Goal: Transaction & Acquisition: Purchase product/service

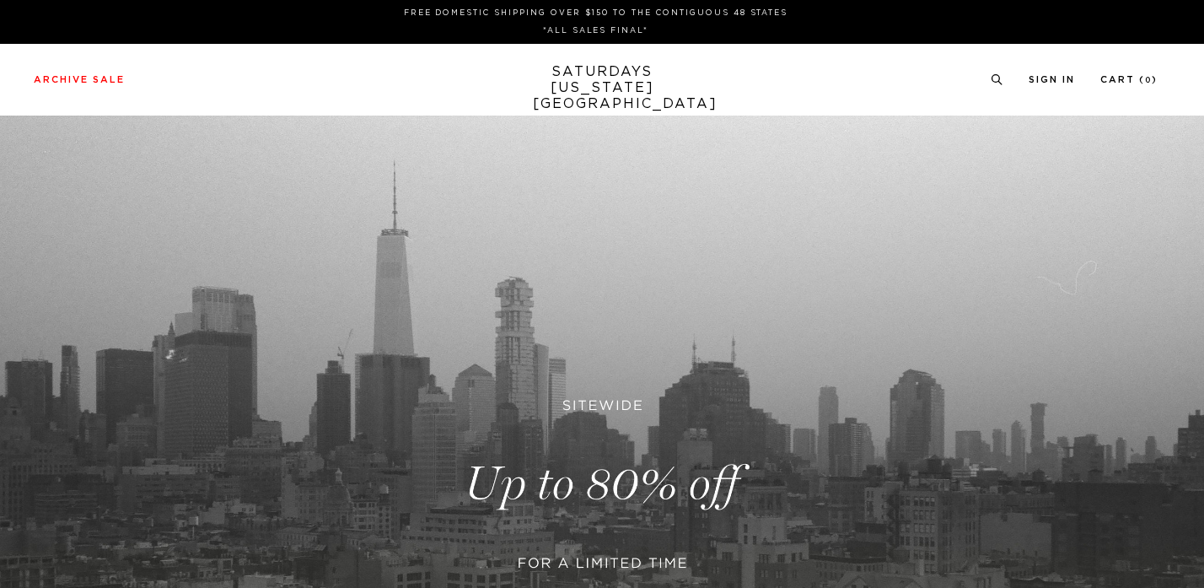
click at [565, 382] on link at bounding box center [602, 484] width 1204 height 737
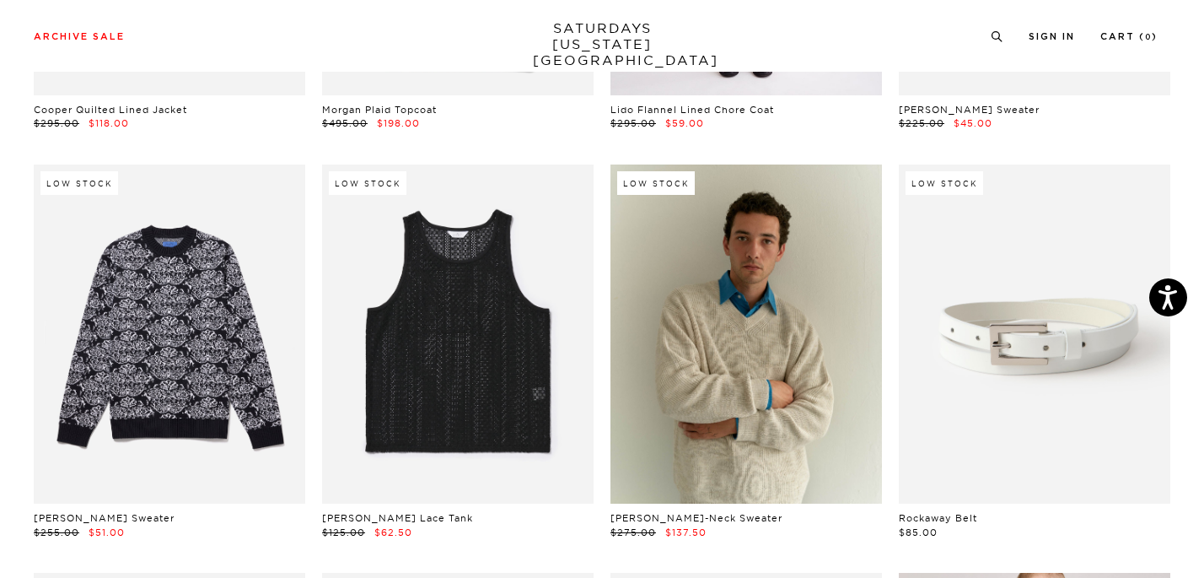
scroll to position [483, 0]
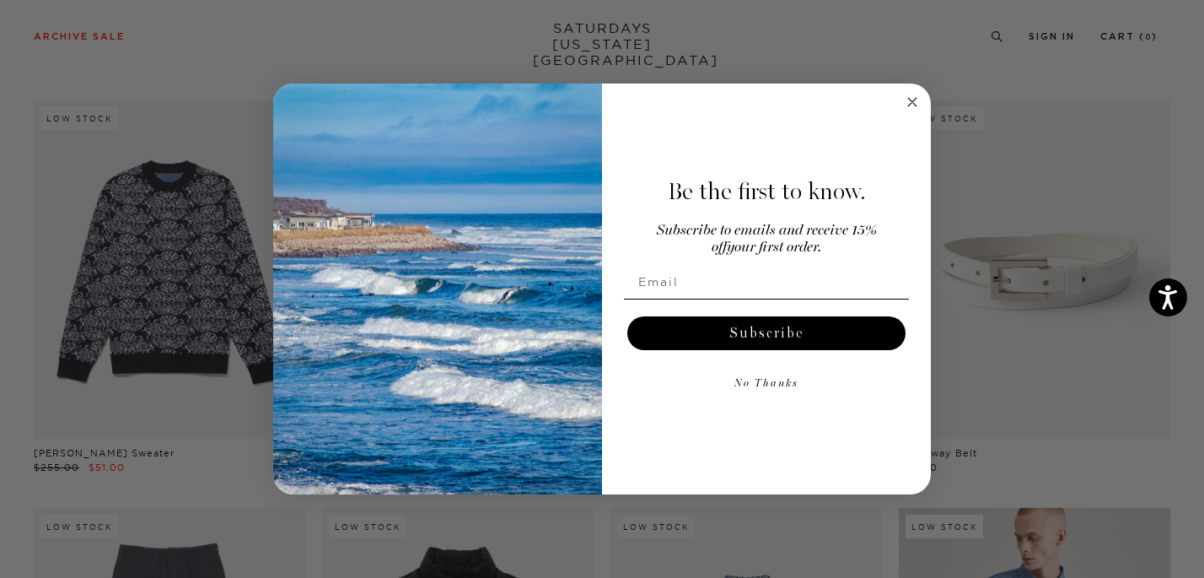
click at [914, 100] on icon "Close dialog" at bounding box center [912, 102] width 20 height 20
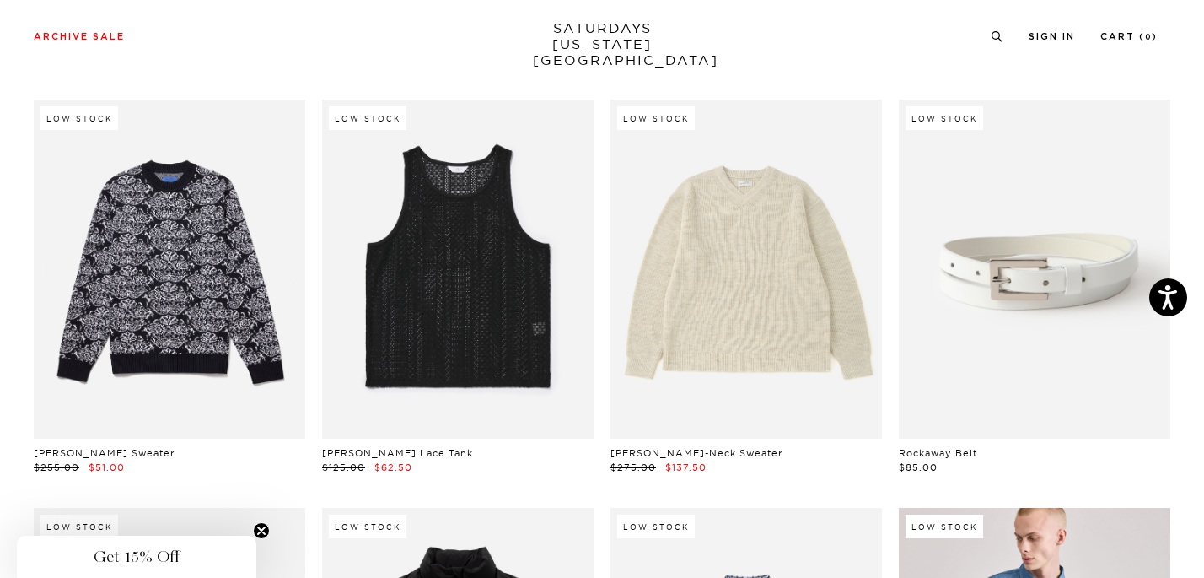
click at [713, 347] on link at bounding box center [746, 269] width 272 height 340
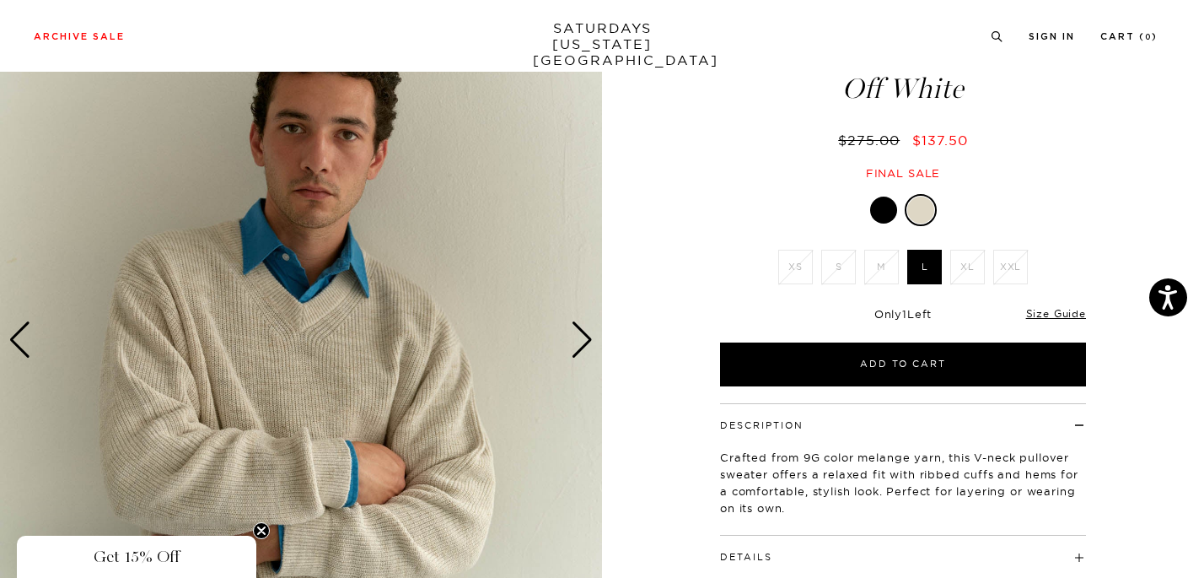
scroll to position [128, 0]
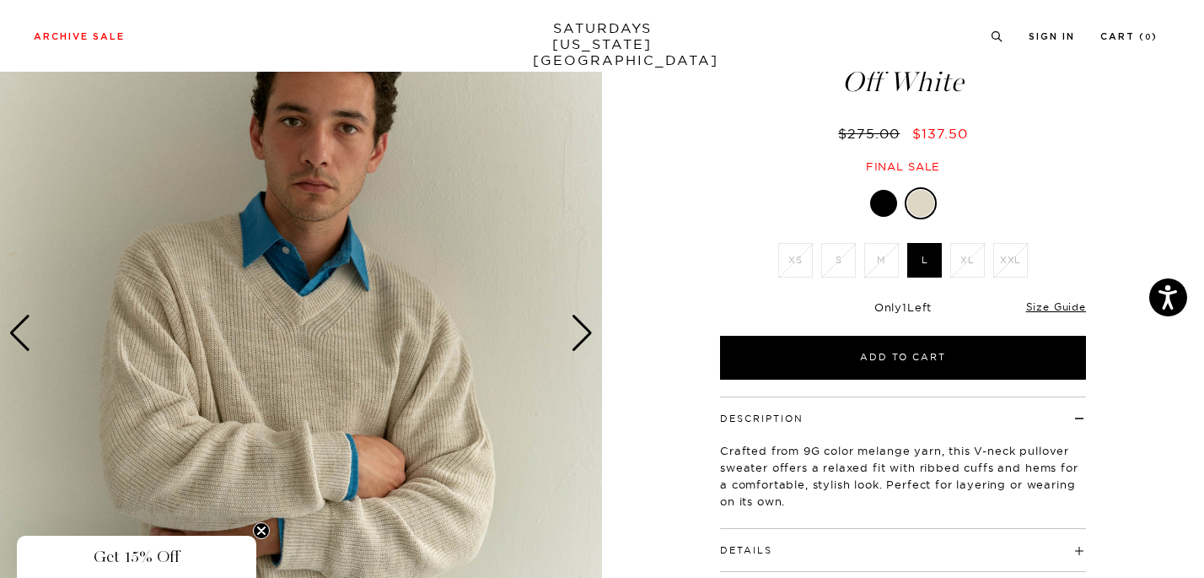
click at [586, 328] on div "Next slide" at bounding box center [582, 333] width 23 height 37
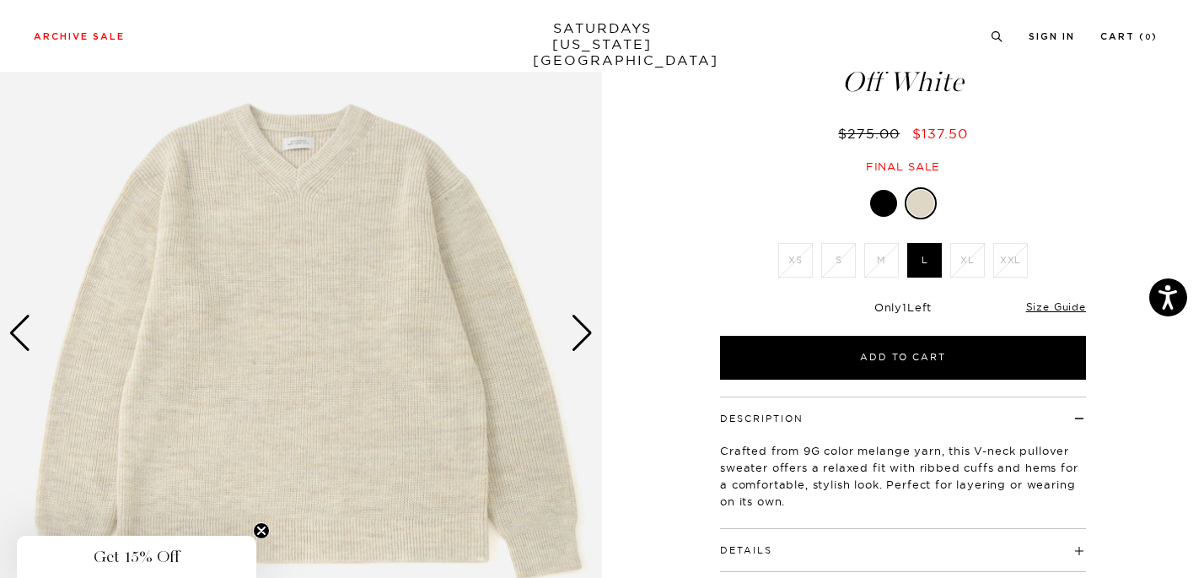
click at [586, 328] on div "Next slide" at bounding box center [582, 333] width 23 height 37
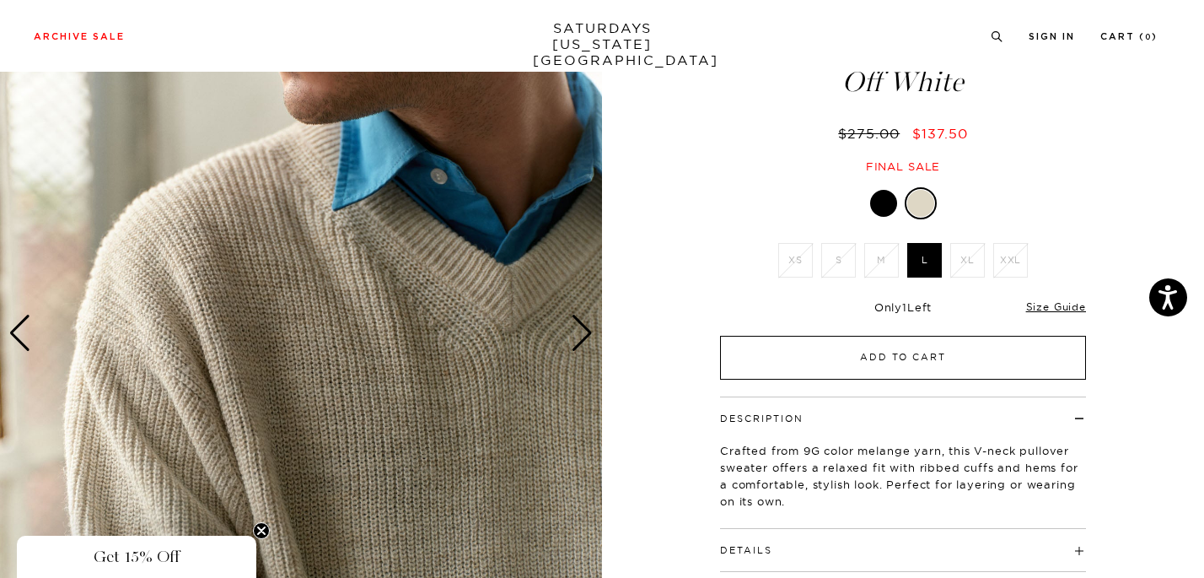
click at [904, 336] on button "Add to Cart" at bounding box center [903, 358] width 366 height 44
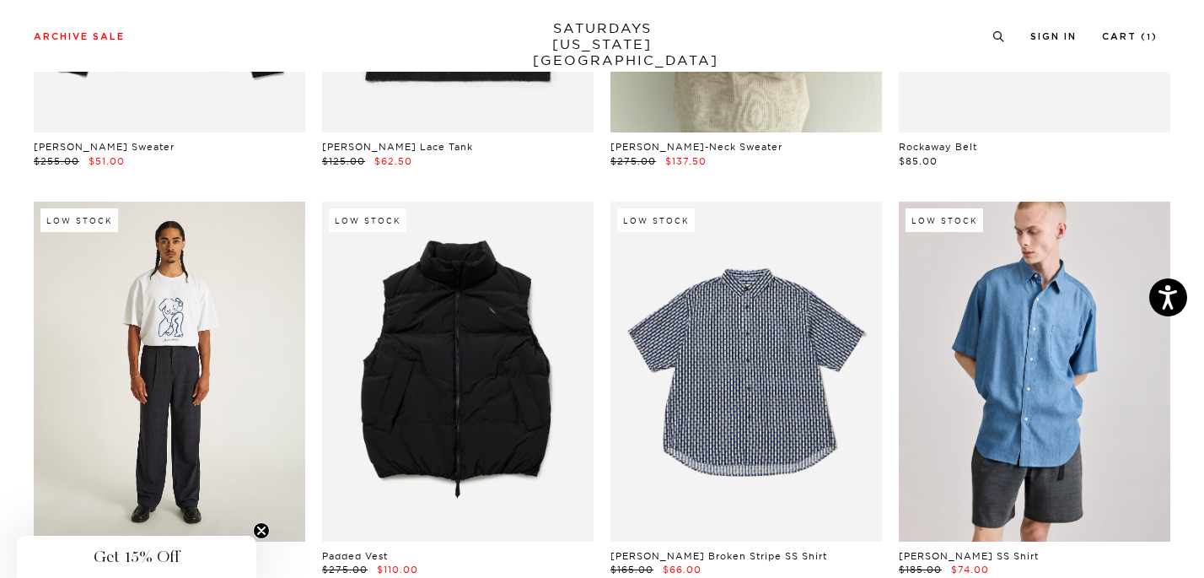
scroll to position [836, 0]
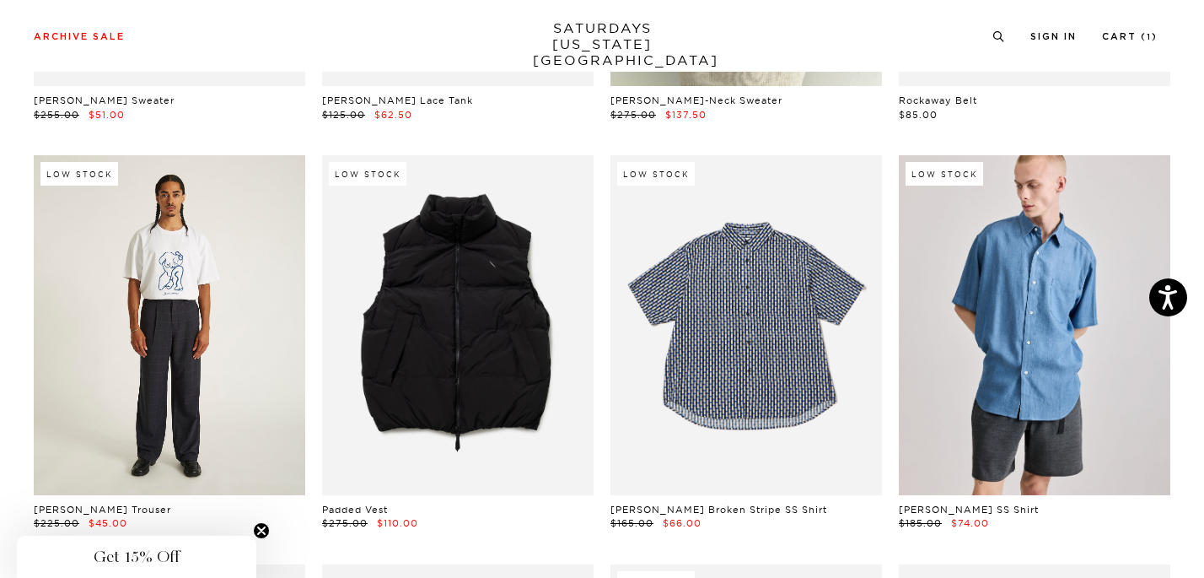
click at [223, 395] on link at bounding box center [170, 325] width 272 height 340
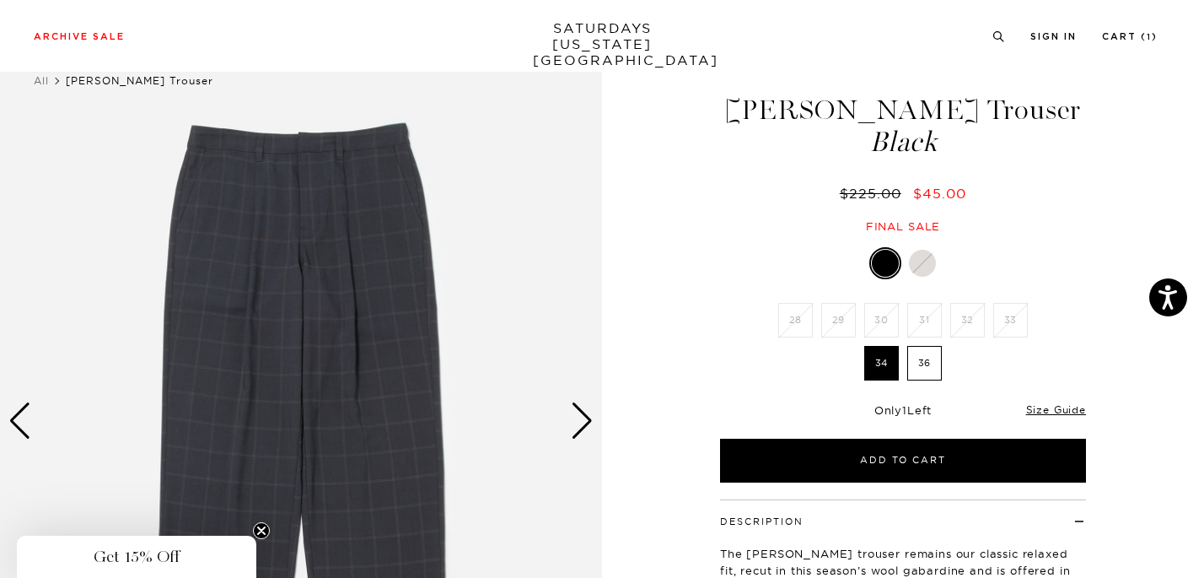
scroll to position [36, 0]
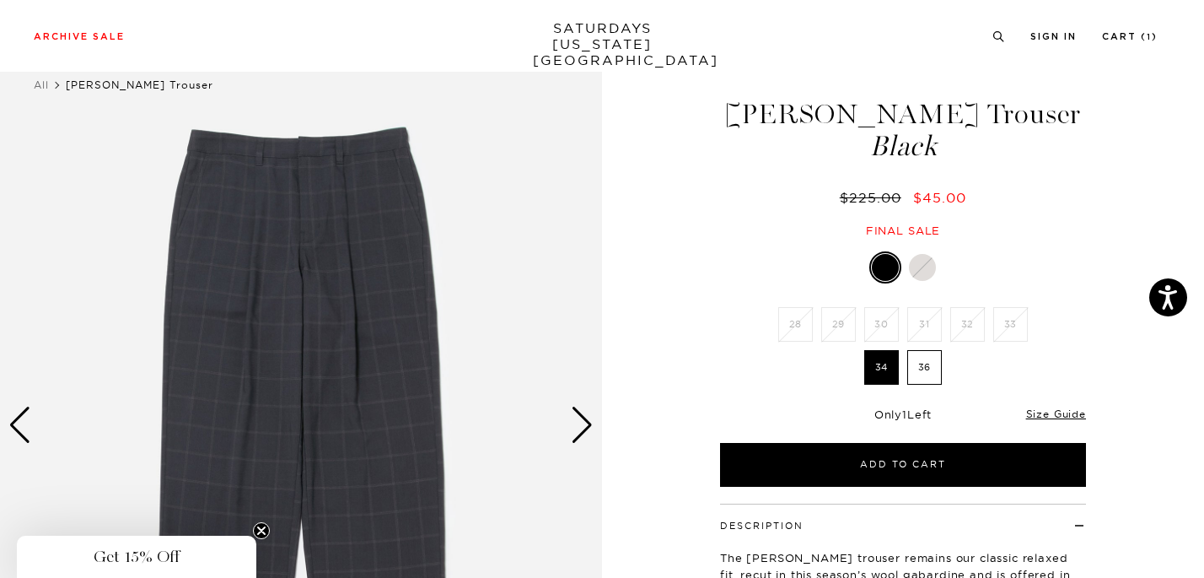
click at [588, 420] on div "Next slide" at bounding box center [582, 424] width 23 height 37
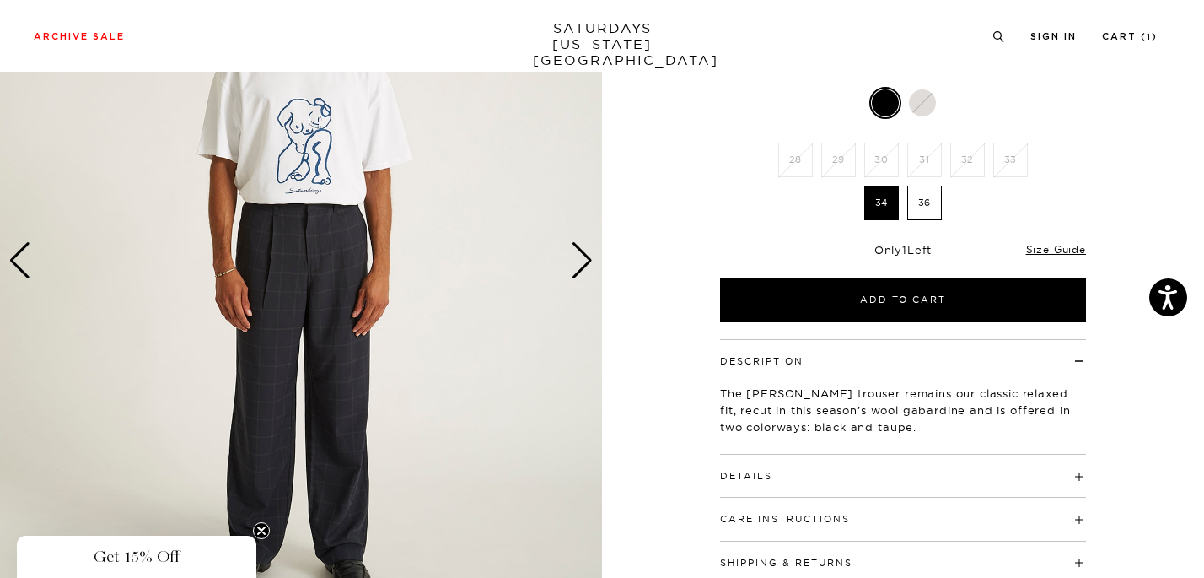
scroll to position [197, 0]
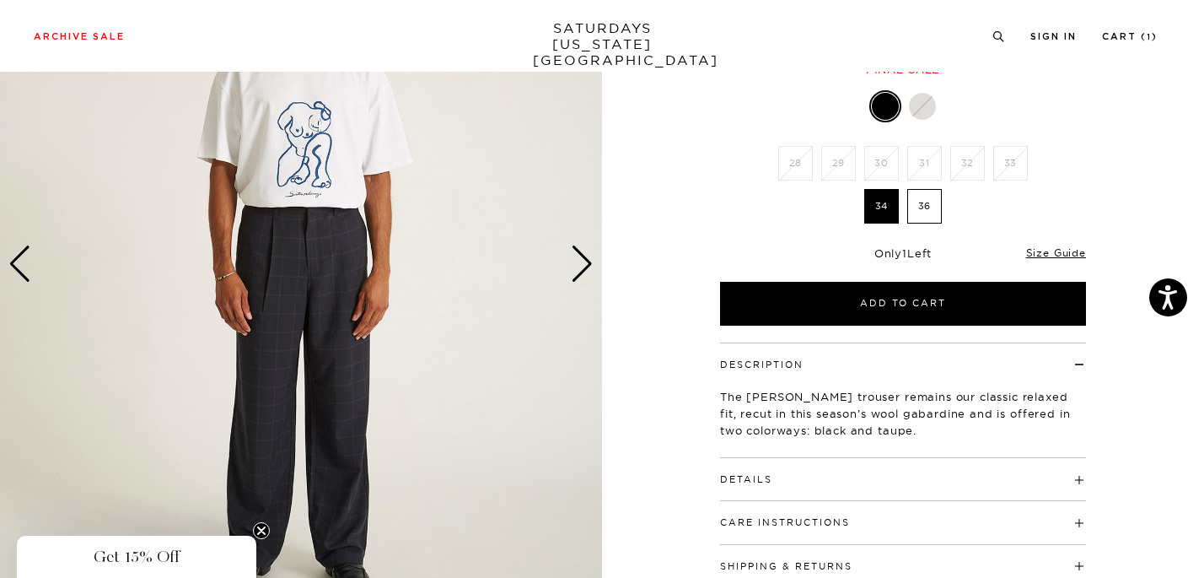
click at [585, 253] on div "Next slide" at bounding box center [582, 263] width 23 height 37
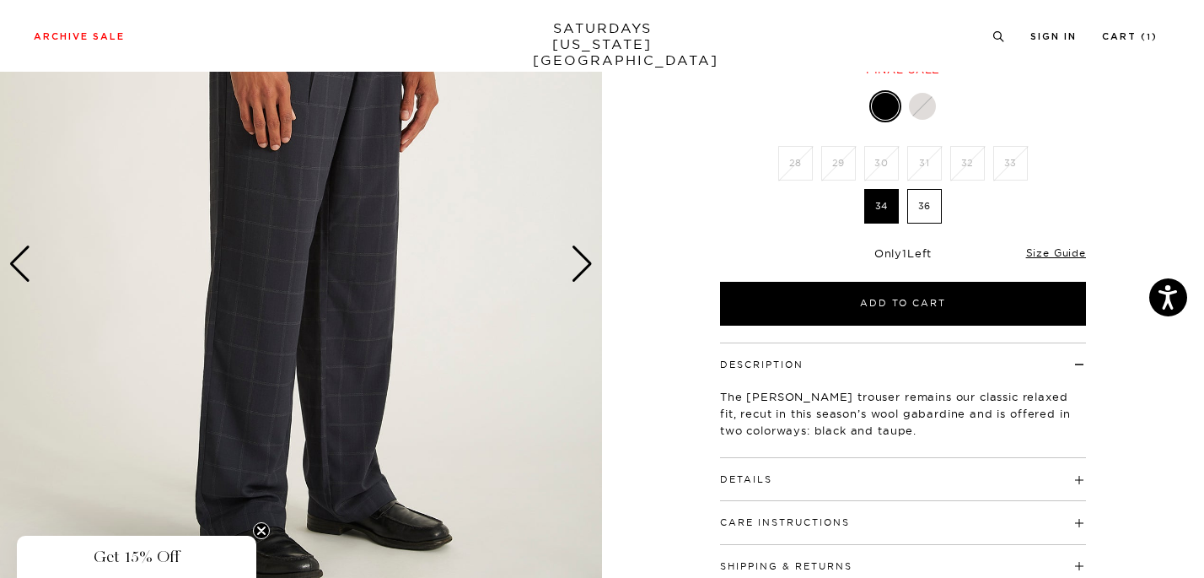
click at [585, 254] on div "Next slide" at bounding box center [582, 263] width 23 height 37
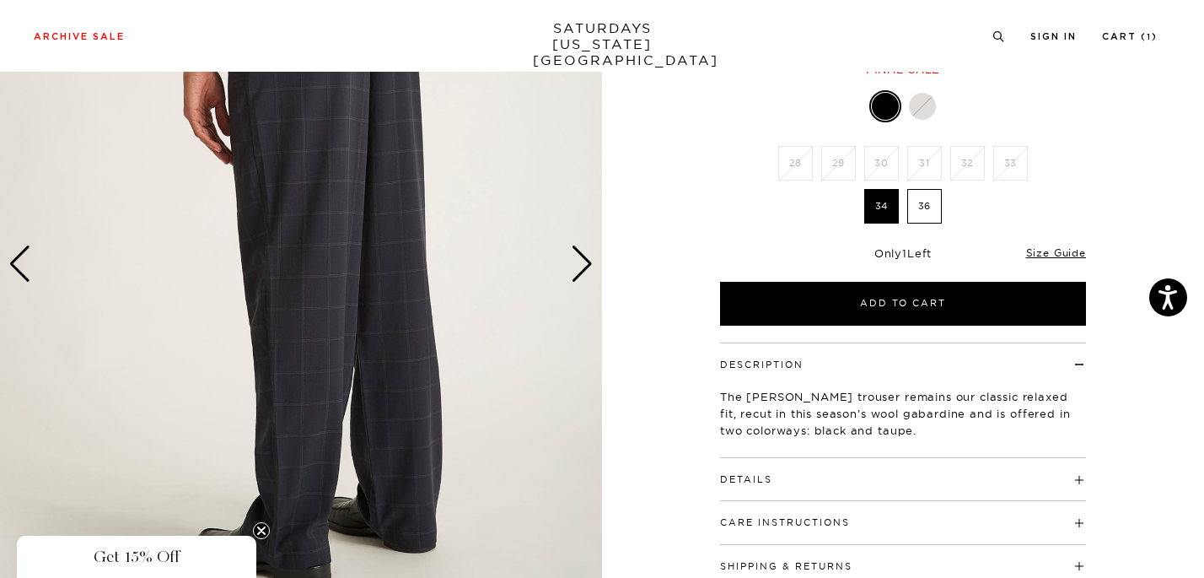
click at [585, 254] on div "Next slide" at bounding box center [582, 263] width 23 height 37
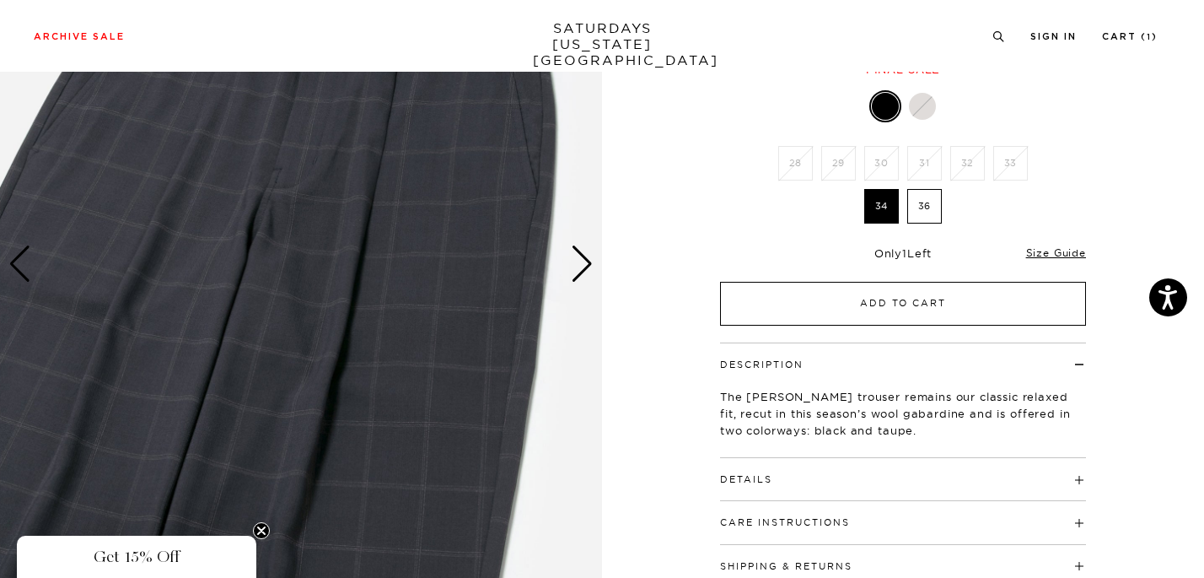
click at [910, 307] on button "Add to Cart" at bounding box center [903, 304] width 366 height 44
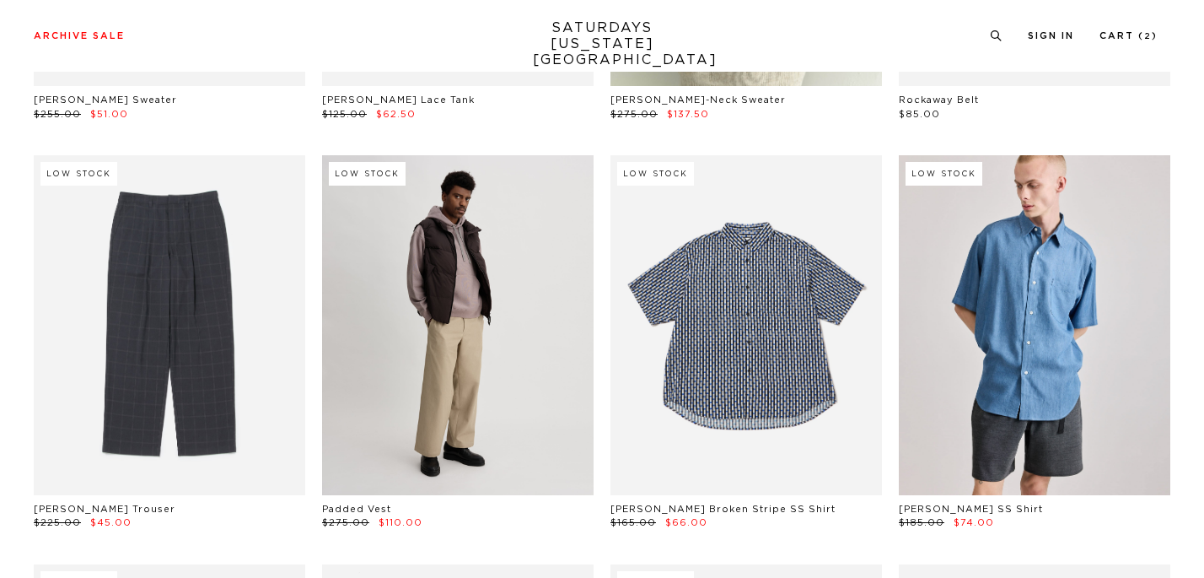
scroll to position [836, 0]
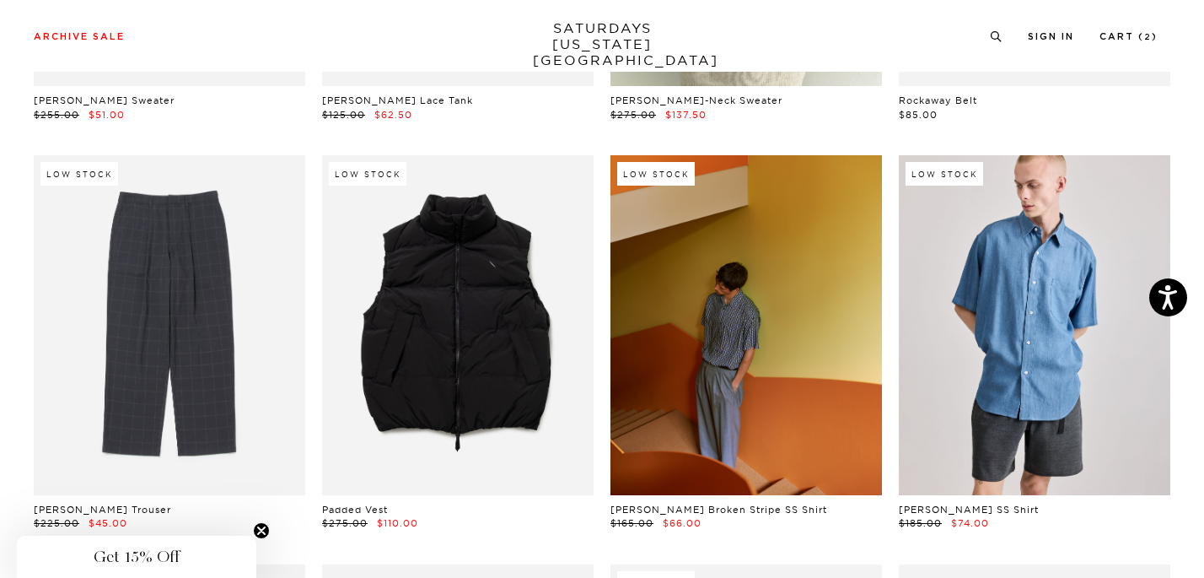
click at [797, 366] on link at bounding box center [746, 325] width 272 height 340
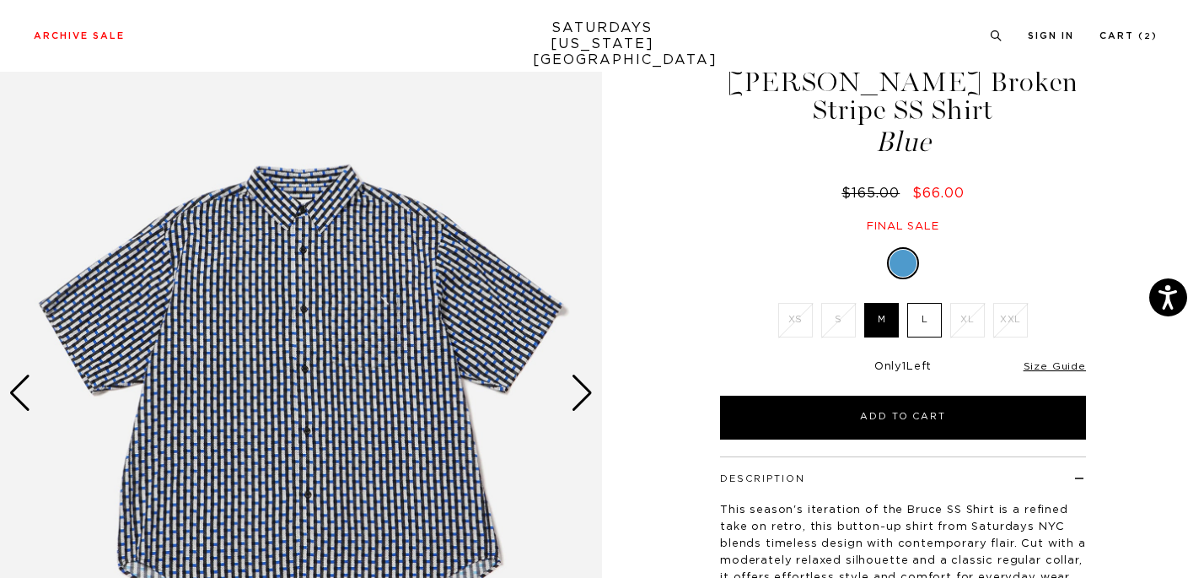
scroll to position [69, 0]
click at [583, 379] on div "Next slide" at bounding box center [582, 392] width 23 height 37
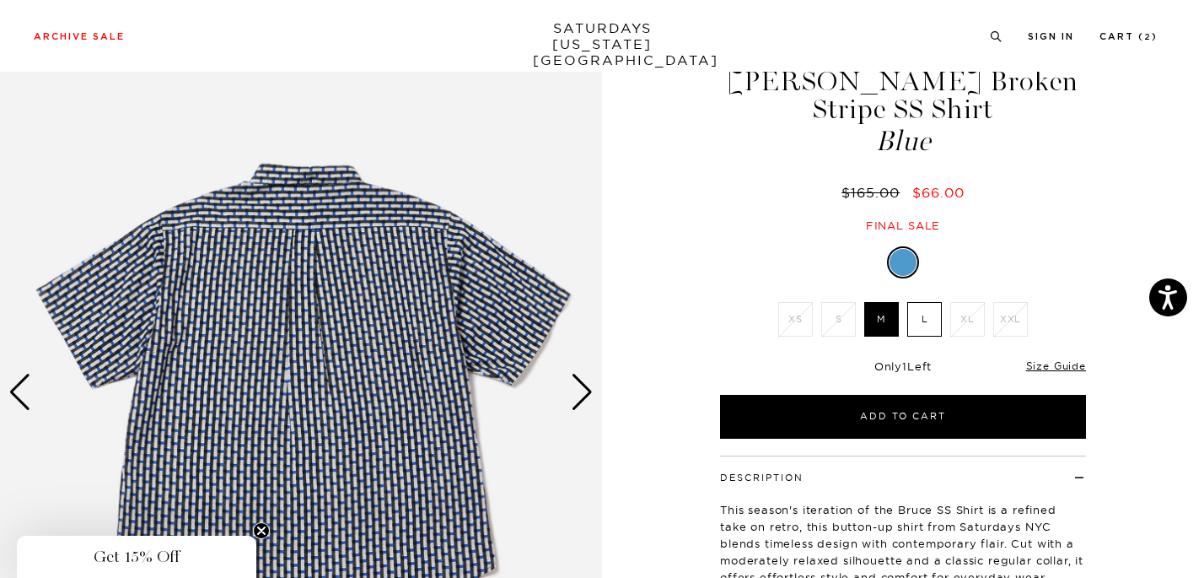
click at [584, 380] on div "Next slide" at bounding box center [582, 392] width 23 height 37
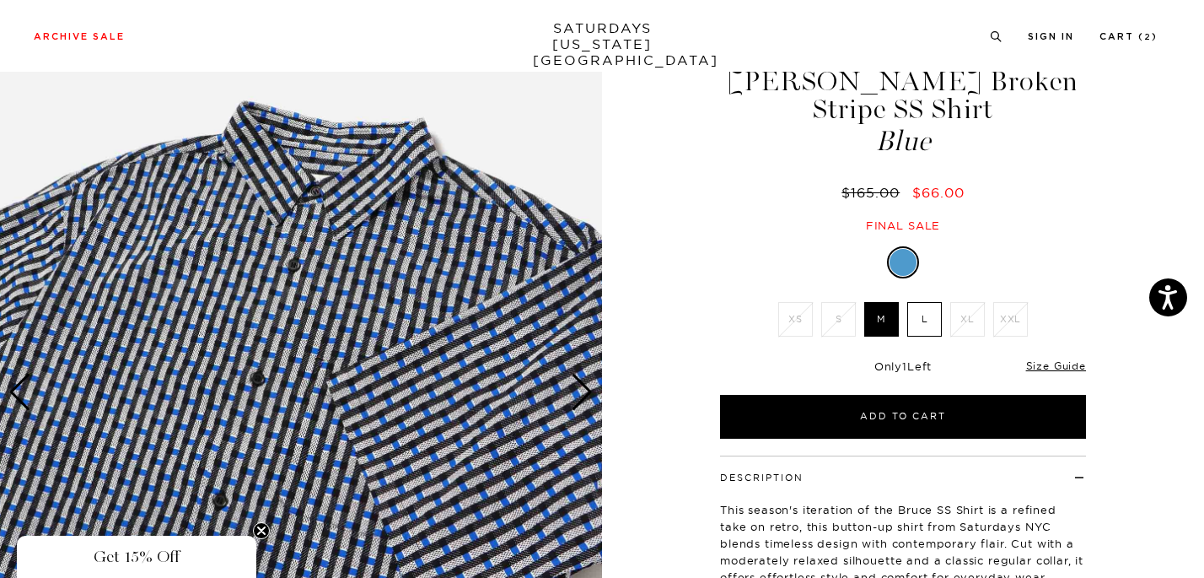
click at [931, 302] on label "L" at bounding box center [924, 319] width 35 height 35
click at [0, 0] on input "L" at bounding box center [0, 0] width 0 height 0
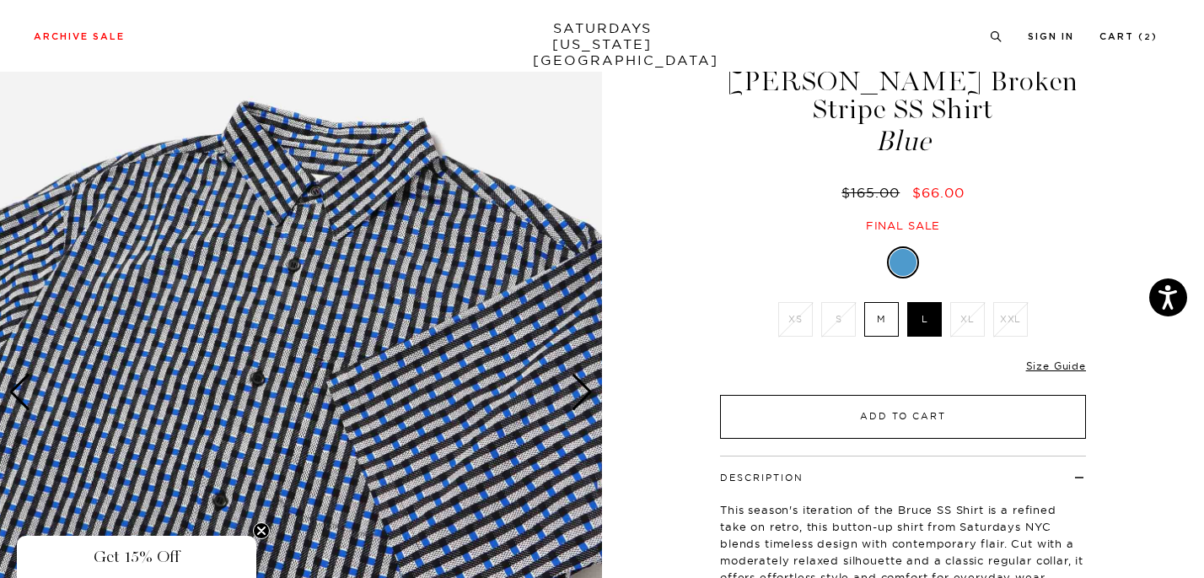
click at [860, 395] on button "Add to Cart" at bounding box center [903, 417] width 366 height 44
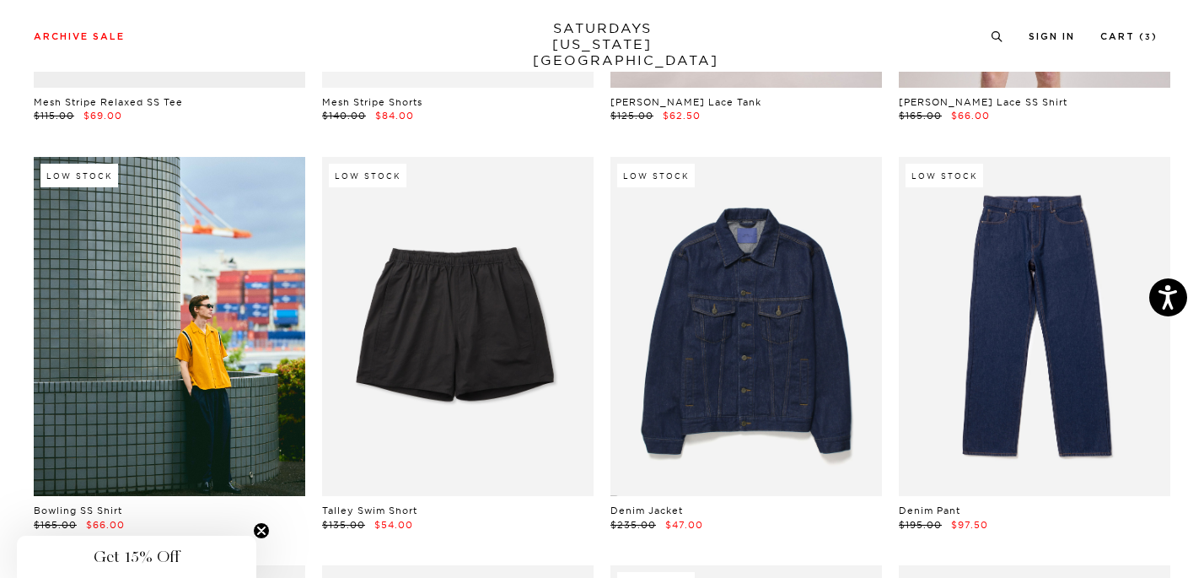
scroll to position [2062, 0]
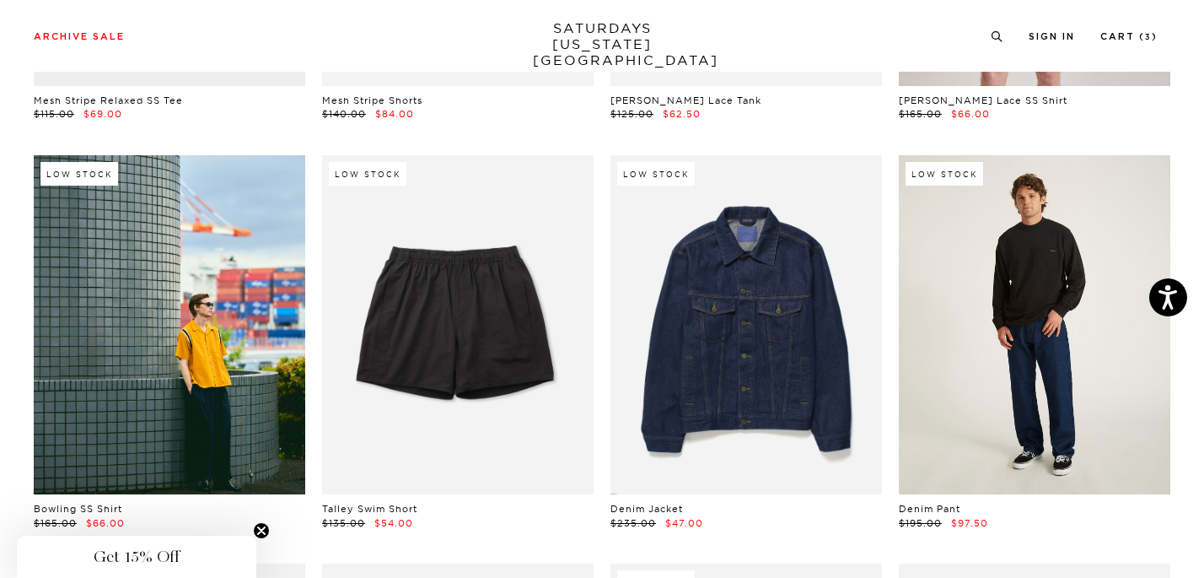
click link
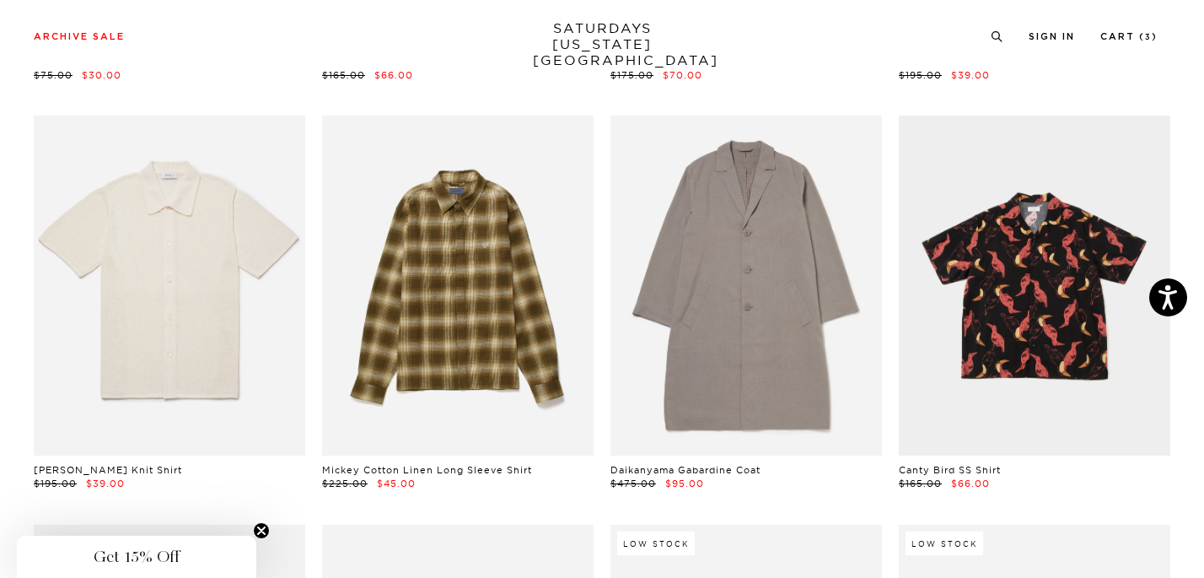
scroll to position [5784, 0]
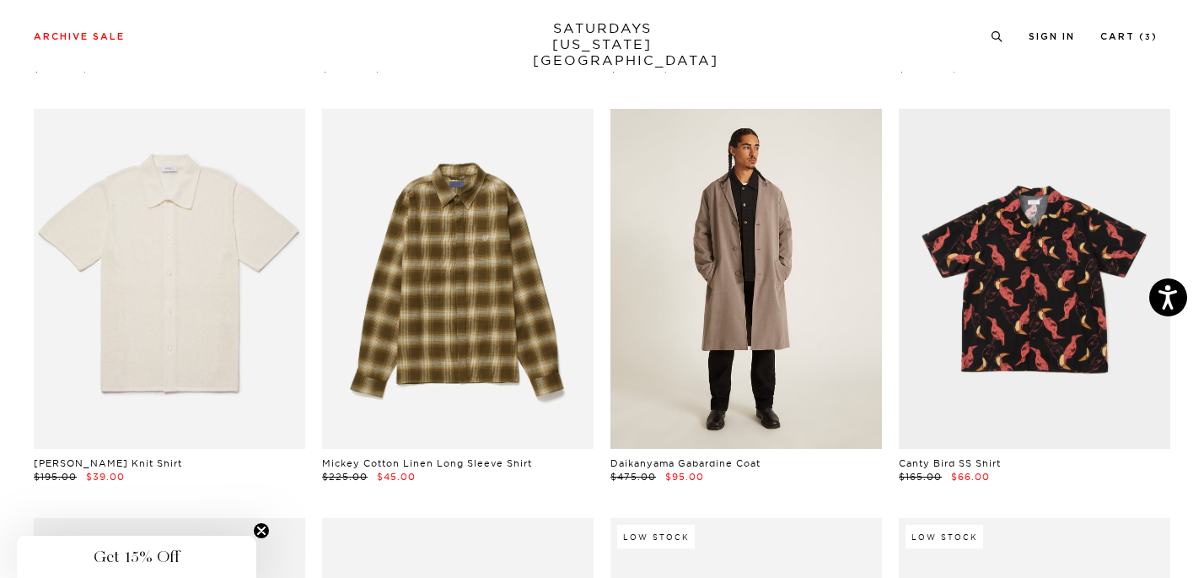
click at [722, 266] on link at bounding box center [746, 279] width 272 height 340
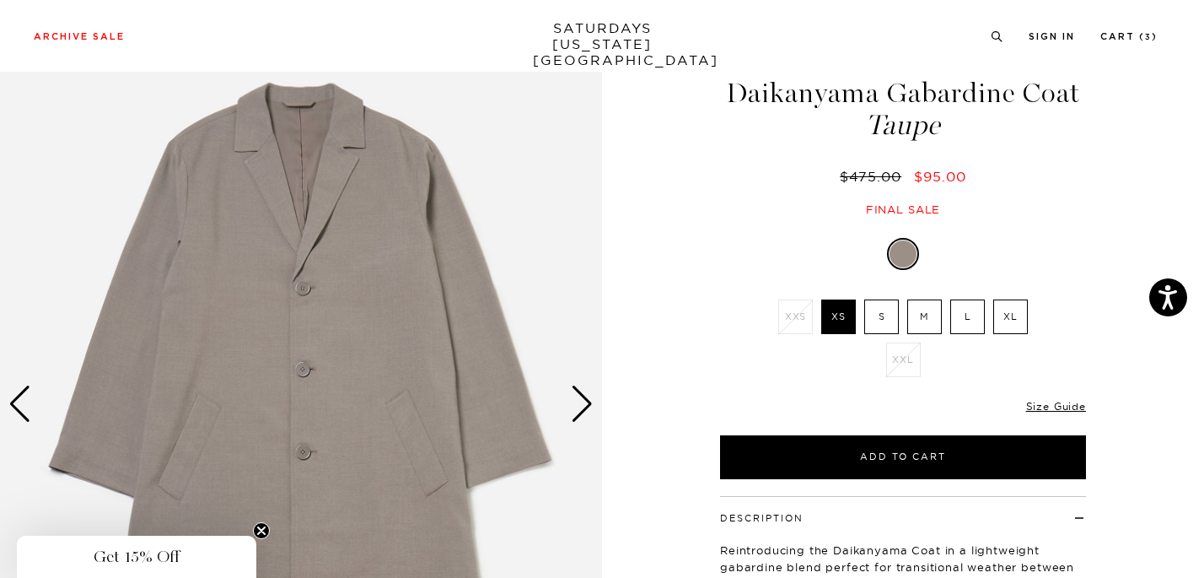
scroll to position [59, 0]
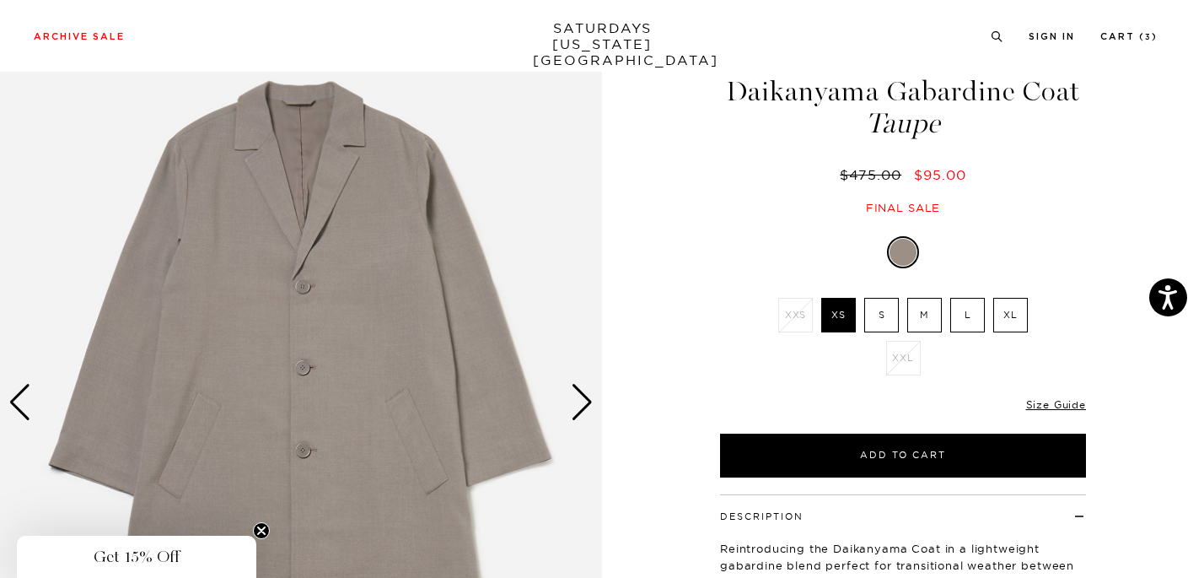
click at [584, 400] on div "Next slide" at bounding box center [582, 402] width 23 height 37
click at [588, 394] on div "Next slide" at bounding box center [582, 402] width 23 height 37
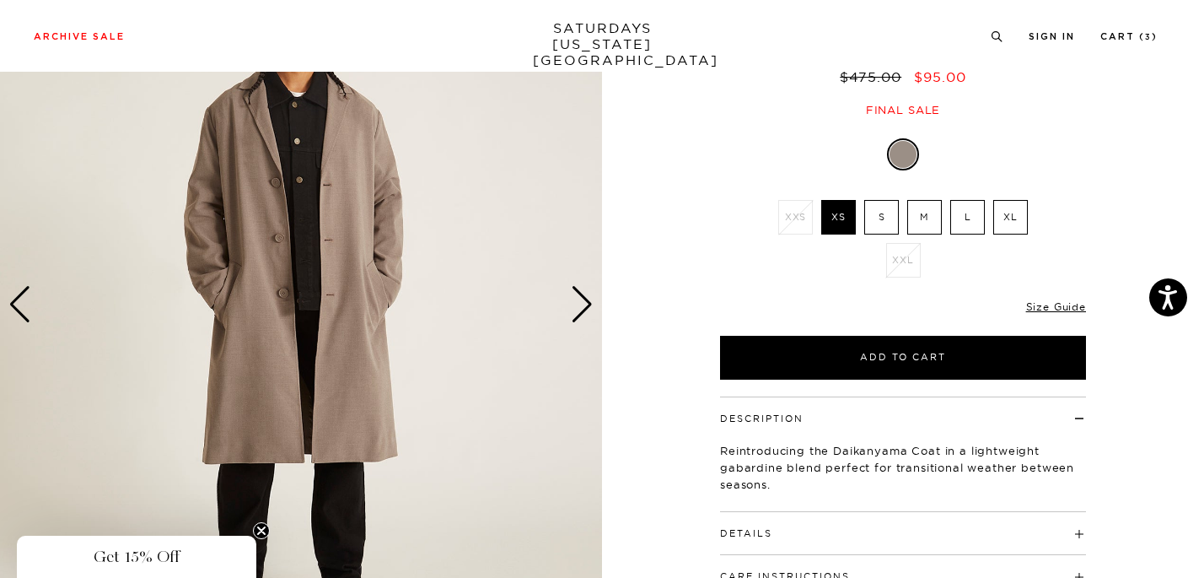
scroll to position [90, 3]
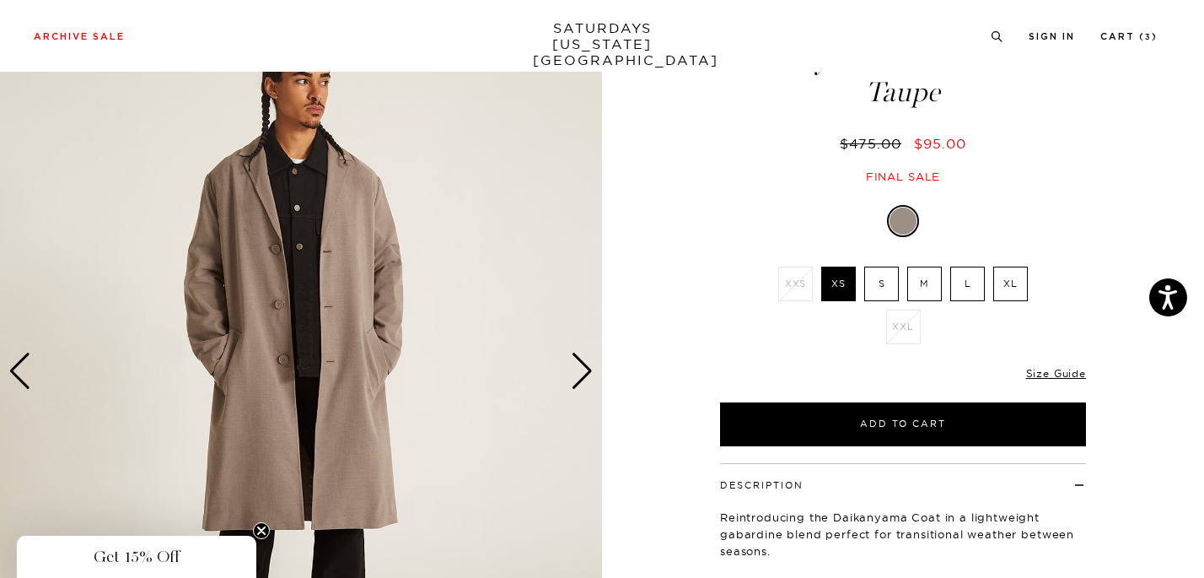
click at [581, 360] on div "Next slide" at bounding box center [582, 370] width 23 height 37
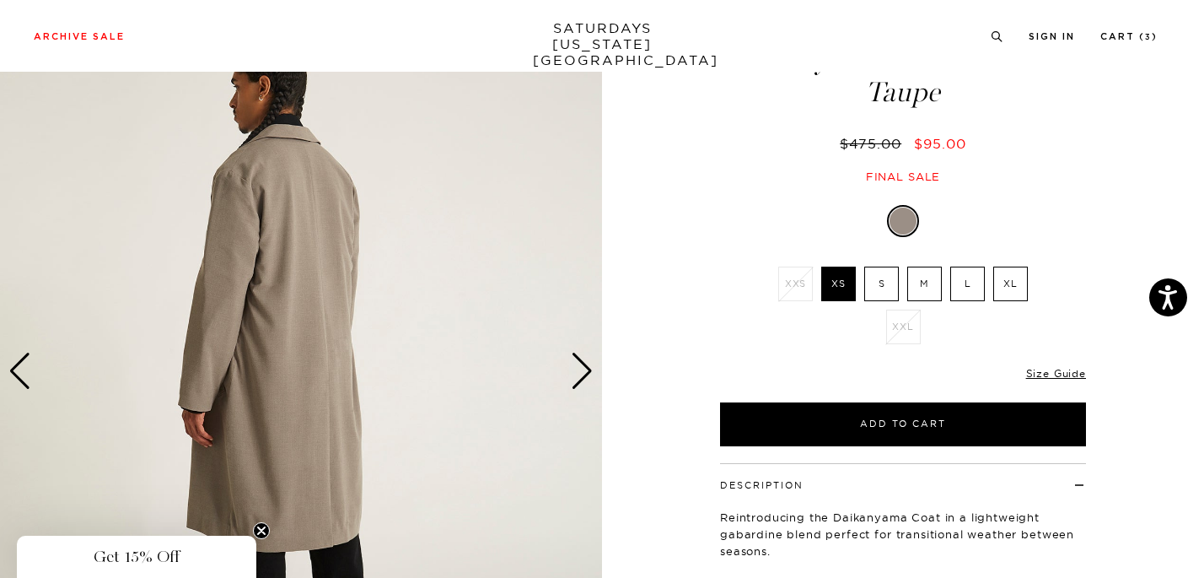
click at [581, 360] on div "Next slide" at bounding box center [582, 370] width 23 height 37
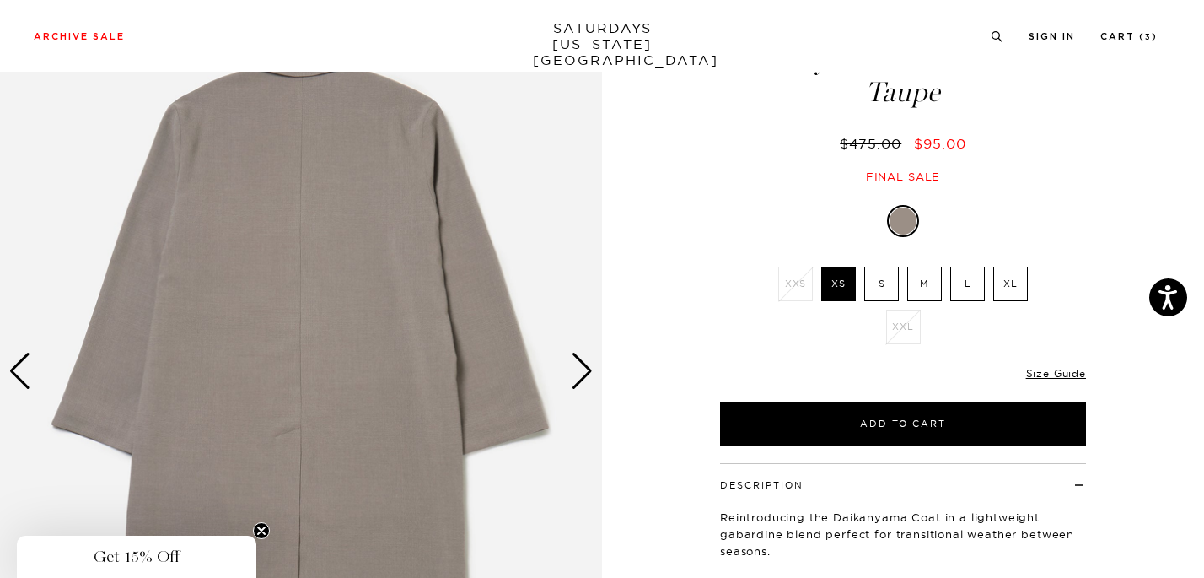
click at [581, 360] on div "Next slide" at bounding box center [582, 370] width 23 height 37
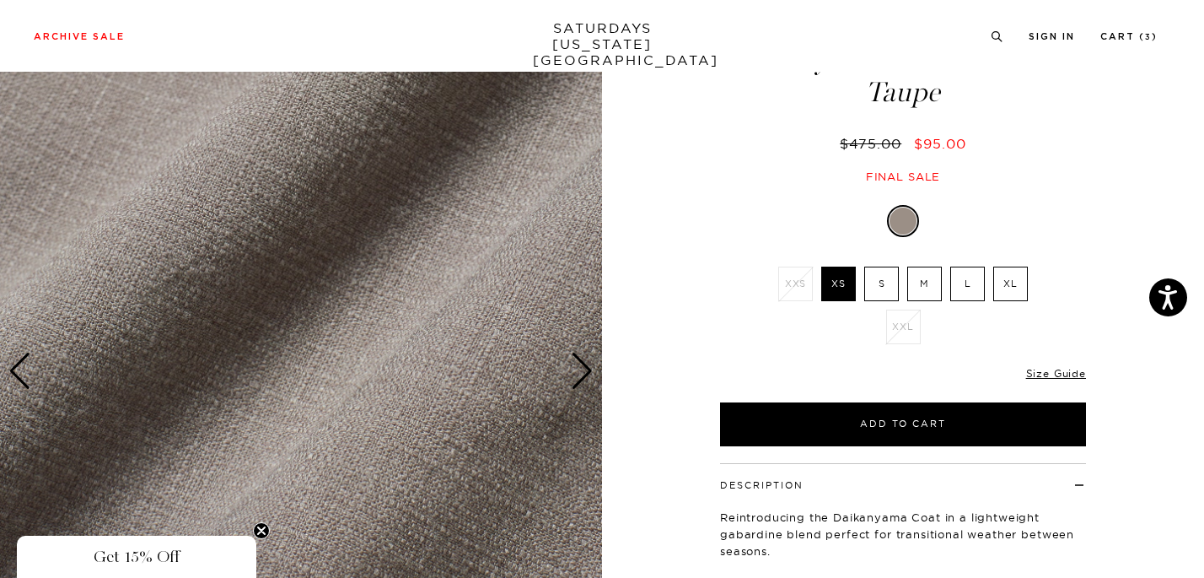
click at [581, 360] on div "Next slide" at bounding box center [582, 370] width 23 height 37
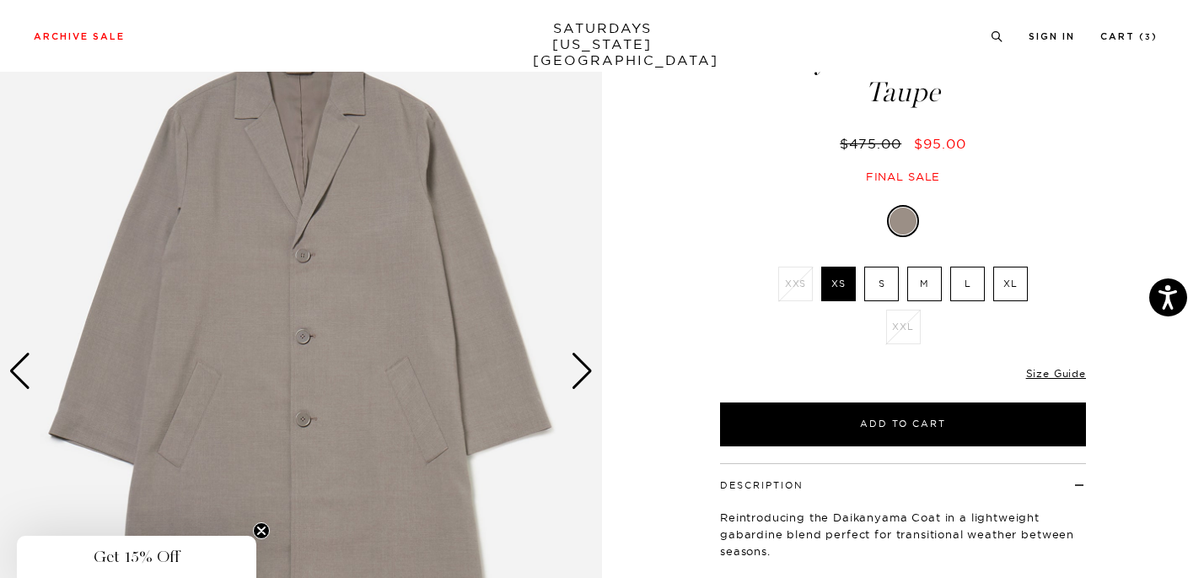
click at [581, 360] on div "Next slide" at bounding box center [582, 370] width 23 height 37
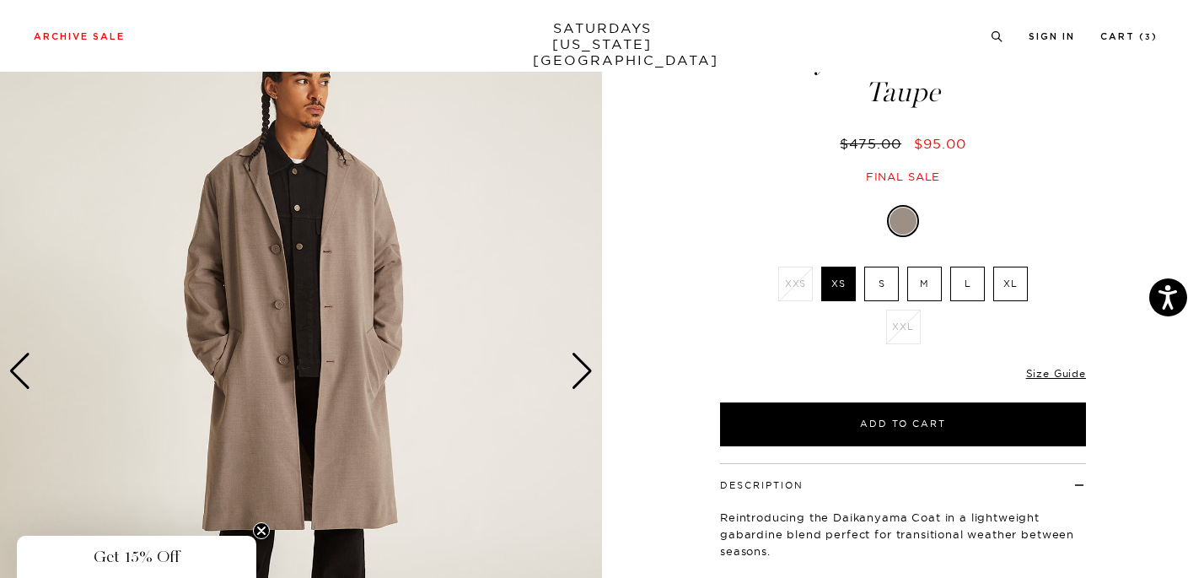
scroll to position [116, 3]
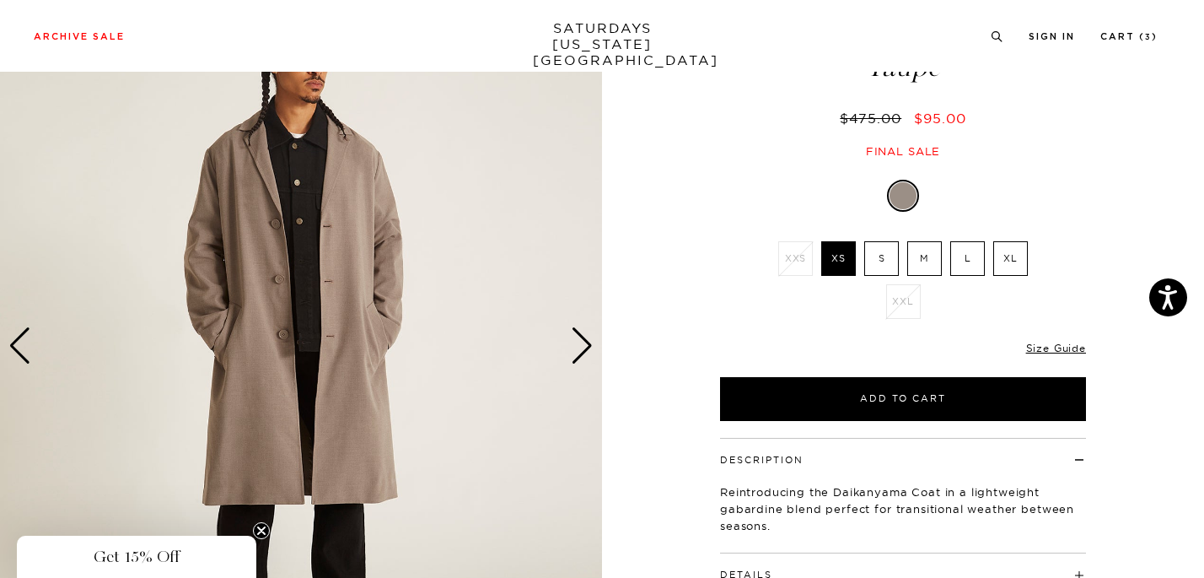
click at [958, 257] on label "L" at bounding box center [967, 258] width 35 height 35
click at [0, 0] on input "L" at bounding box center [0, 0] width 0 height 0
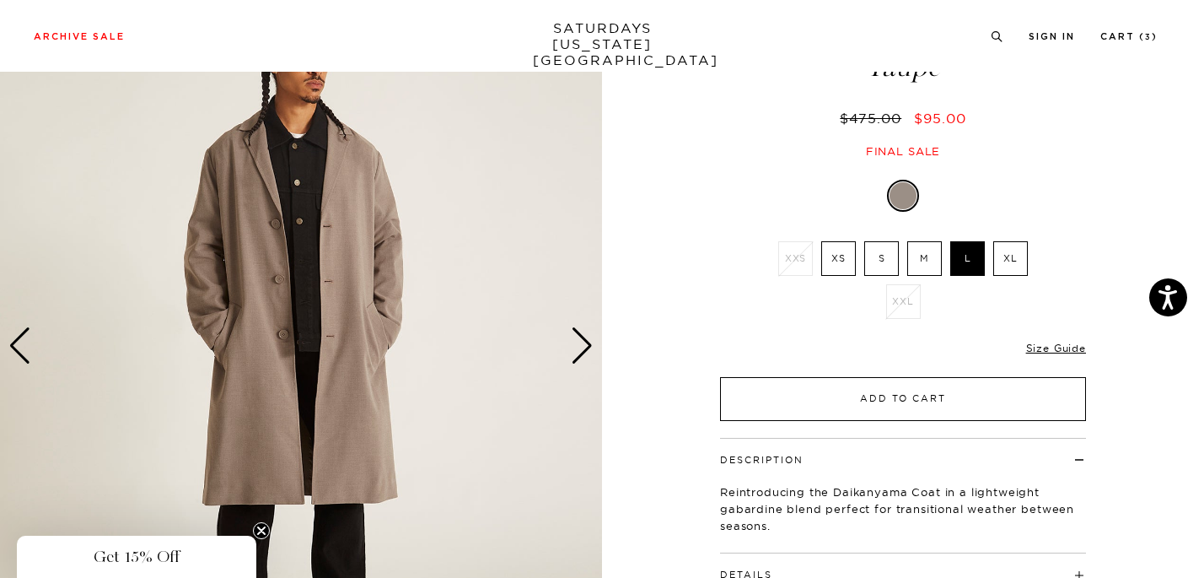
click at [850, 411] on button "Add to Cart" at bounding box center [903, 399] width 366 height 44
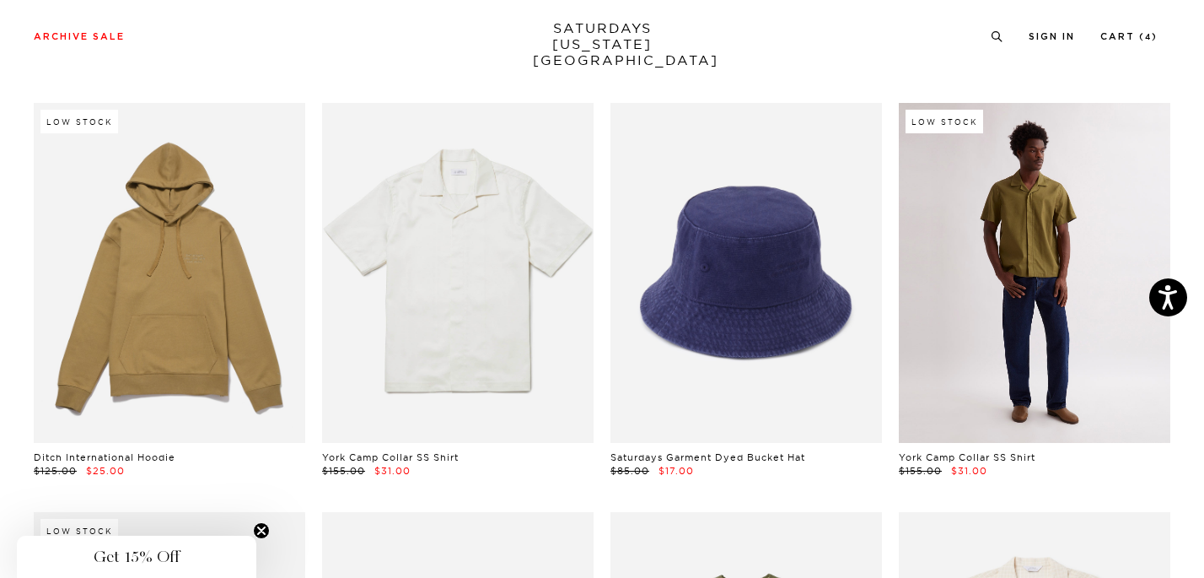
scroll to position [8244, 1]
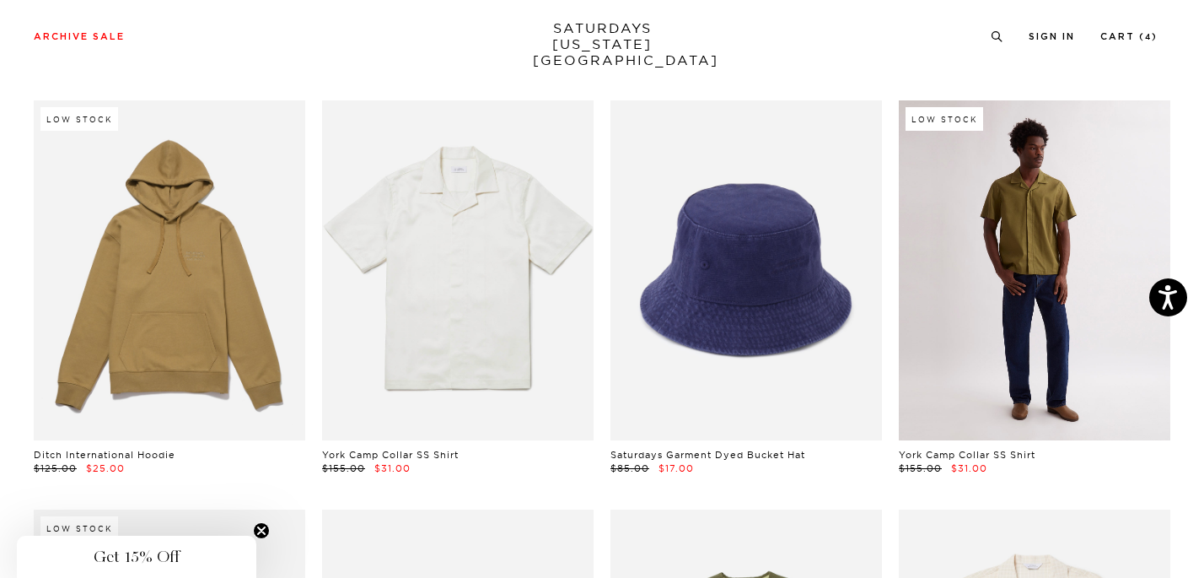
click at [1100, 220] on link at bounding box center [1035, 270] width 272 height 340
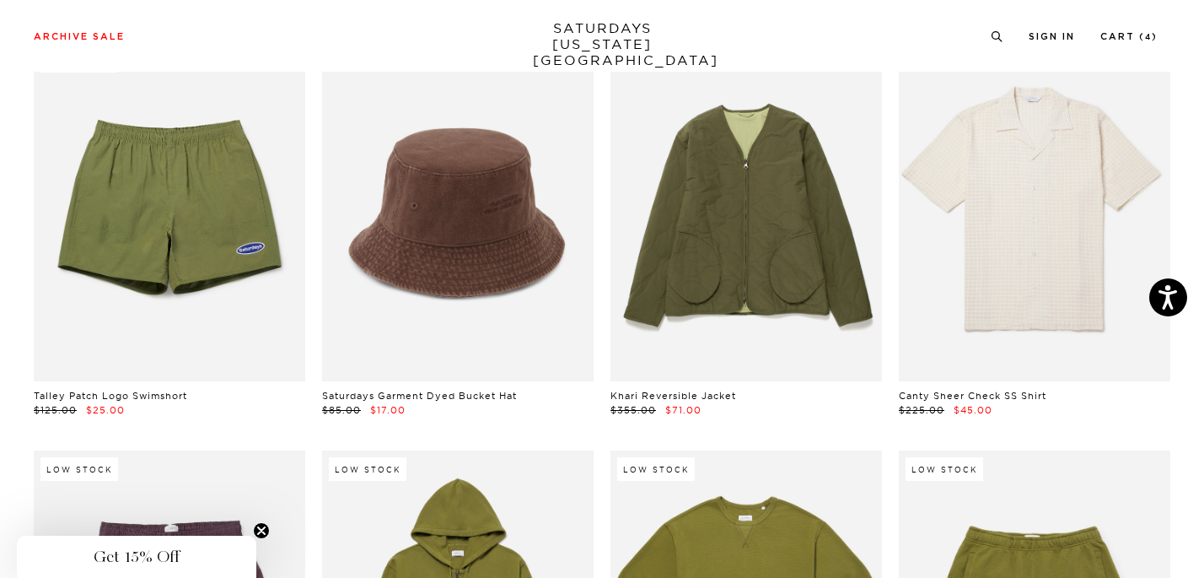
scroll to position [8701, 1]
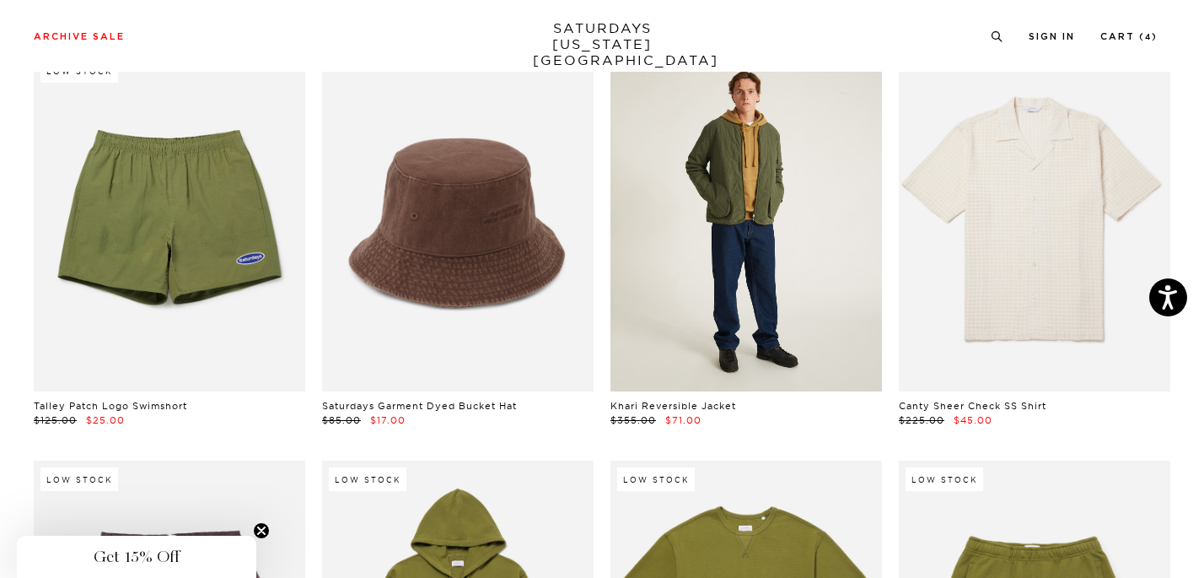
click at [760, 200] on link at bounding box center [746, 222] width 272 height 340
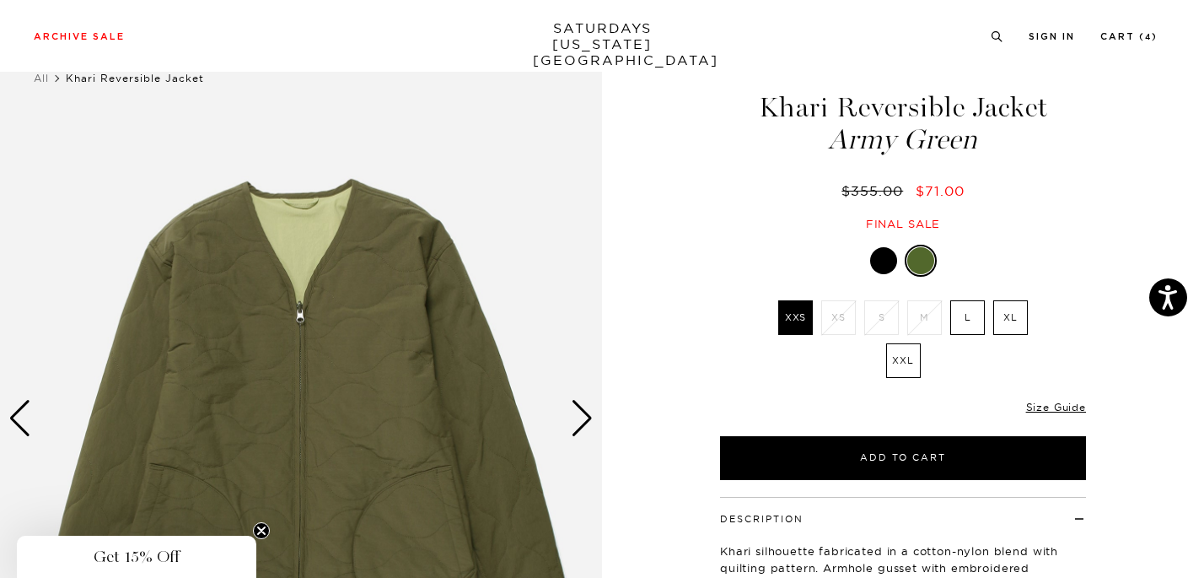
scroll to position [58, 0]
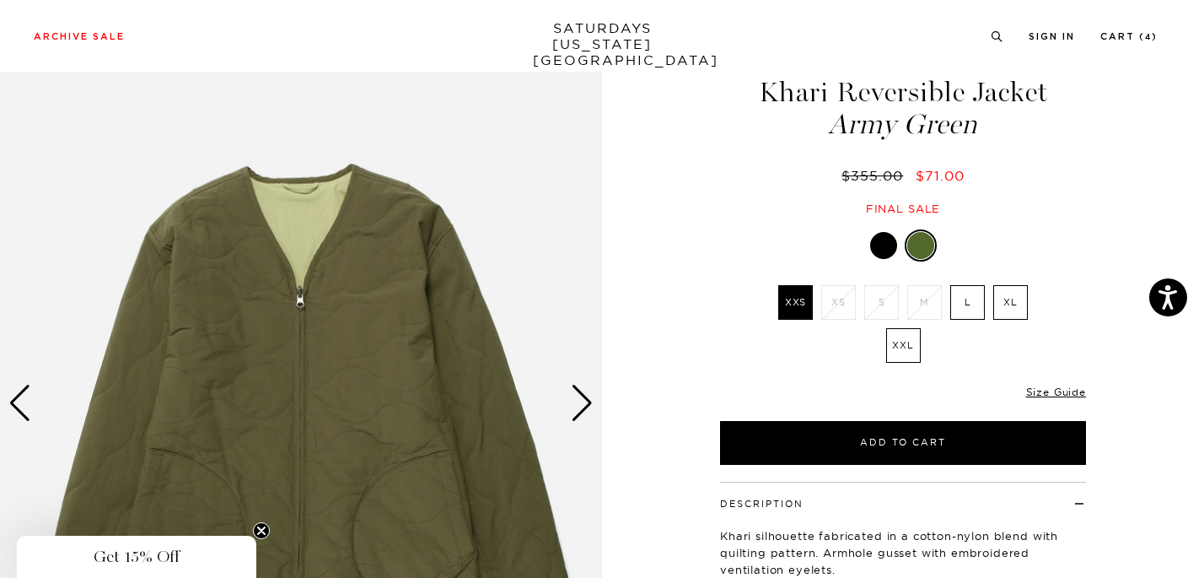
click at [582, 402] on div "Next slide" at bounding box center [582, 403] width 23 height 37
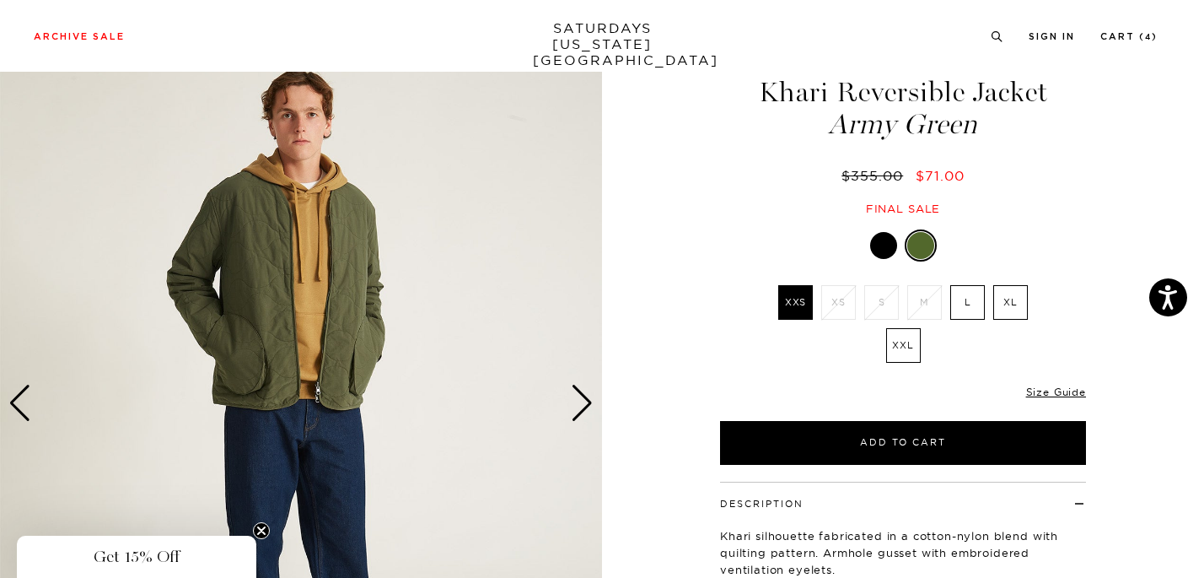
click at [582, 402] on div "Next slide" at bounding box center [582, 403] width 23 height 37
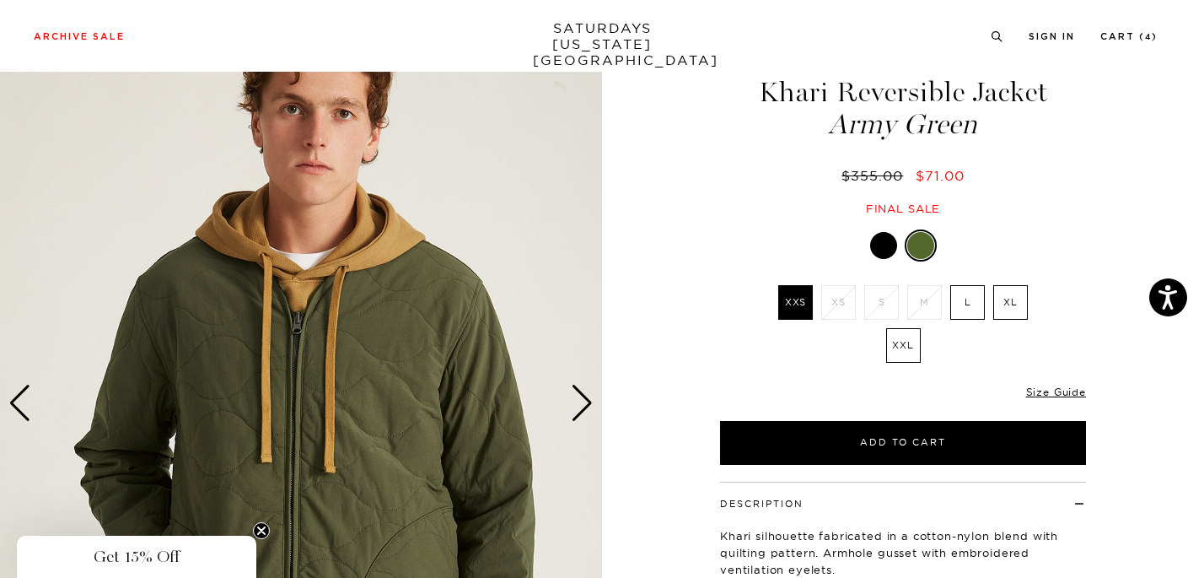
click at [582, 402] on div "Next slide" at bounding box center [582, 403] width 23 height 37
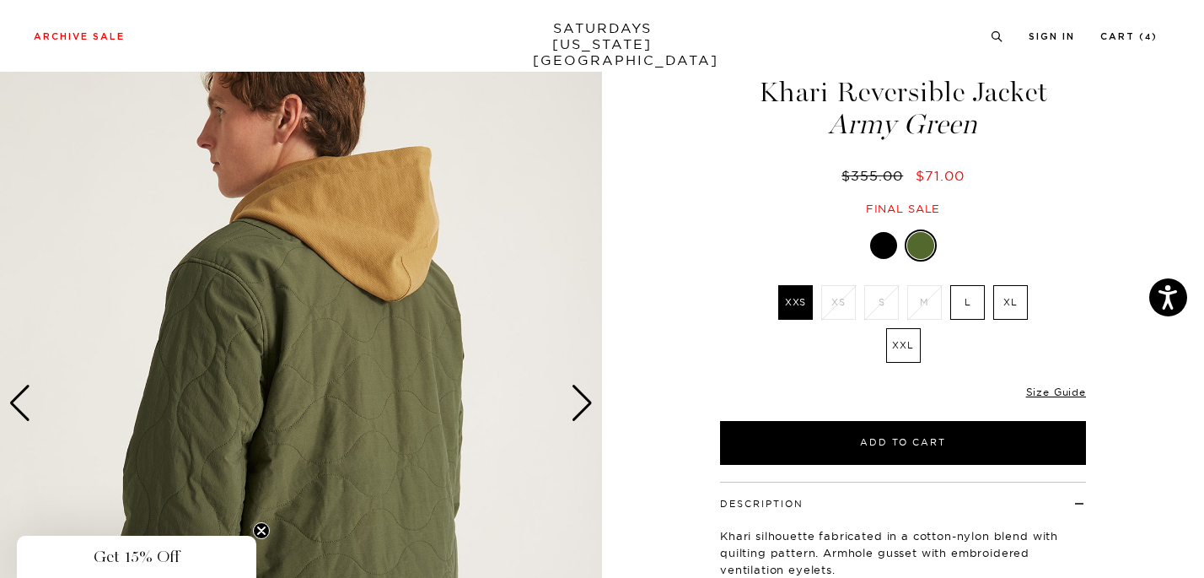
click at [582, 403] on div "Next slide" at bounding box center [582, 403] width 23 height 37
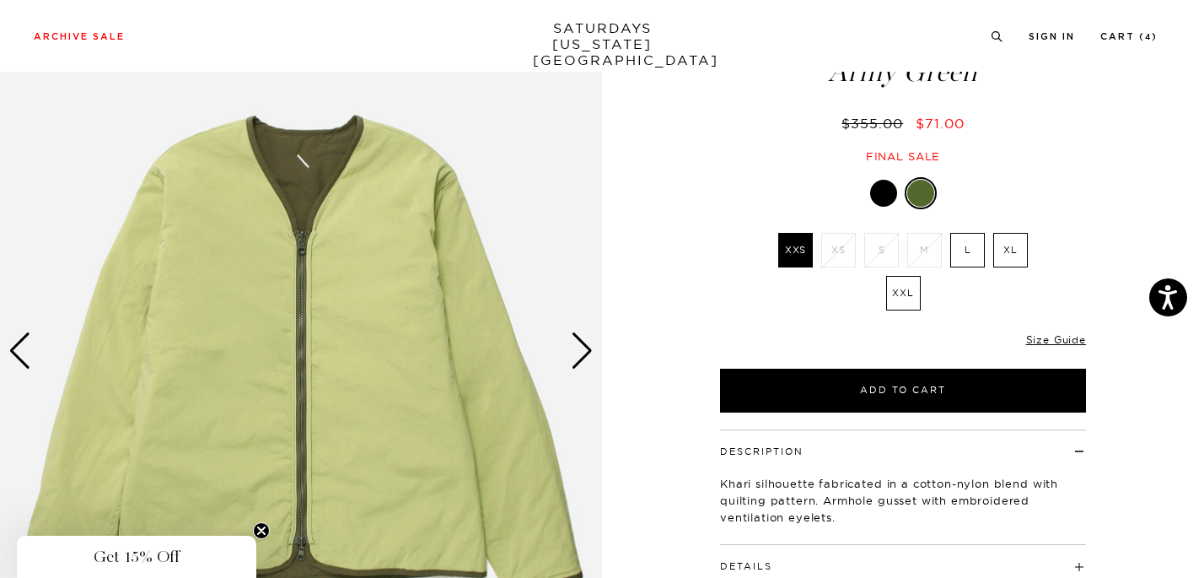
scroll to position [89, 0]
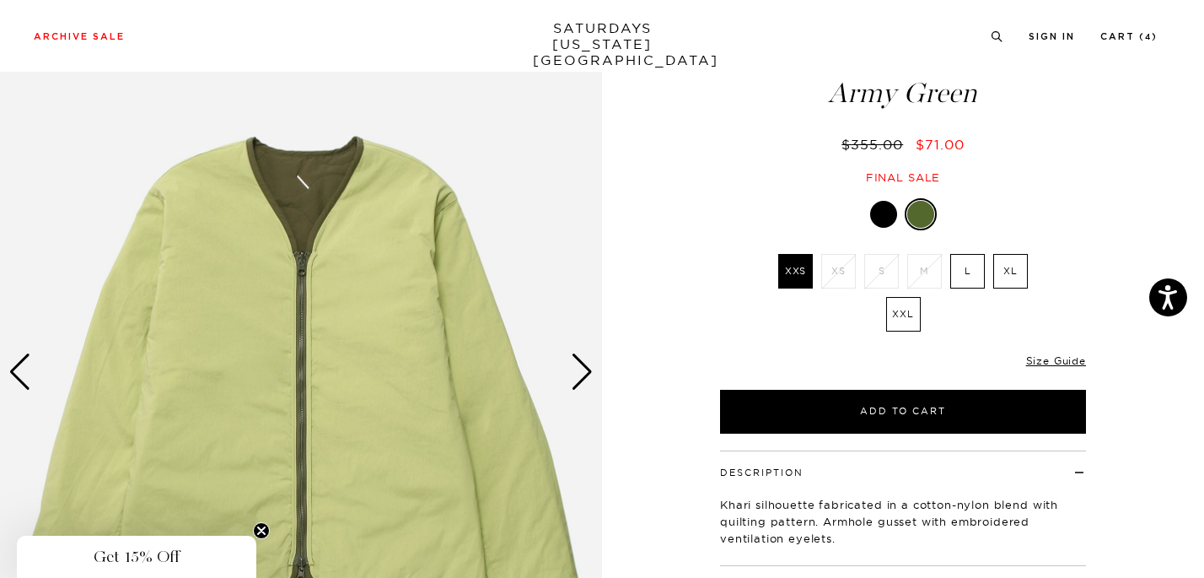
click at [17, 378] on div "Previous slide" at bounding box center [19, 371] width 23 height 37
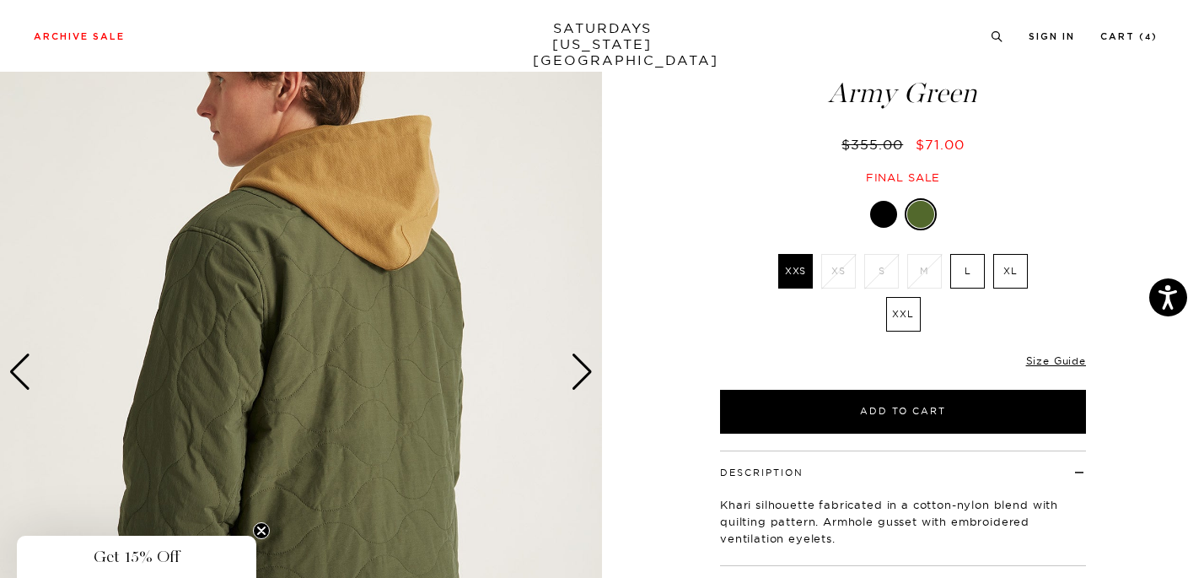
click at [17, 379] on div "Previous slide" at bounding box center [19, 371] width 23 height 37
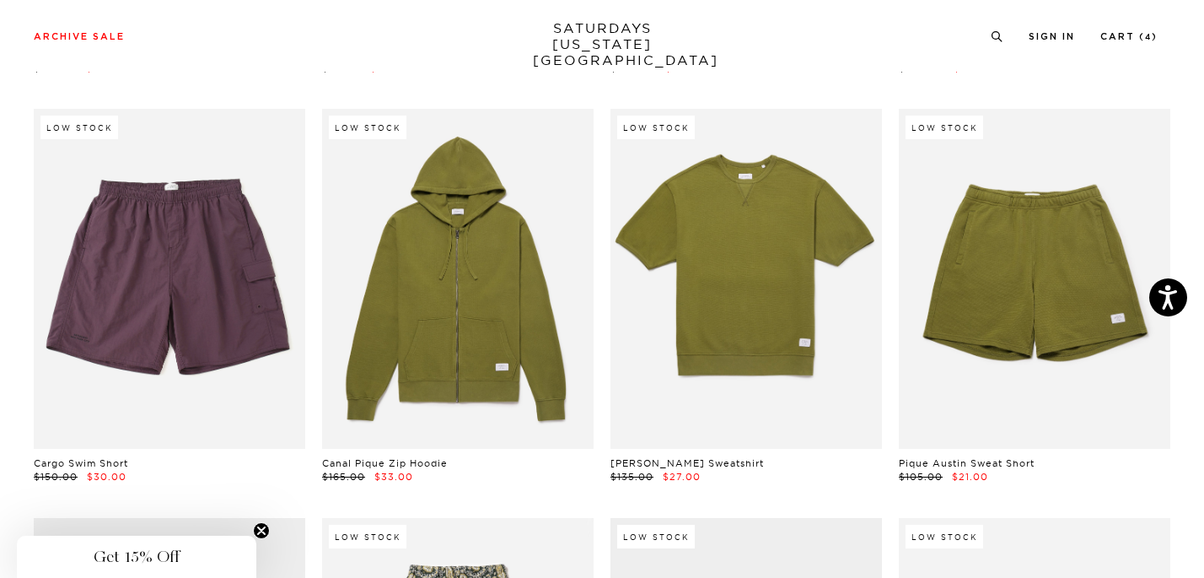
scroll to position [9072, 1]
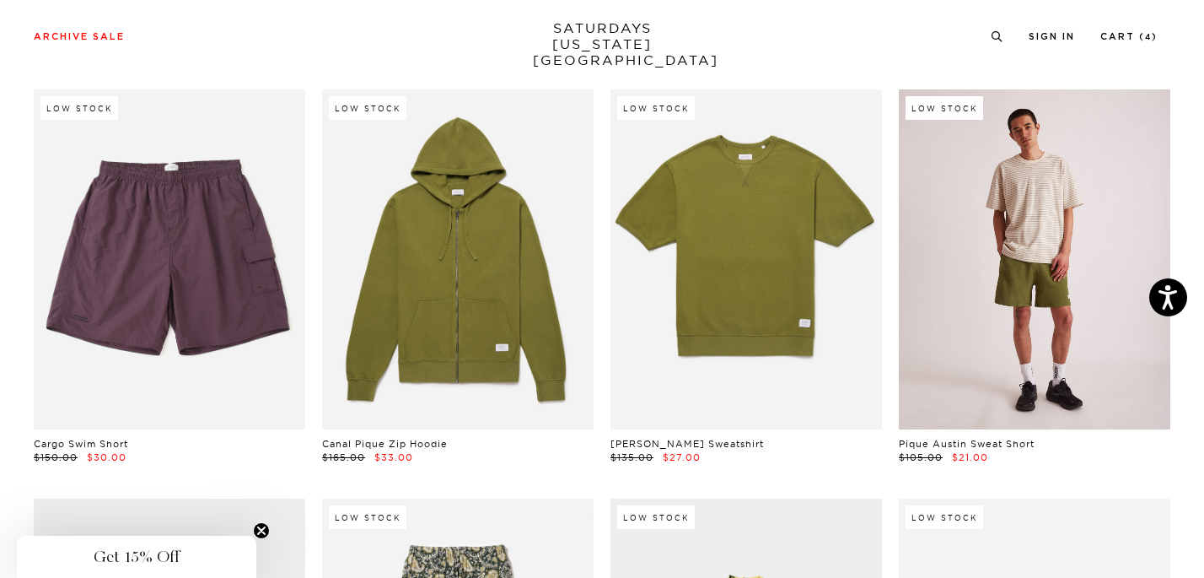
click at [1110, 242] on link at bounding box center [1035, 259] width 272 height 340
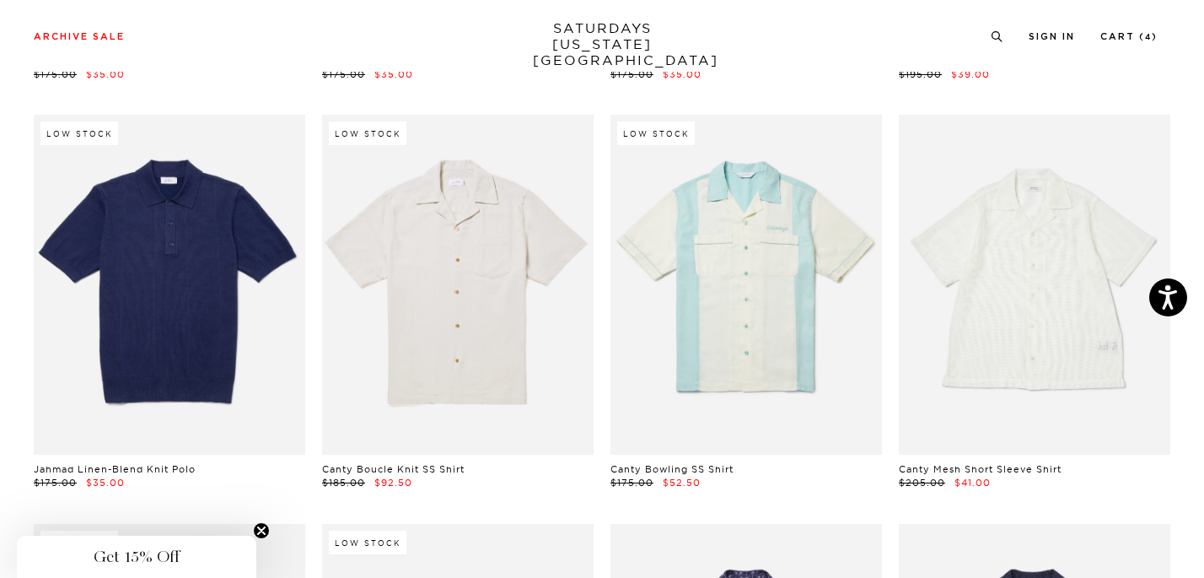
scroll to position [10683, 1]
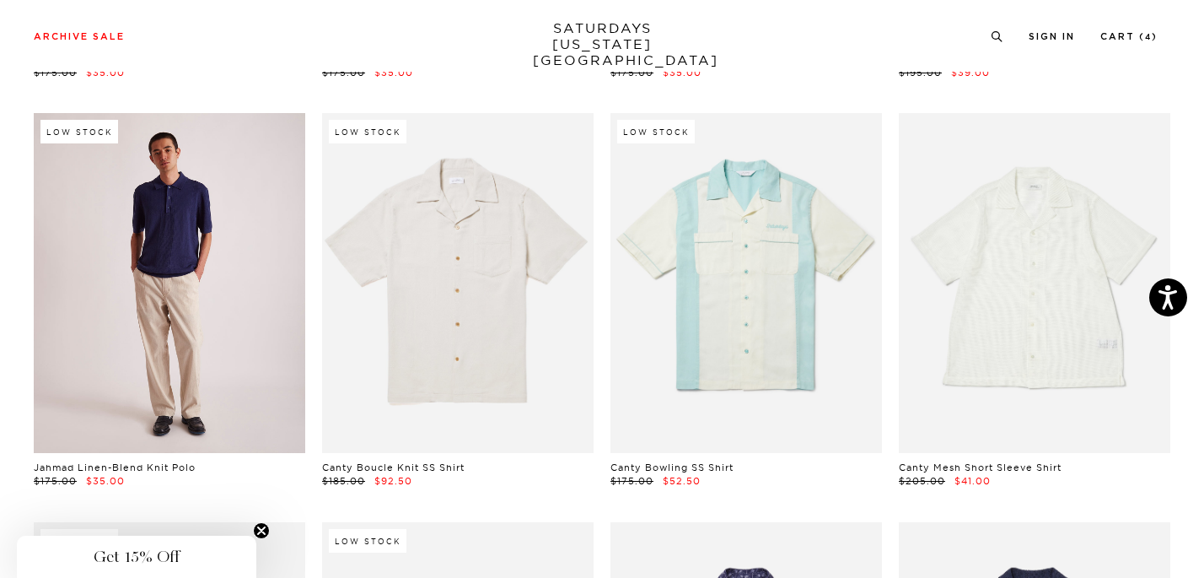
click at [225, 327] on link at bounding box center [170, 283] width 272 height 340
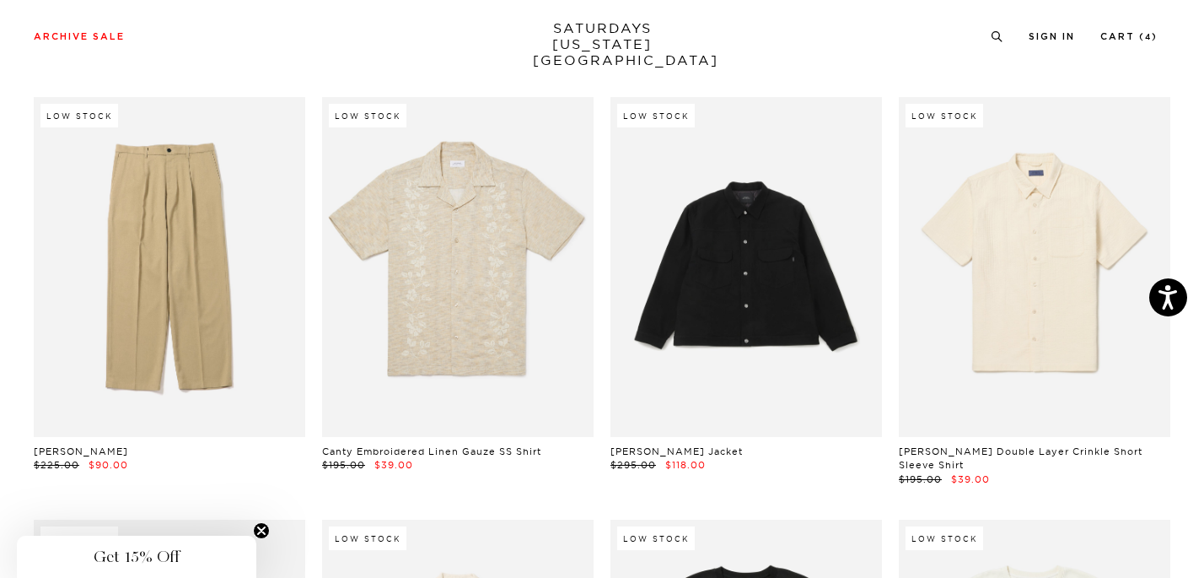
scroll to position [11520, 1]
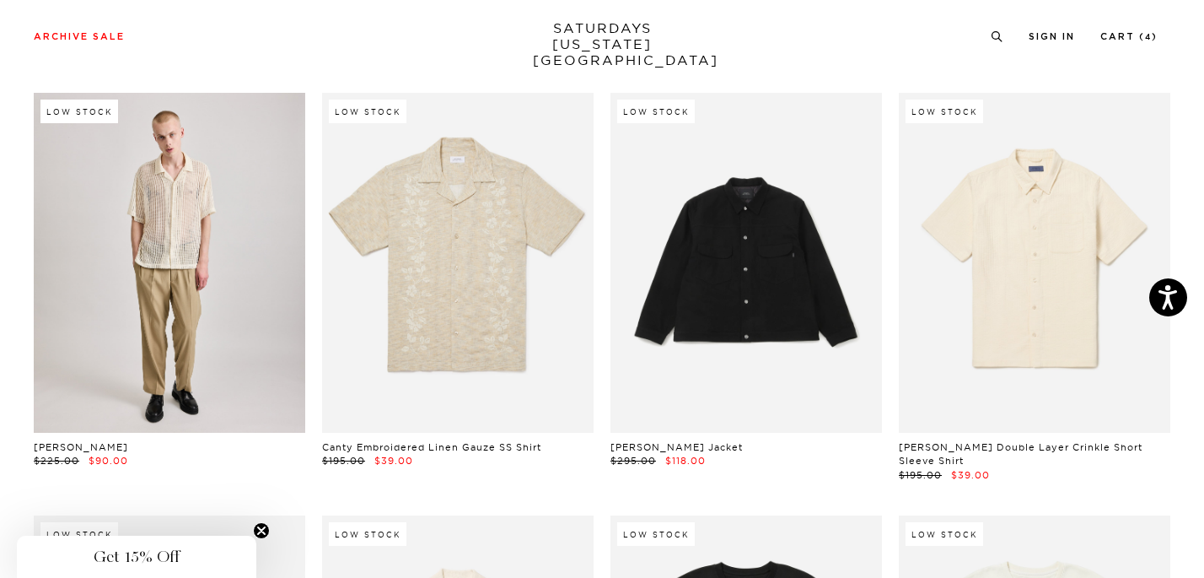
click at [139, 338] on link at bounding box center [170, 263] width 272 height 340
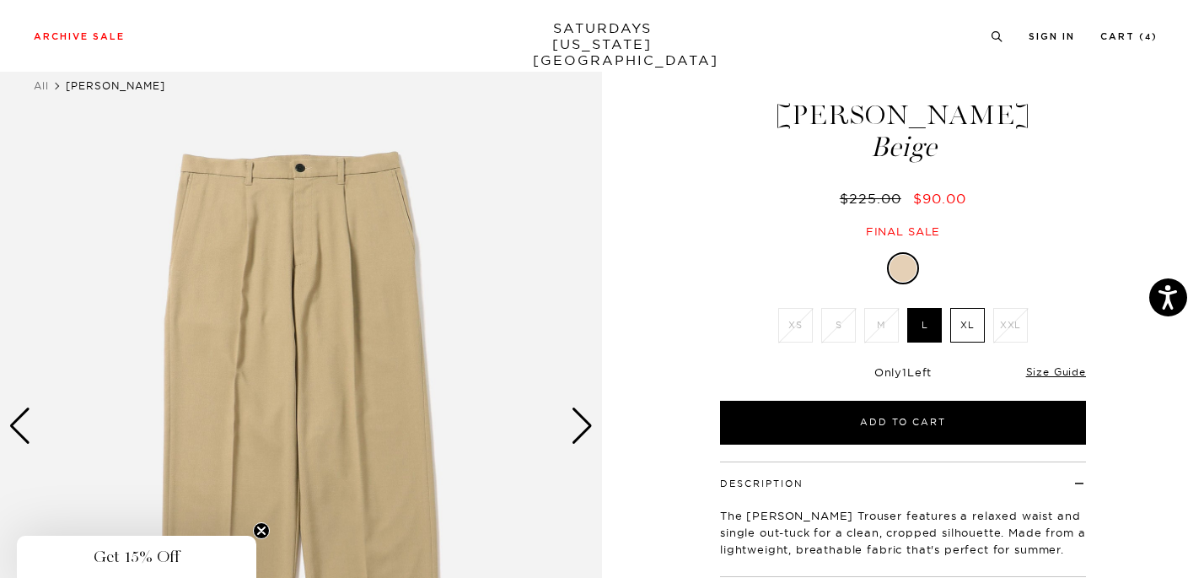
scroll to position [49, 0]
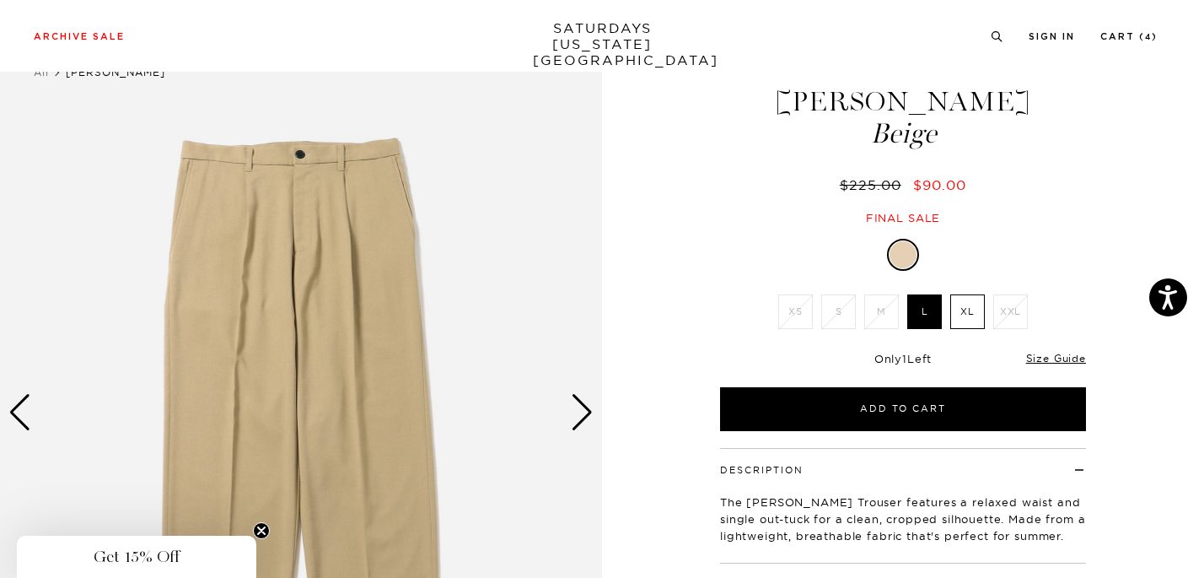
click at [587, 414] on div "Next slide" at bounding box center [582, 412] width 23 height 37
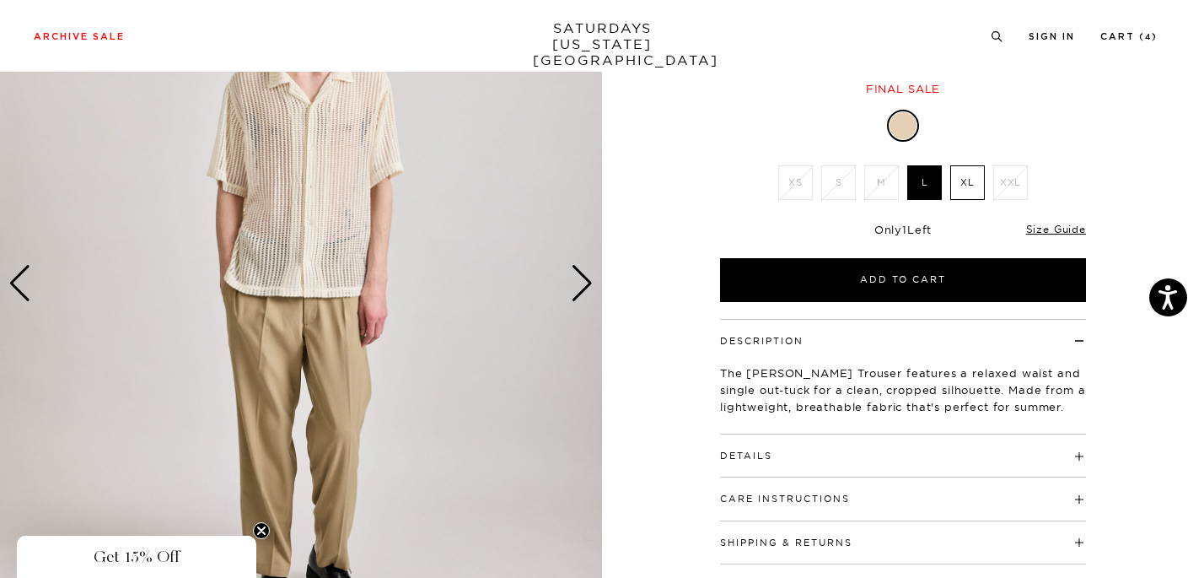
scroll to position [175, 0]
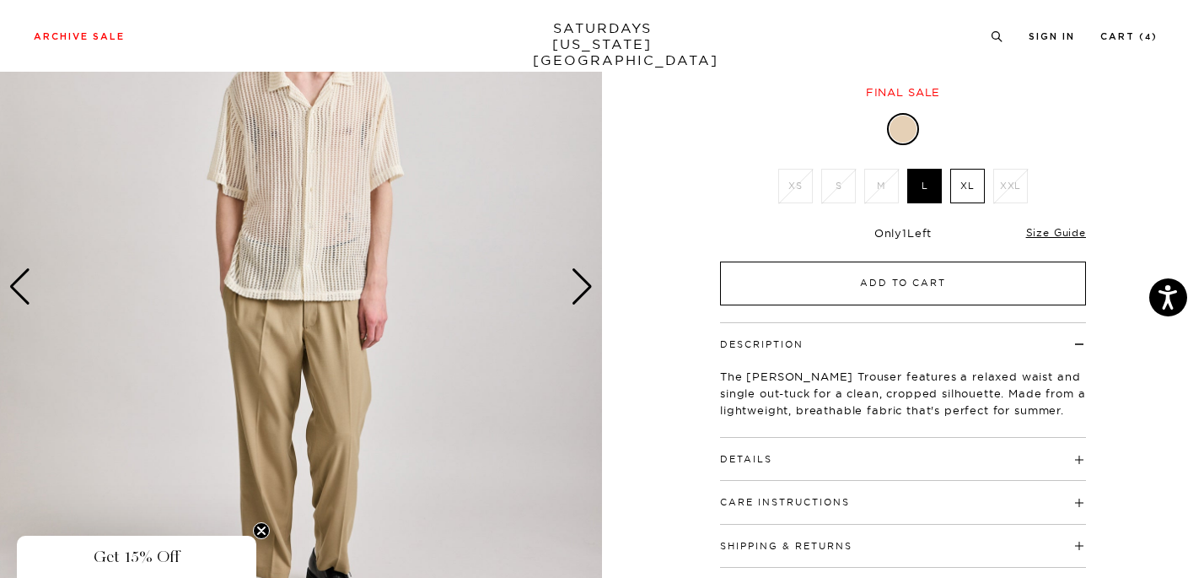
click at [862, 283] on button "Add to Cart" at bounding box center [903, 283] width 366 height 44
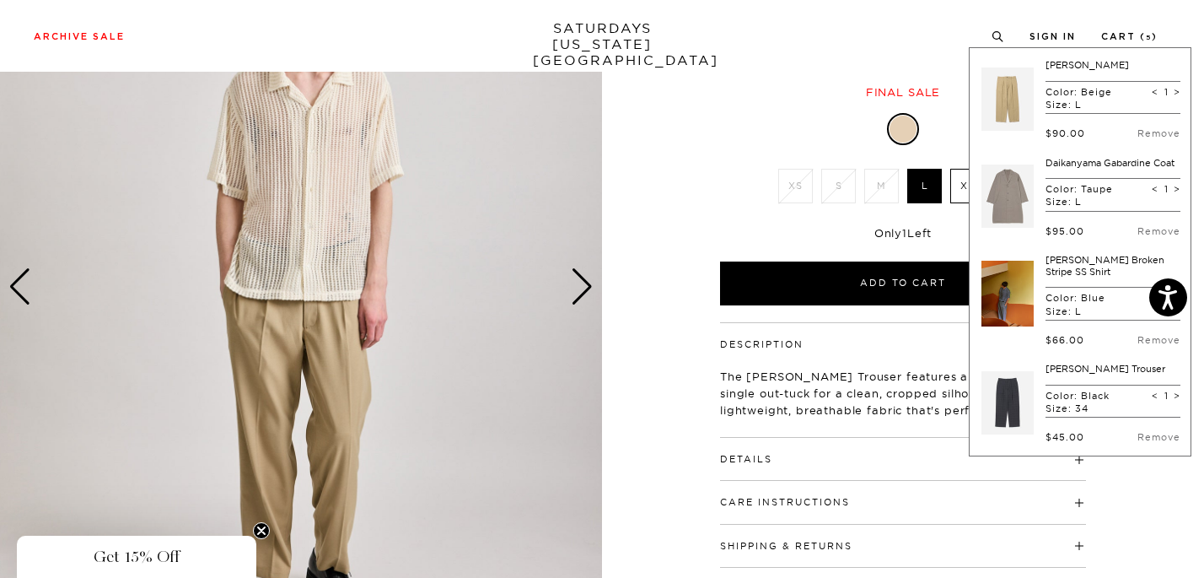
click at [722, 98] on div "Final sale" at bounding box center [903, 92] width 371 height 14
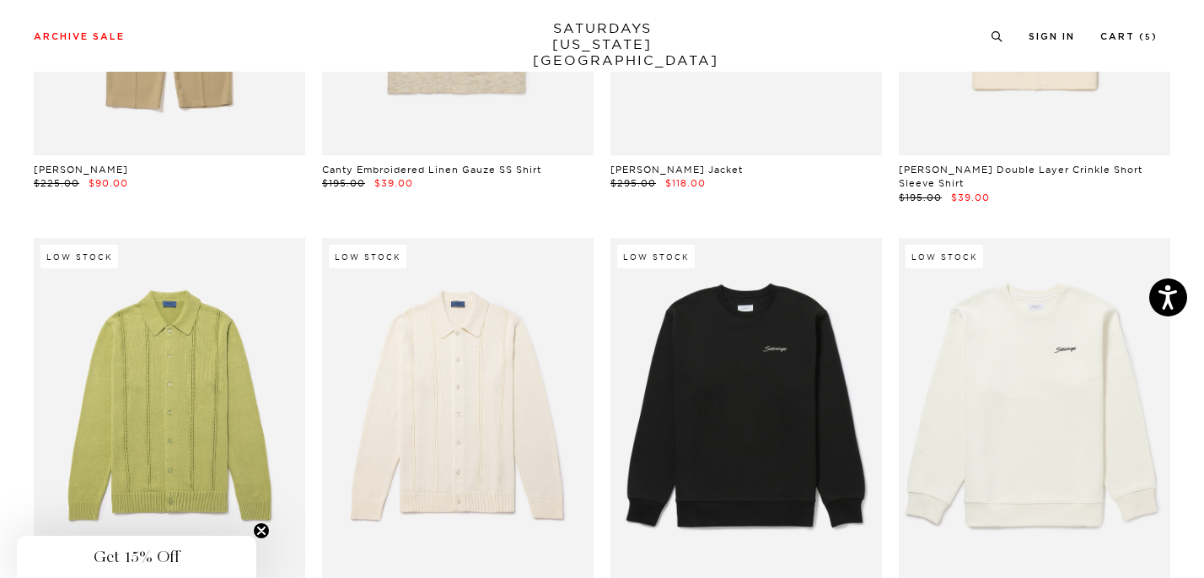
scroll to position [11884, 1]
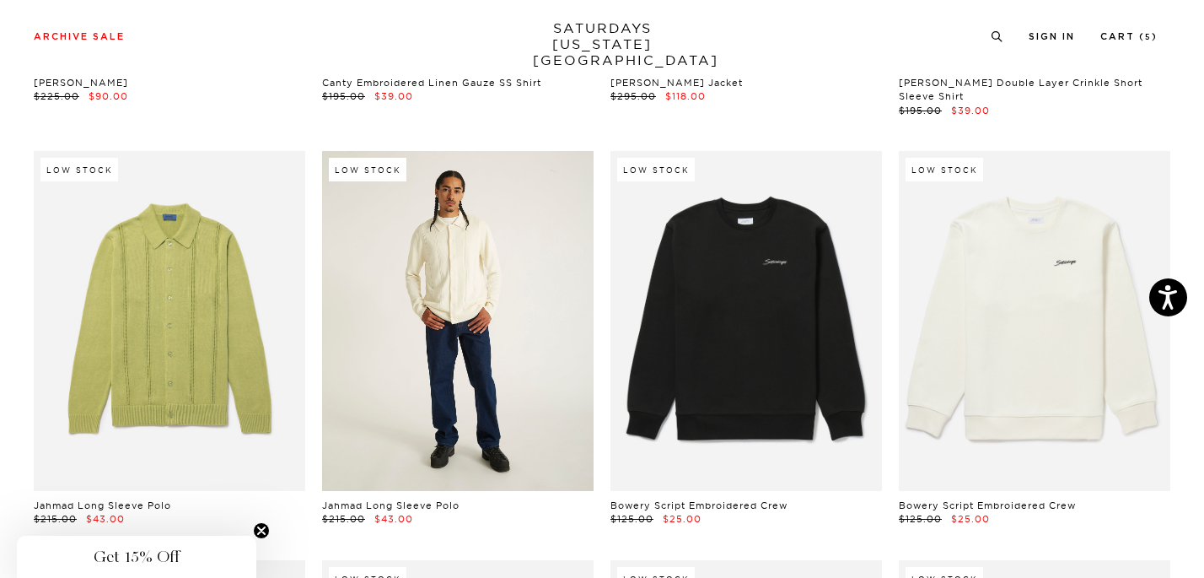
click at [541, 297] on link at bounding box center [458, 321] width 272 height 340
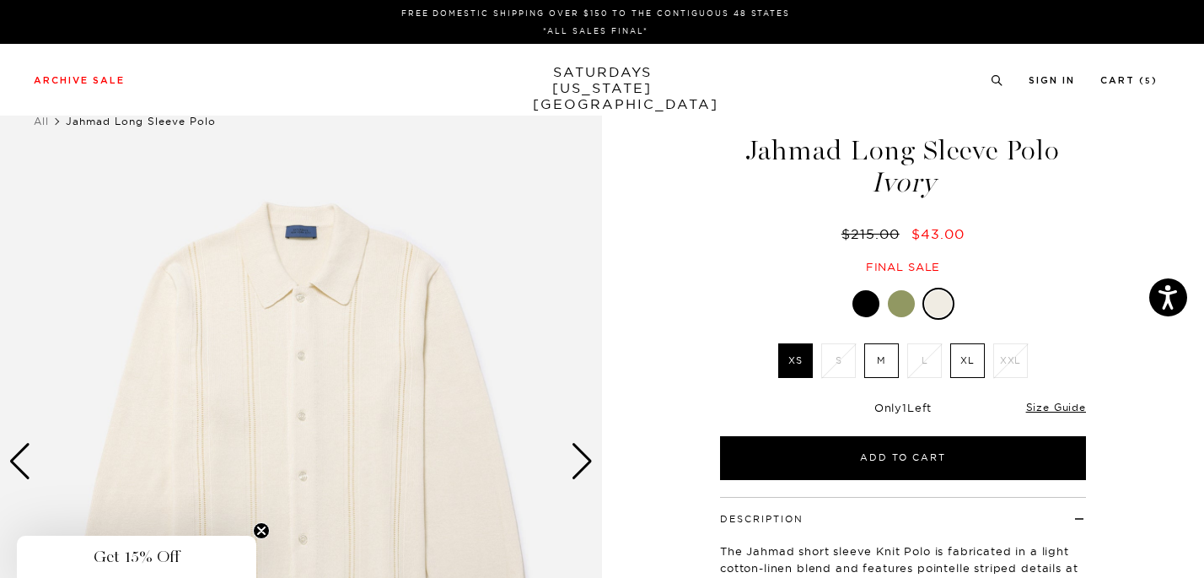
click at [909, 300] on div at bounding box center [901, 303] width 27 height 27
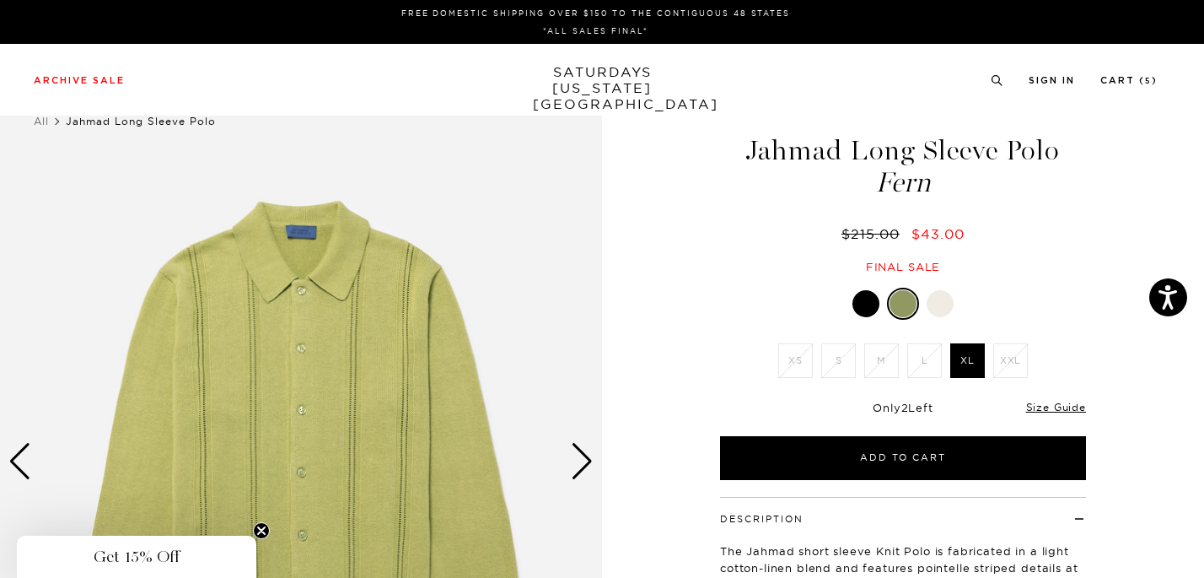
click at [870, 304] on div at bounding box center [865, 303] width 27 height 27
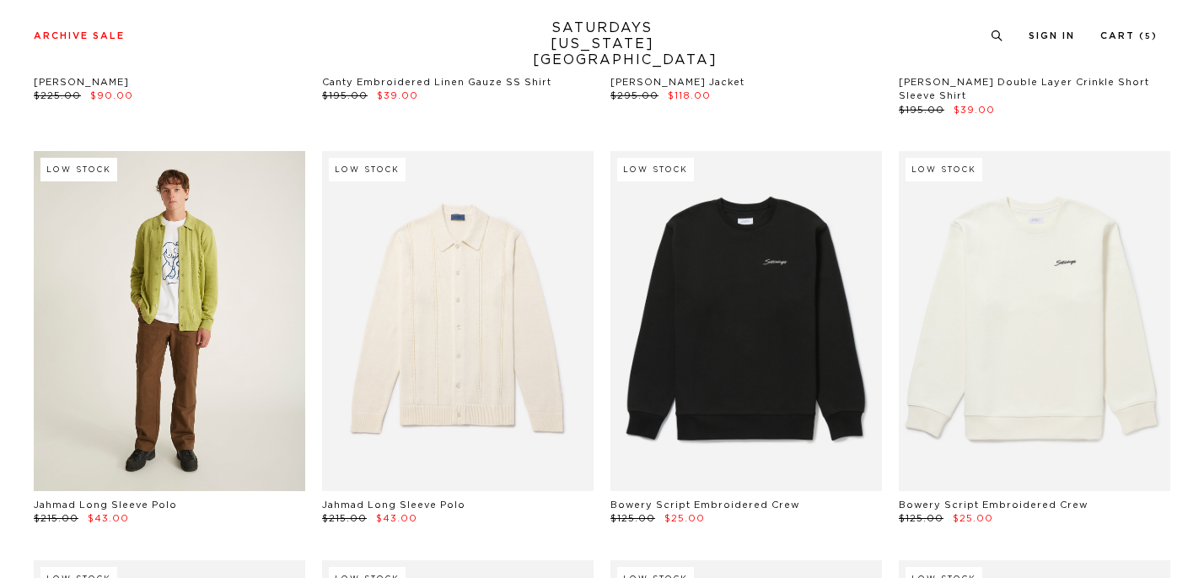
scroll to position [11884, 1]
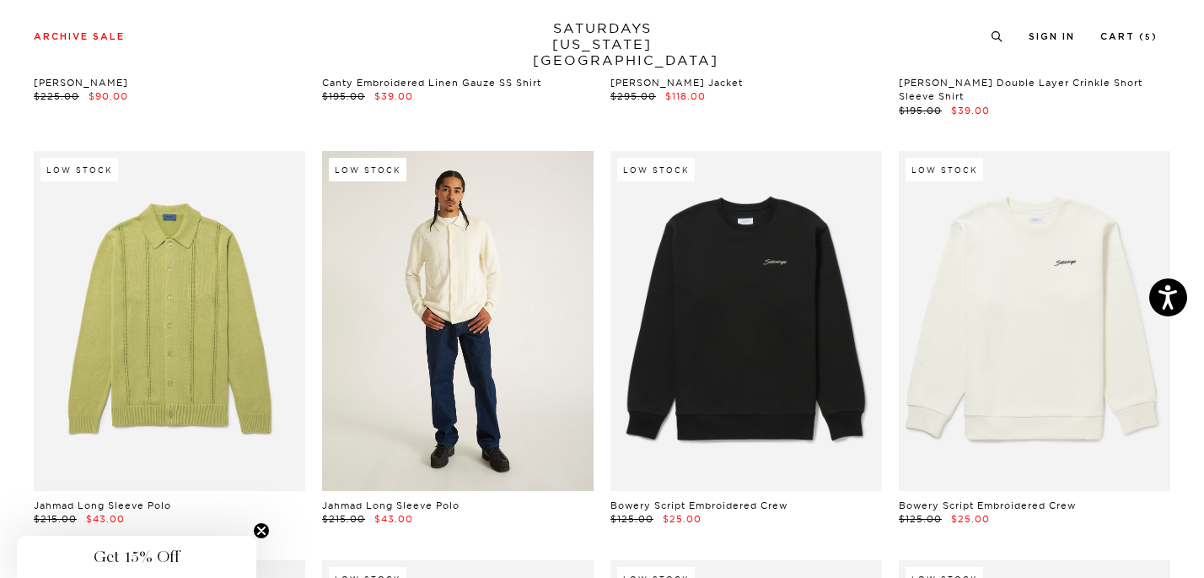
click at [503, 366] on link at bounding box center [458, 321] width 272 height 340
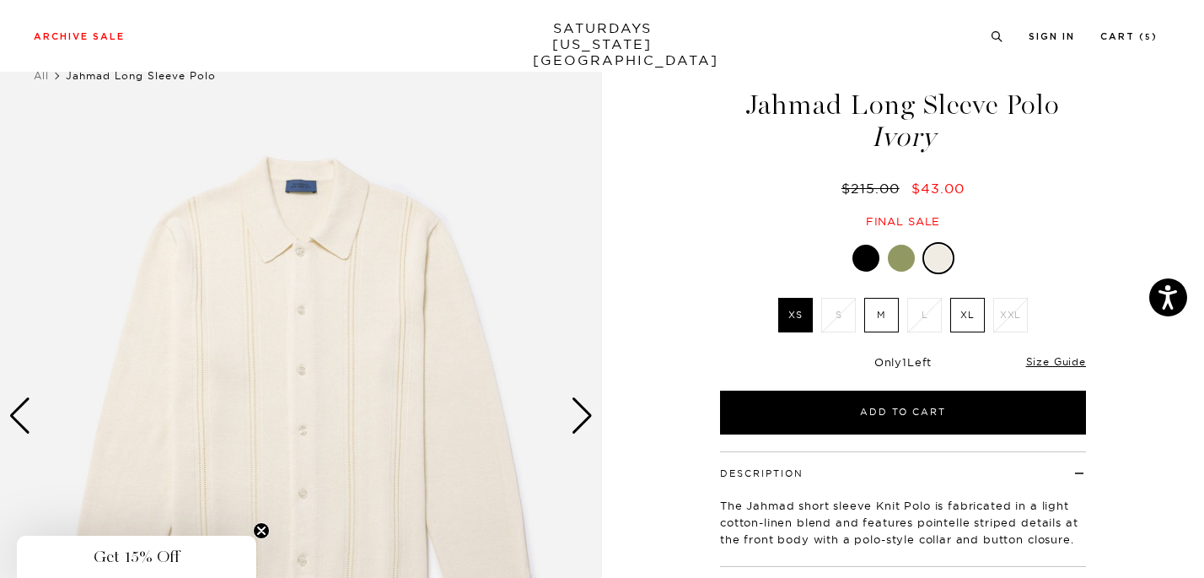
scroll to position [169, 0]
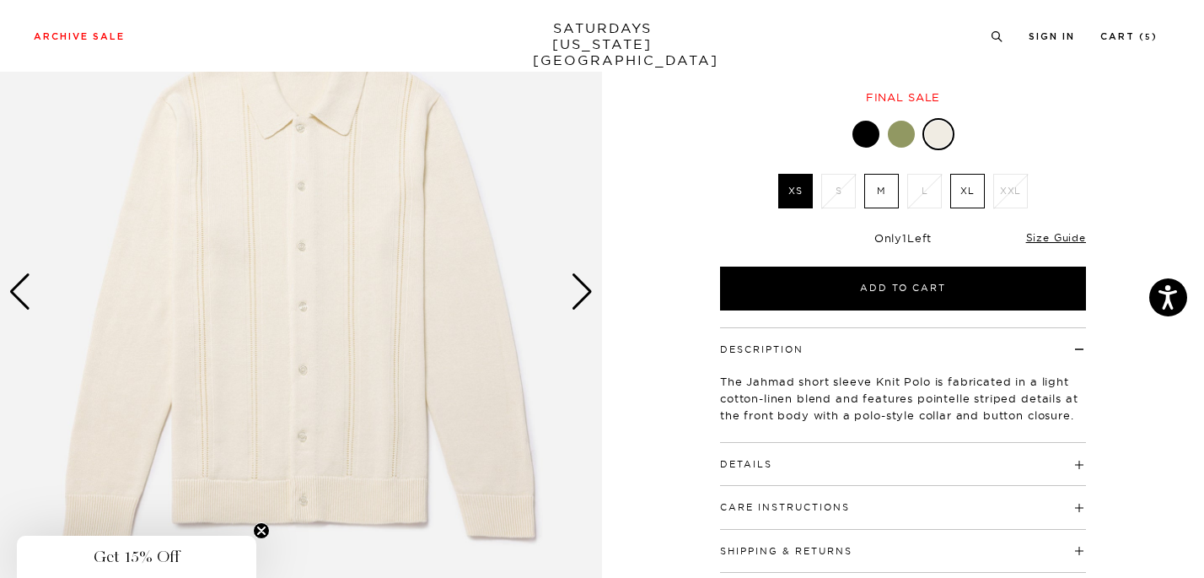
click at [588, 286] on div "Next slide" at bounding box center [582, 291] width 23 height 37
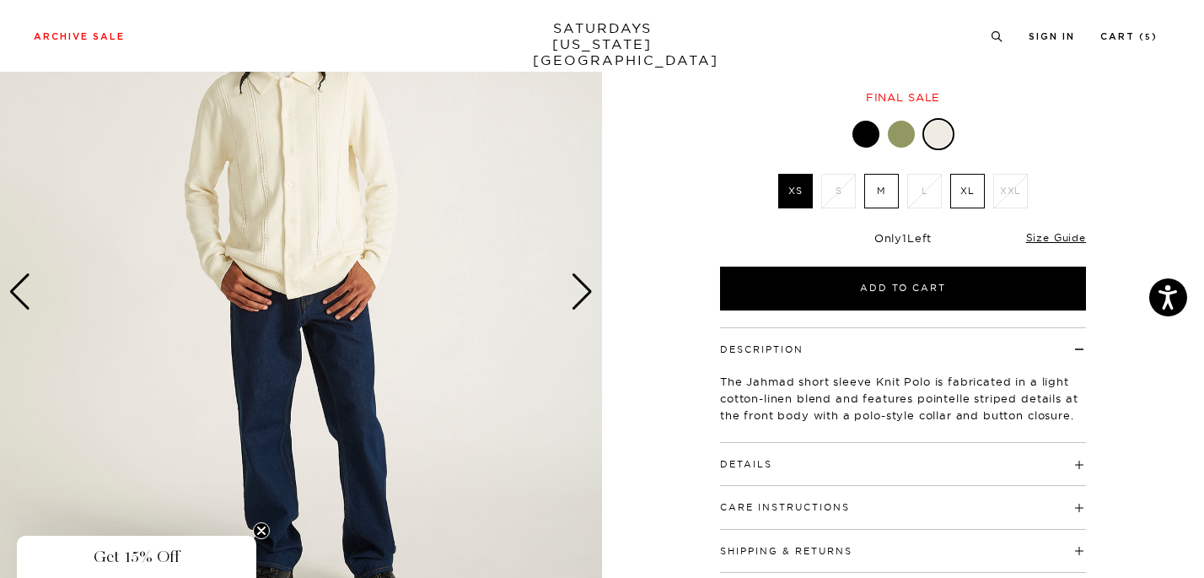
click at [588, 287] on div "Next slide" at bounding box center [582, 291] width 23 height 37
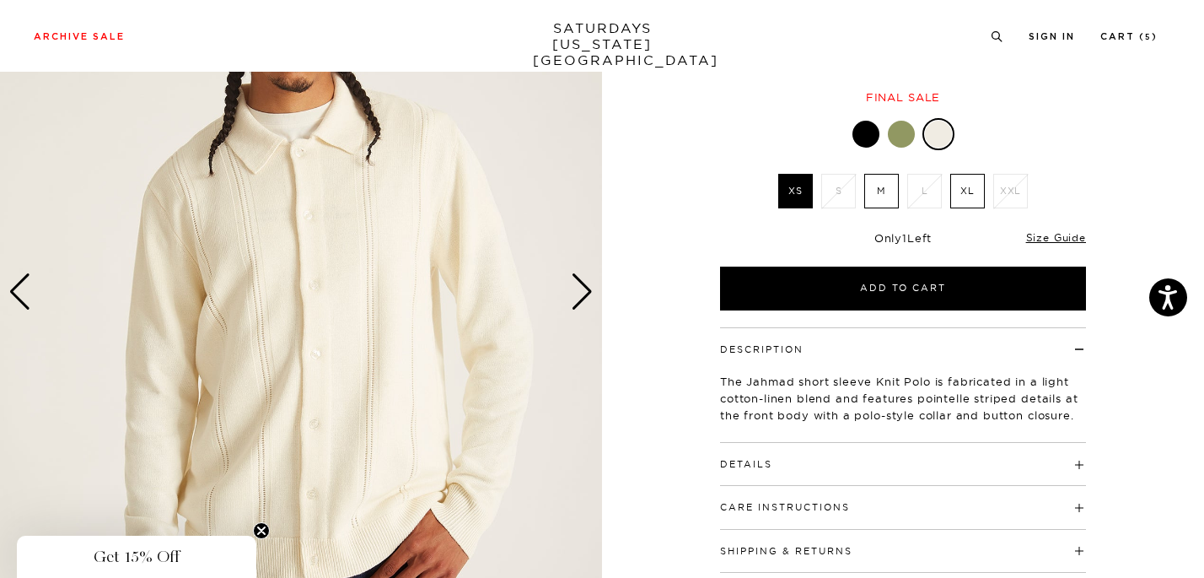
click at [588, 287] on div "Next slide" at bounding box center [582, 291] width 23 height 37
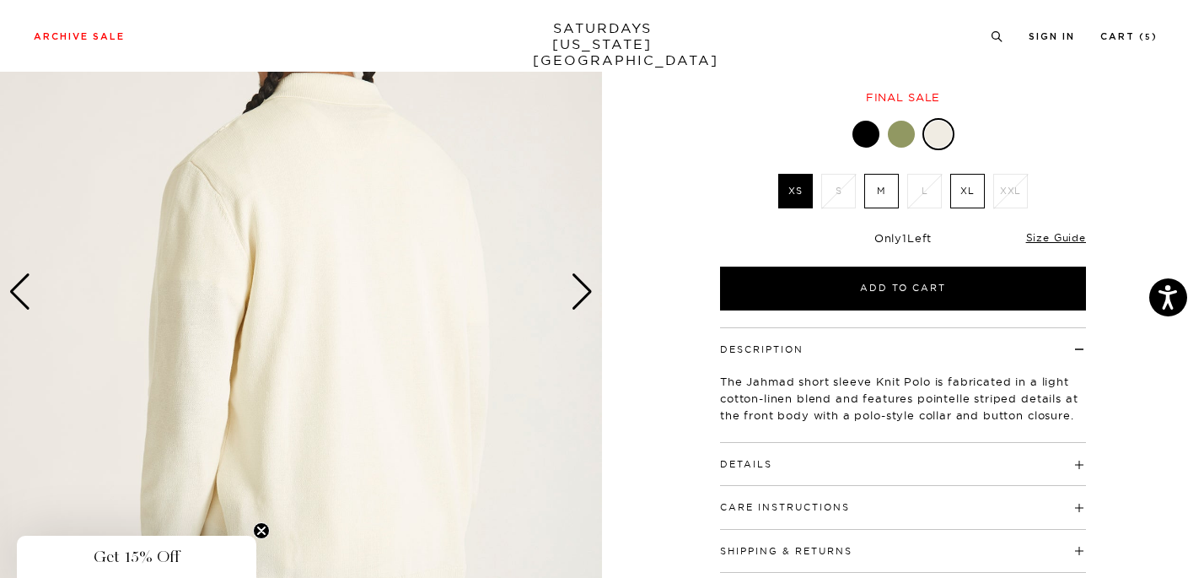
click at [588, 287] on div "Next slide" at bounding box center [582, 291] width 23 height 37
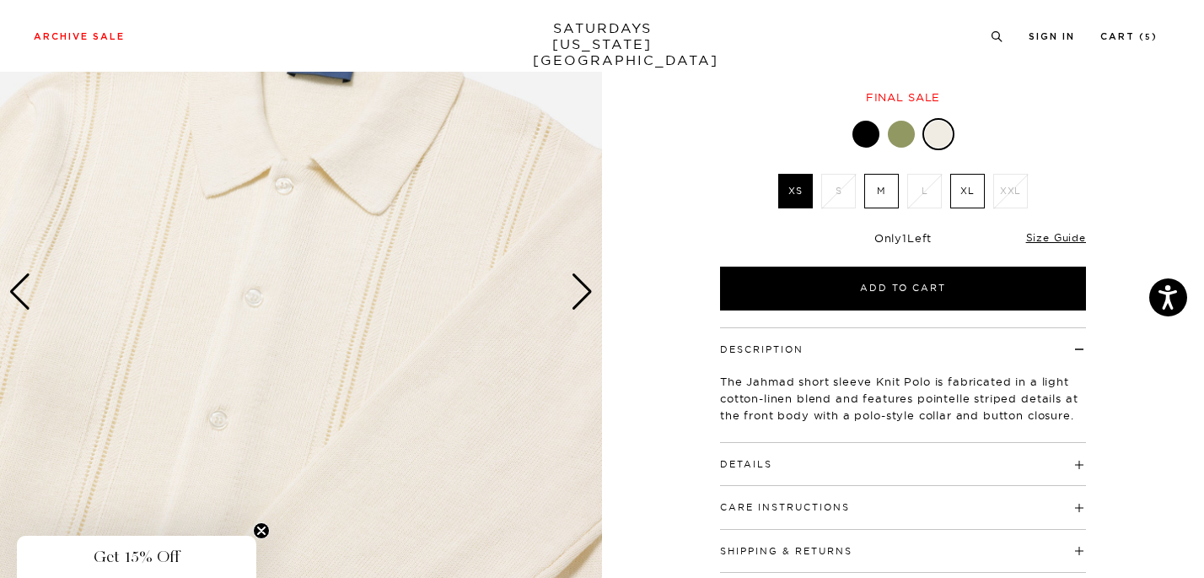
click at [588, 287] on div "Next slide" at bounding box center [582, 291] width 23 height 37
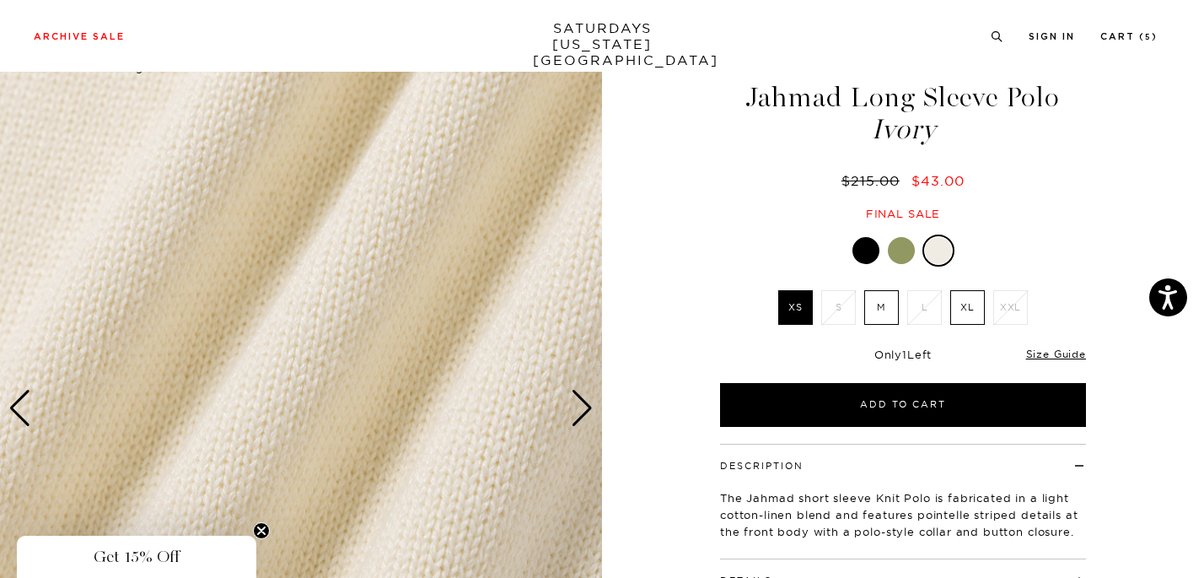
scroll to position [51, 0]
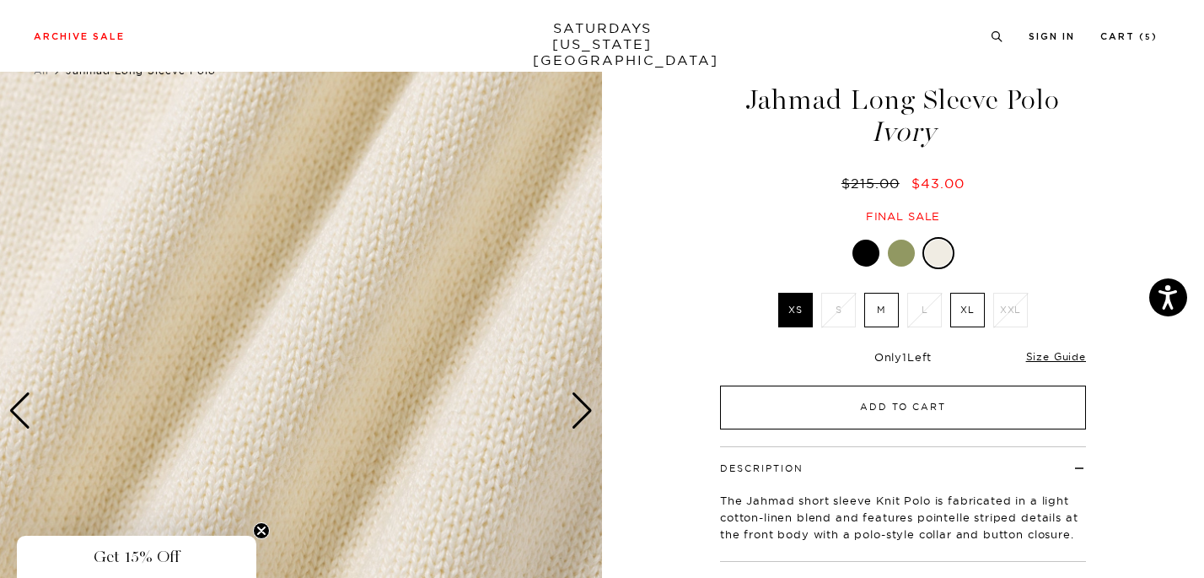
click at [770, 415] on button "Add to Cart" at bounding box center [903, 407] width 366 height 44
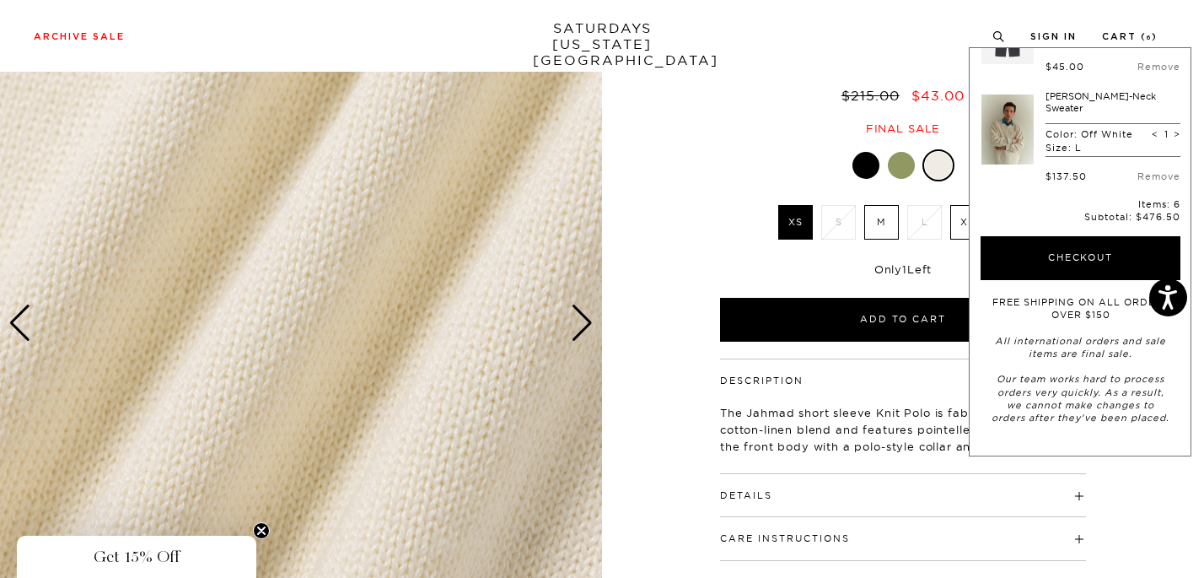
scroll to position [154, 0]
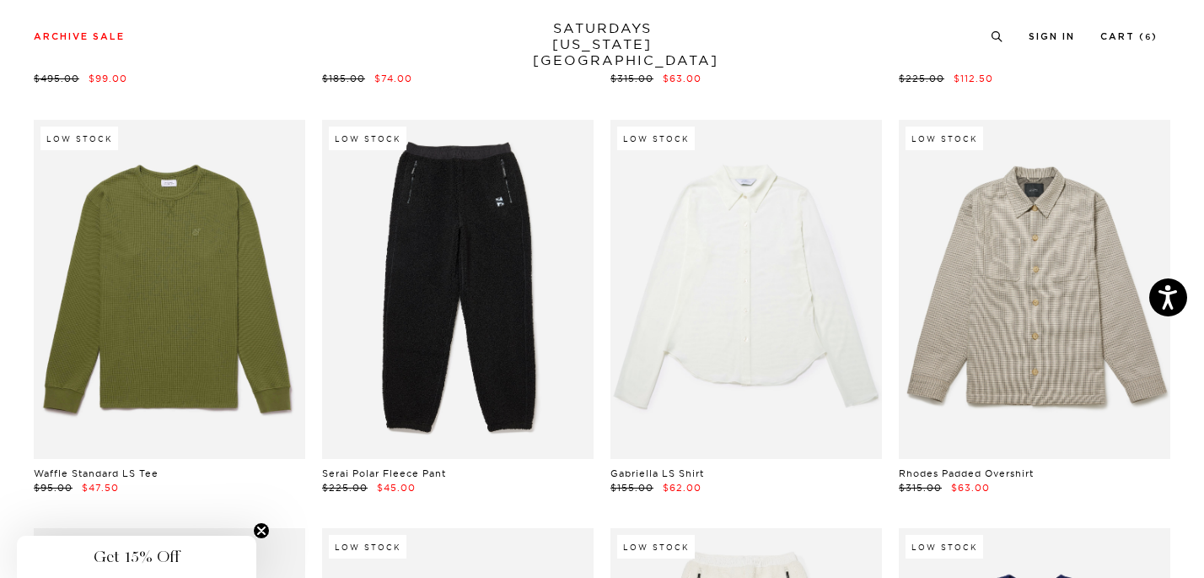
scroll to position [13142, 2]
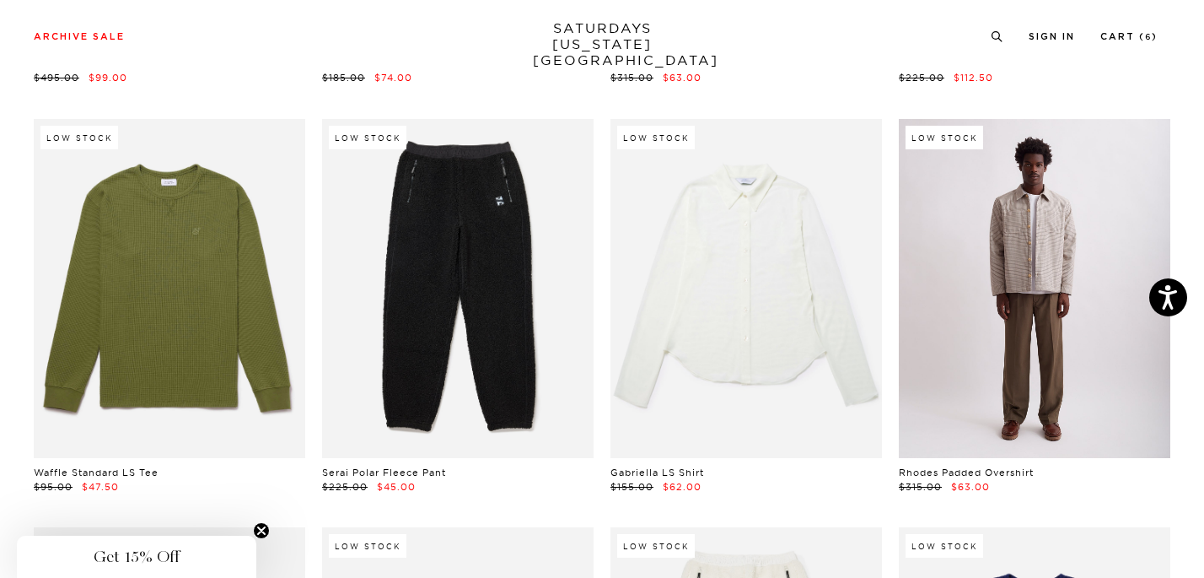
click at [1073, 218] on link at bounding box center [1035, 289] width 272 height 340
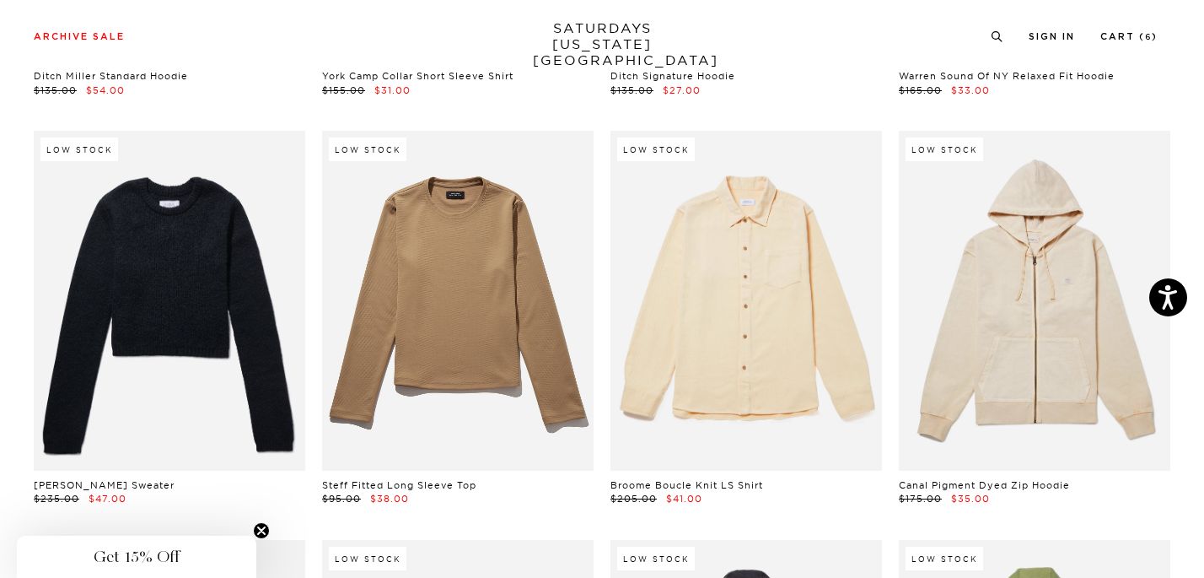
scroll to position [14357, 0]
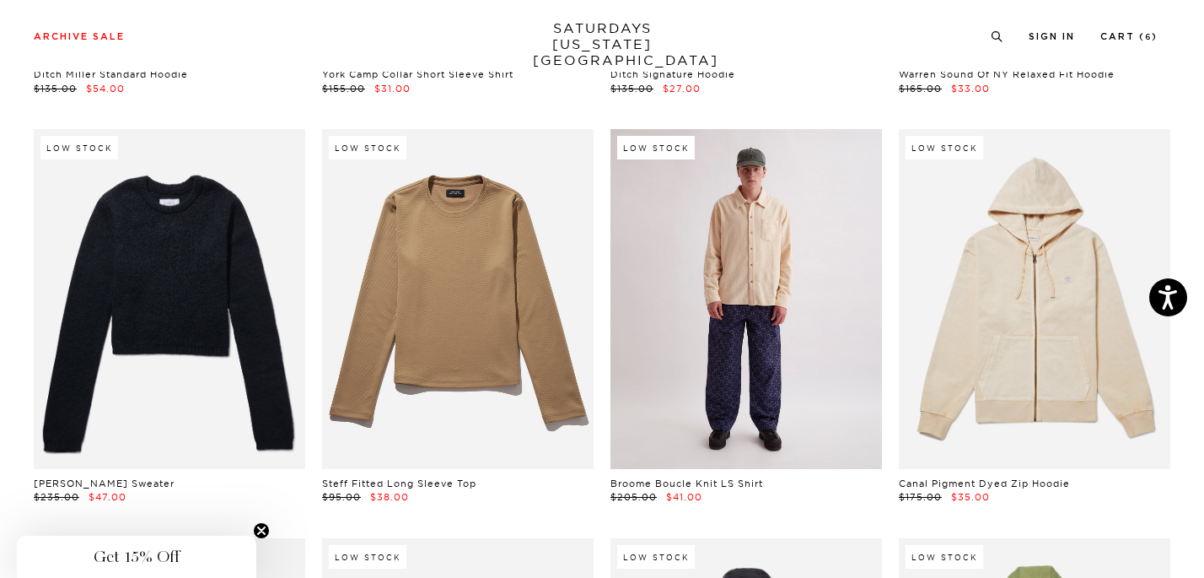
click at [798, 255] on link at bounding box center [746, 299] width 272 height 340
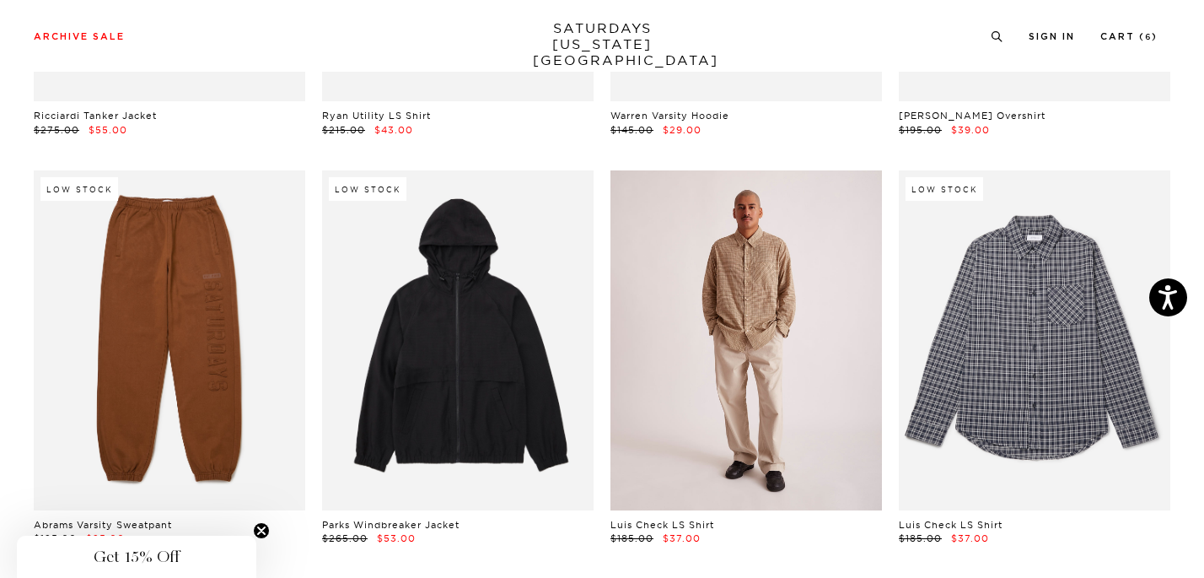
scroll to position [16023, 0]
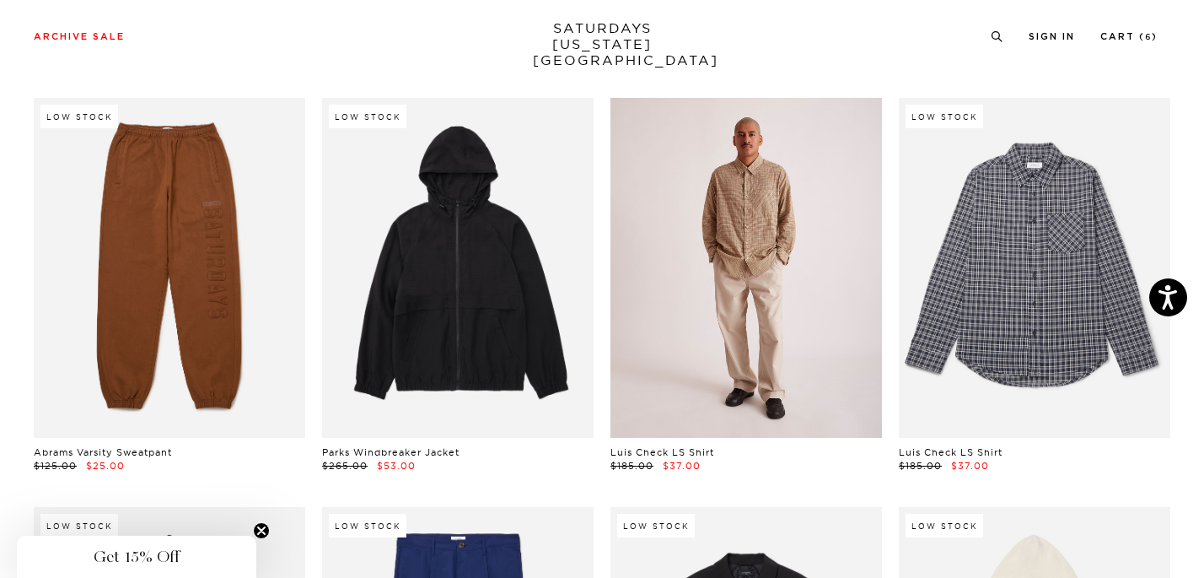
click at [801, 266] on link at bounding box center [746, 268] width 272 height 340
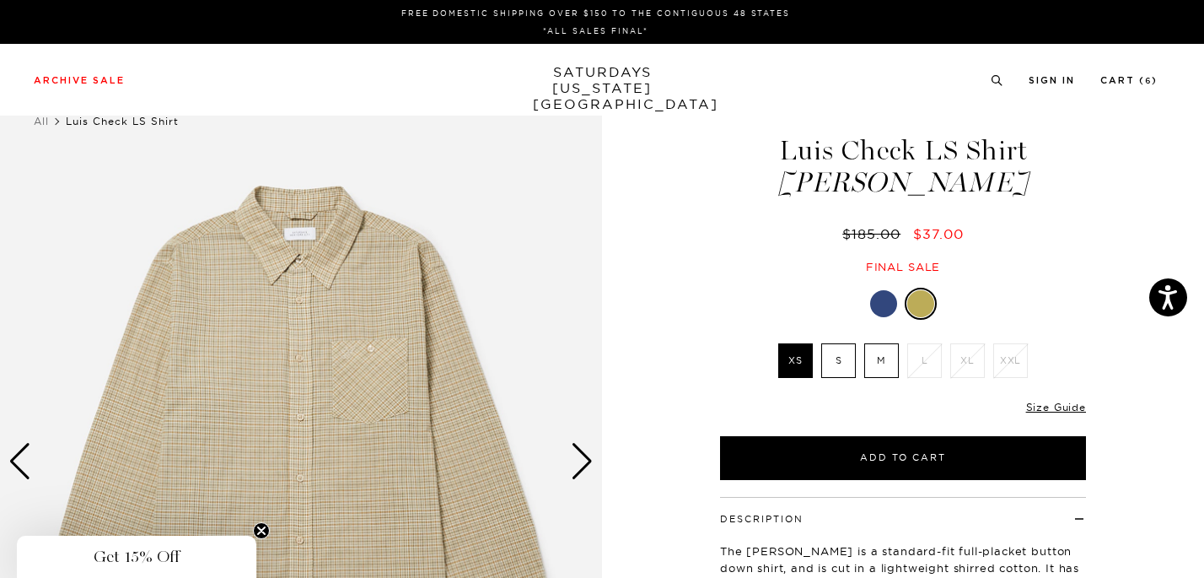
click at [885, 297] on div at bounding box center [883, 303] width 27 height 27
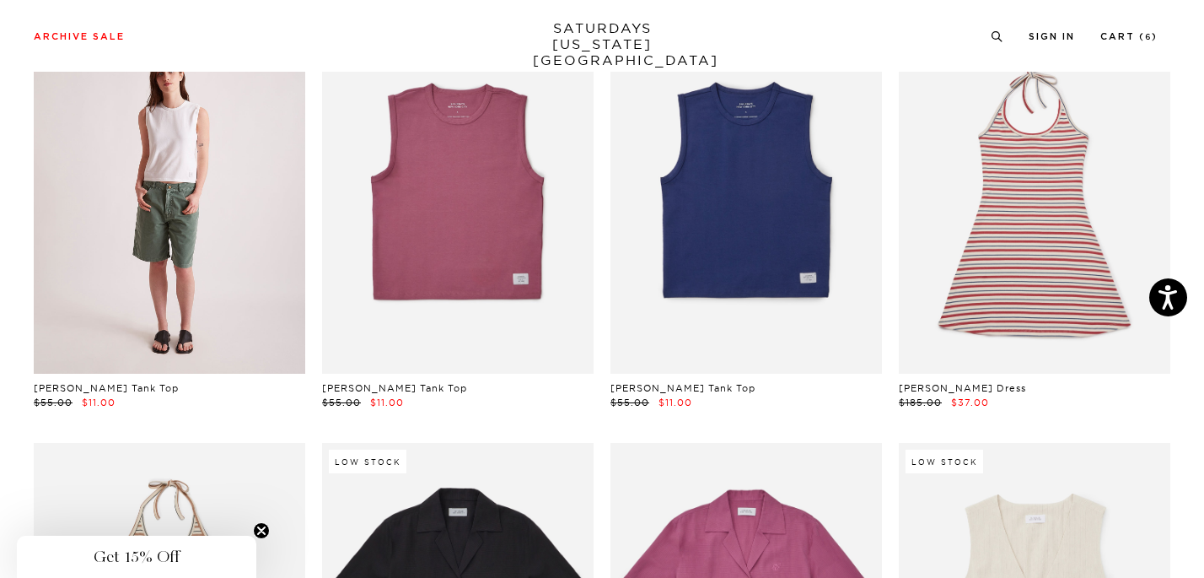
scroll to position [17313, 0]
click at [237, 273] on link at bounding box center [170, 204] width 272 height 340
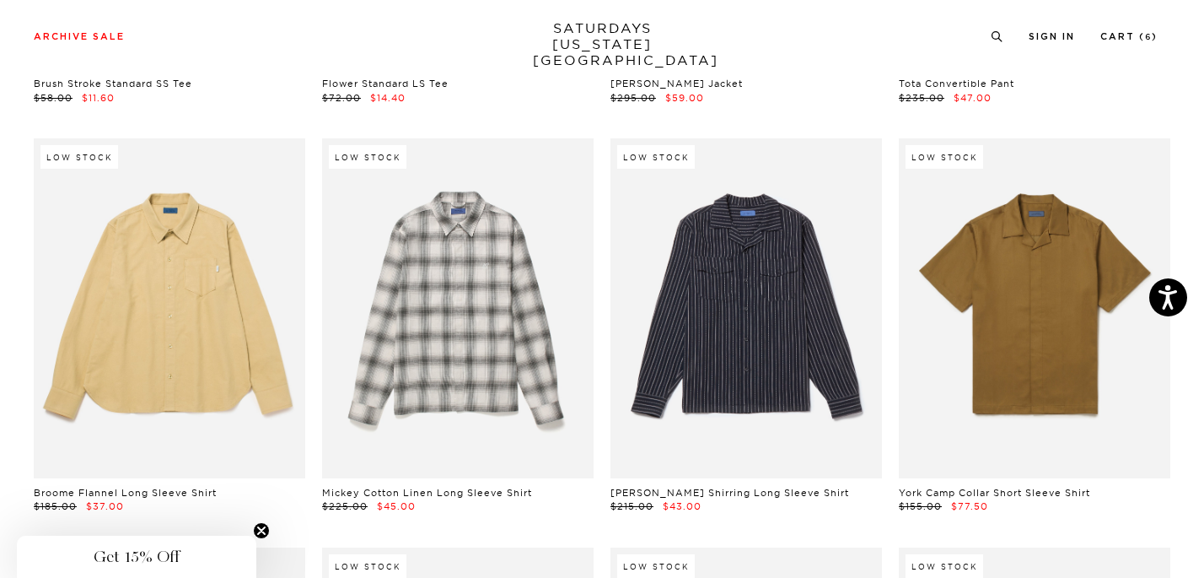
scroll to position [19254, 0]
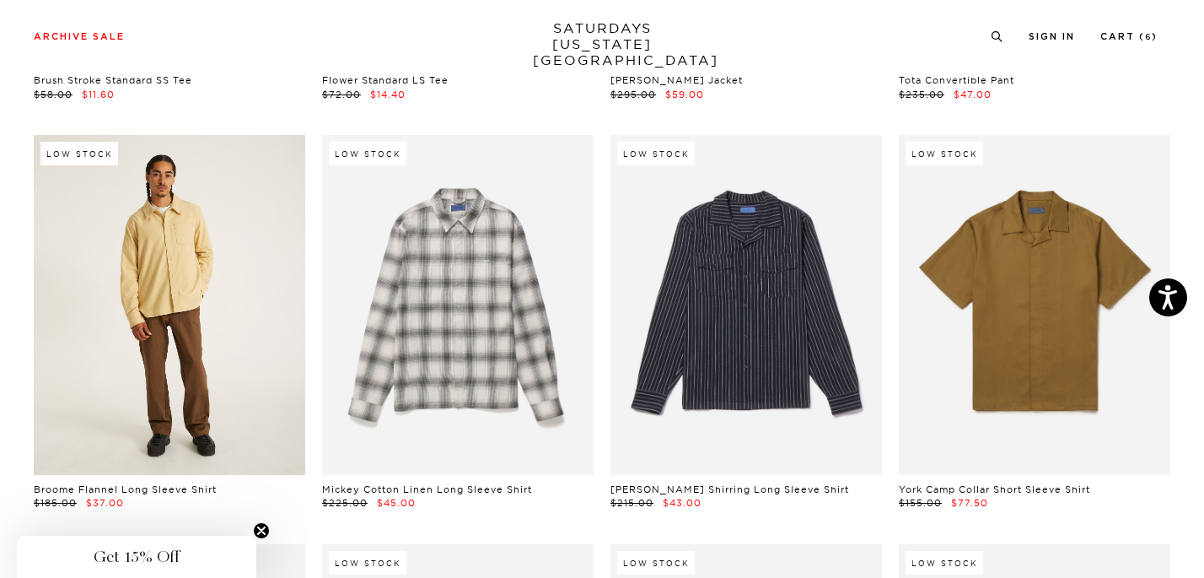
click at [199, 378] on link at bounding box center [170, 305] width 272 height 340
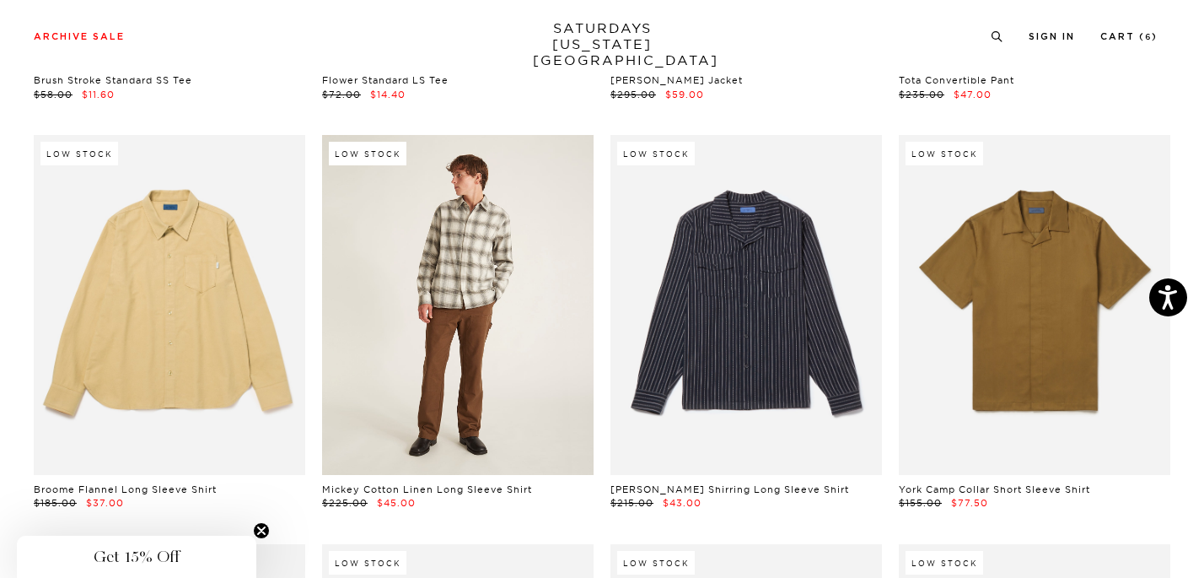
click at [480, 303] on link at bounding box center [458, 305] width 272 height 340
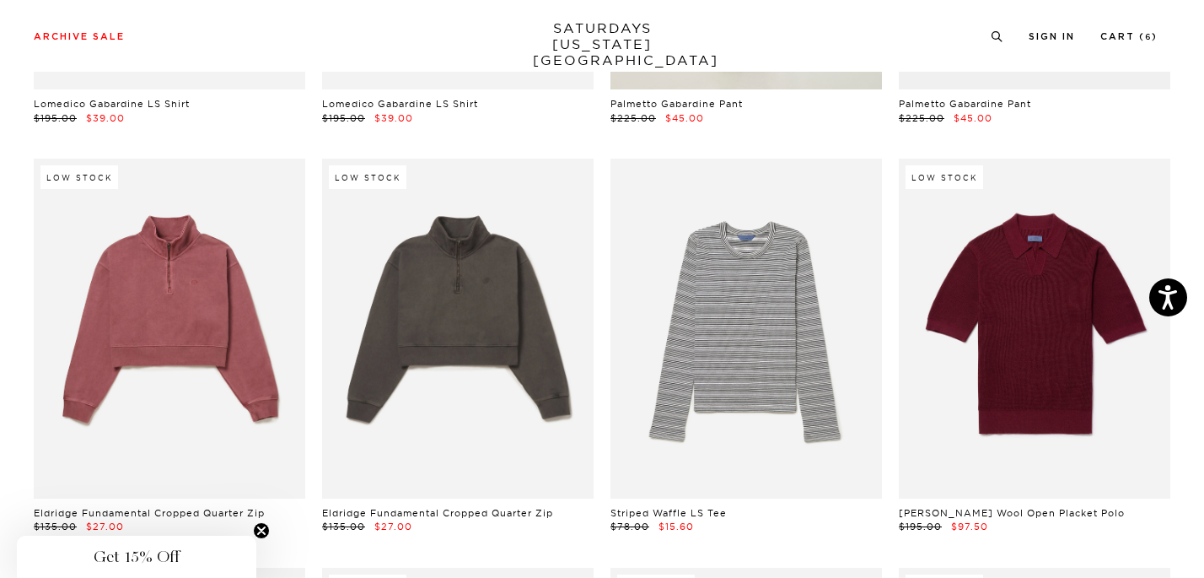
scroll to position [21734, 0]
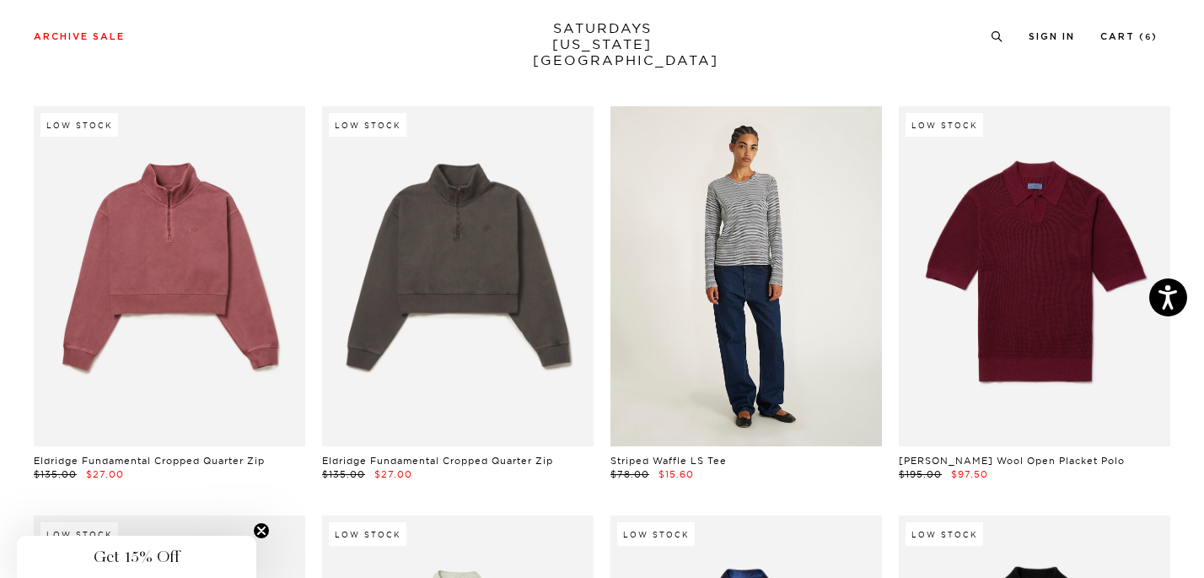
click at [806, 320] on link at bounding box center [746, 276] width 272 height 340
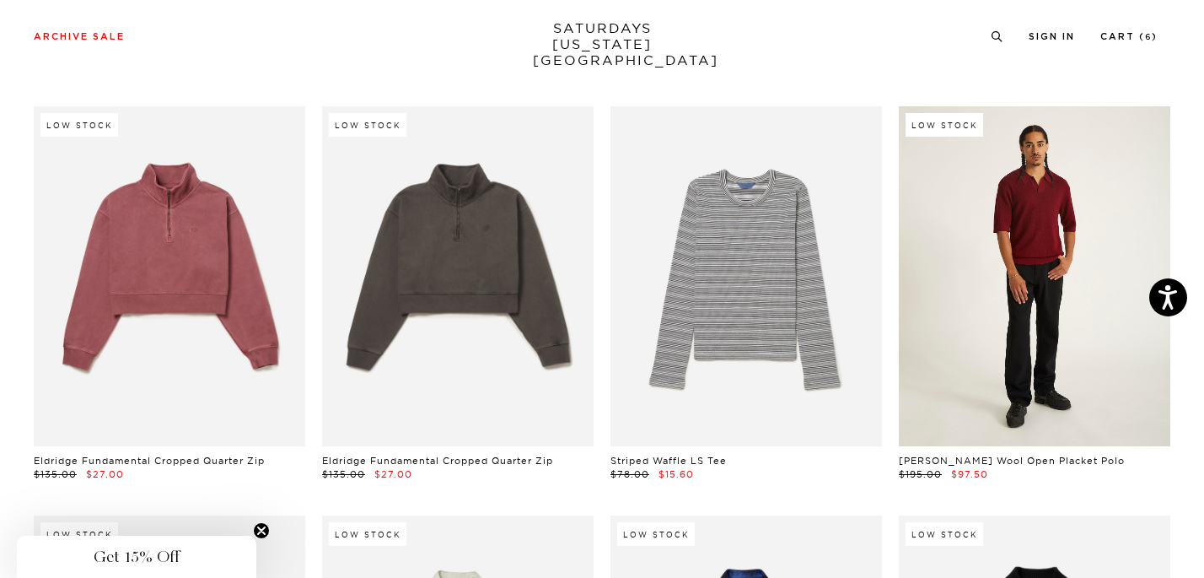
click at [1030, 280] on link at bounding box center [1035, 276] width 272 height 340
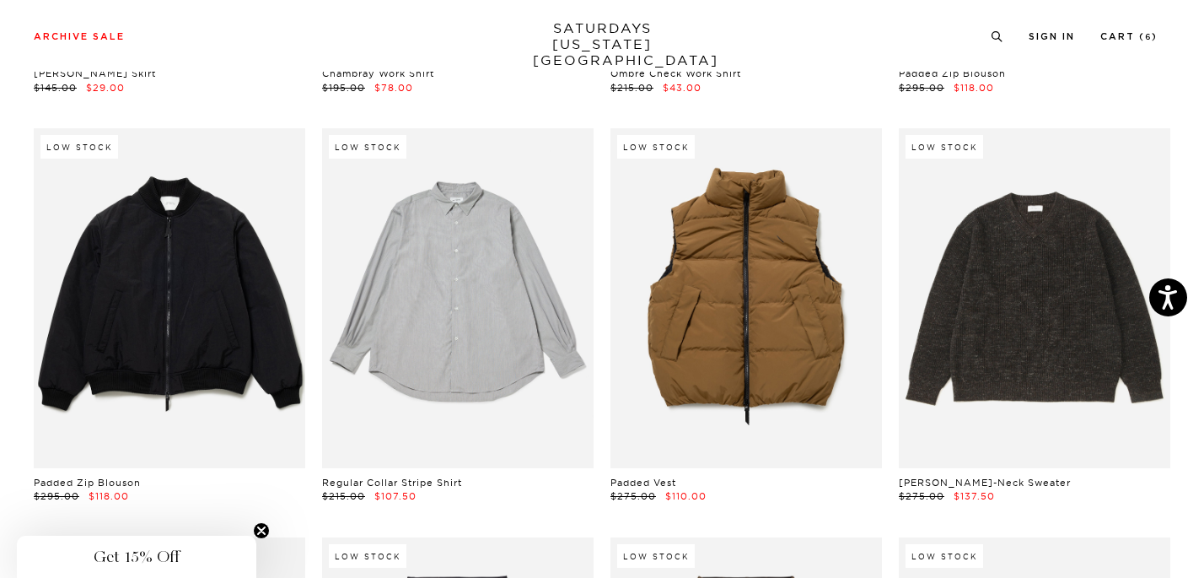
scroll to position [22530, 0]
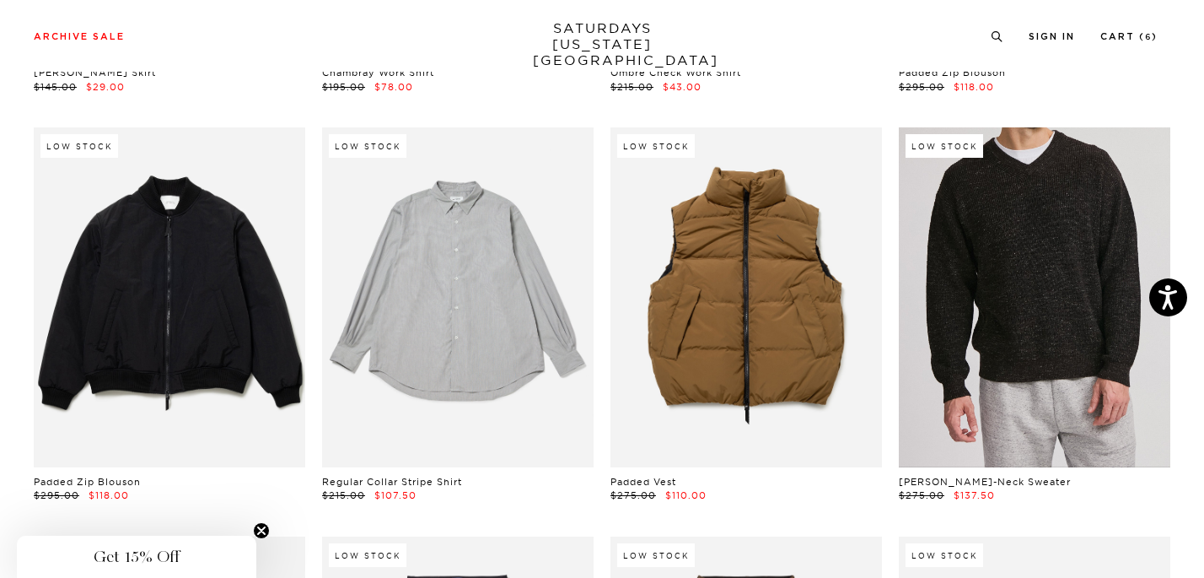
click at [1045, 237] on link at bounding box center [1035, 297] width 272 height 340
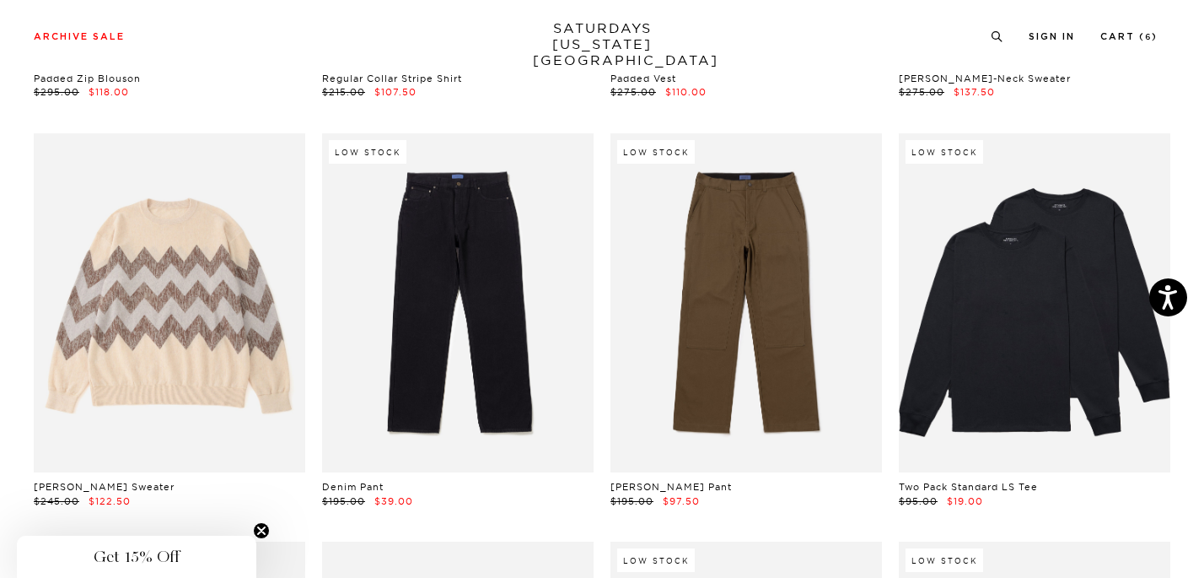
scroll to position [22934, 0]
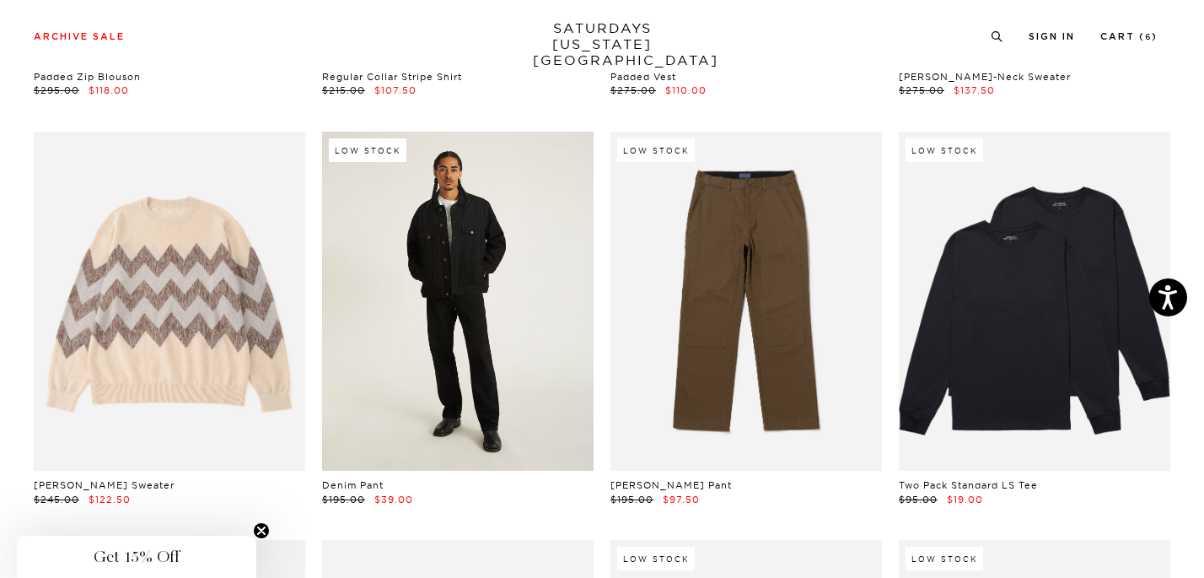
click at [539, 301] on link at bounding box center [458, 302] width 272 height 340
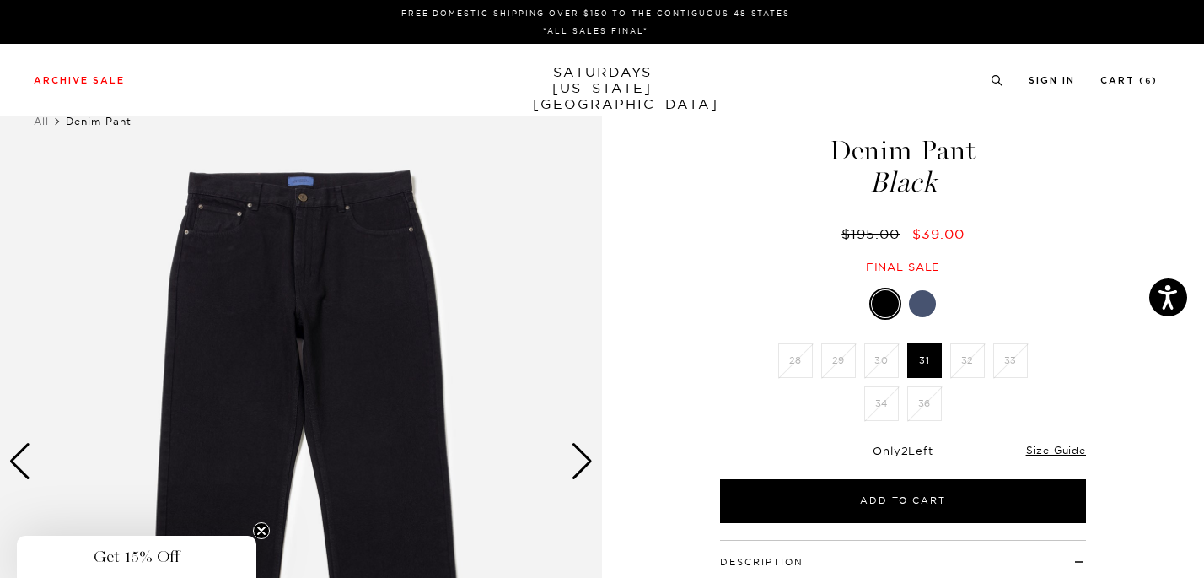
click at [920, 298] on div at bounding box center [922, 303] width 27 height 27
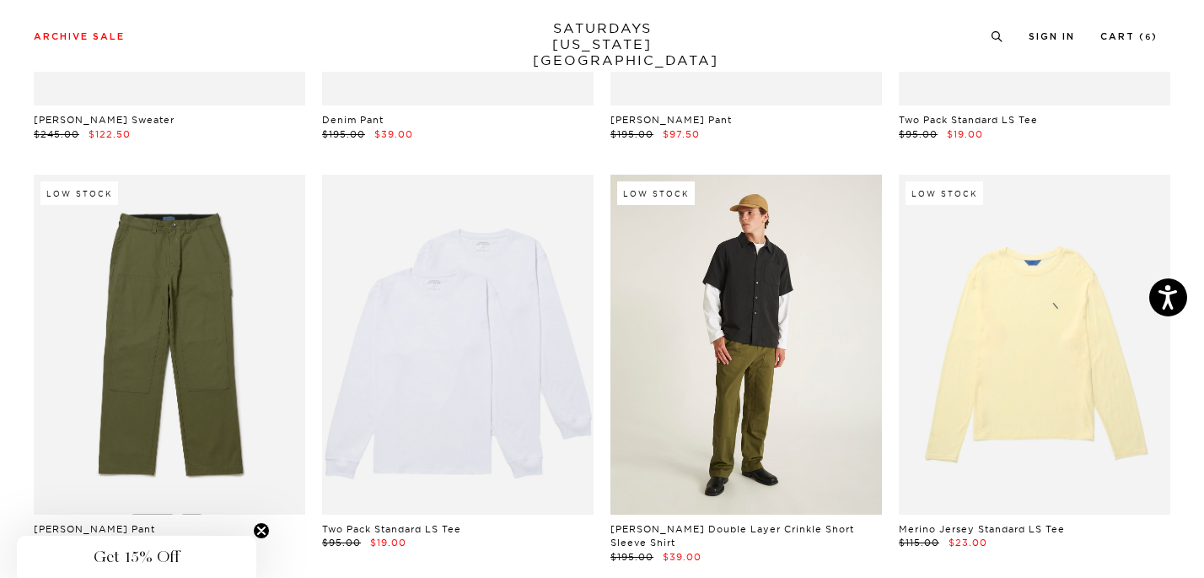
scroll to position [23301, 0]
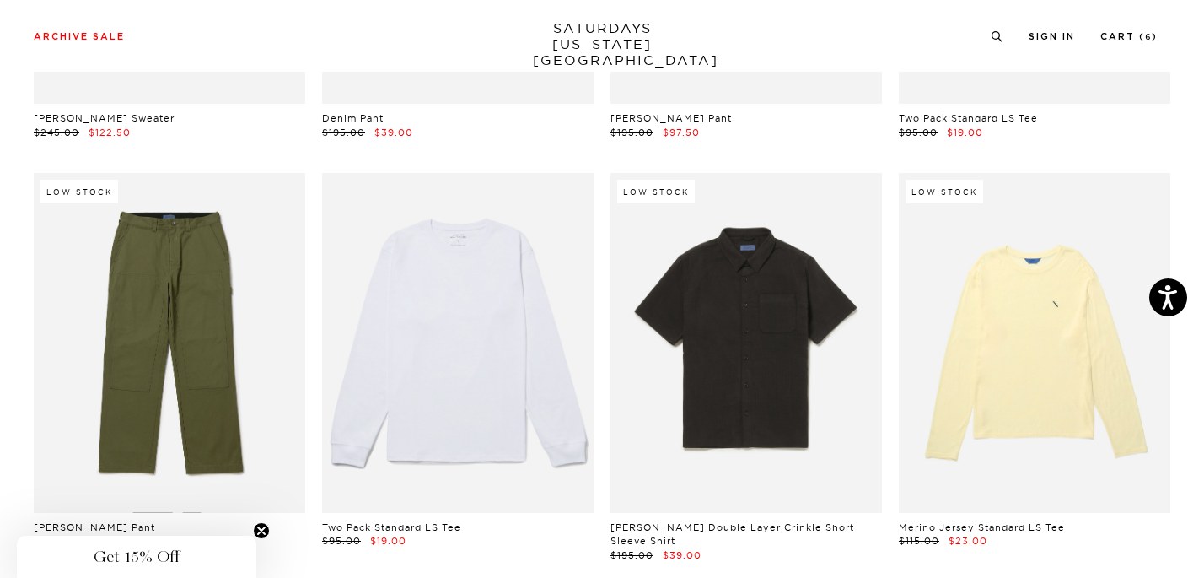
click at [476, 396] on link at bounding box center [458, 343] width 272 height 340
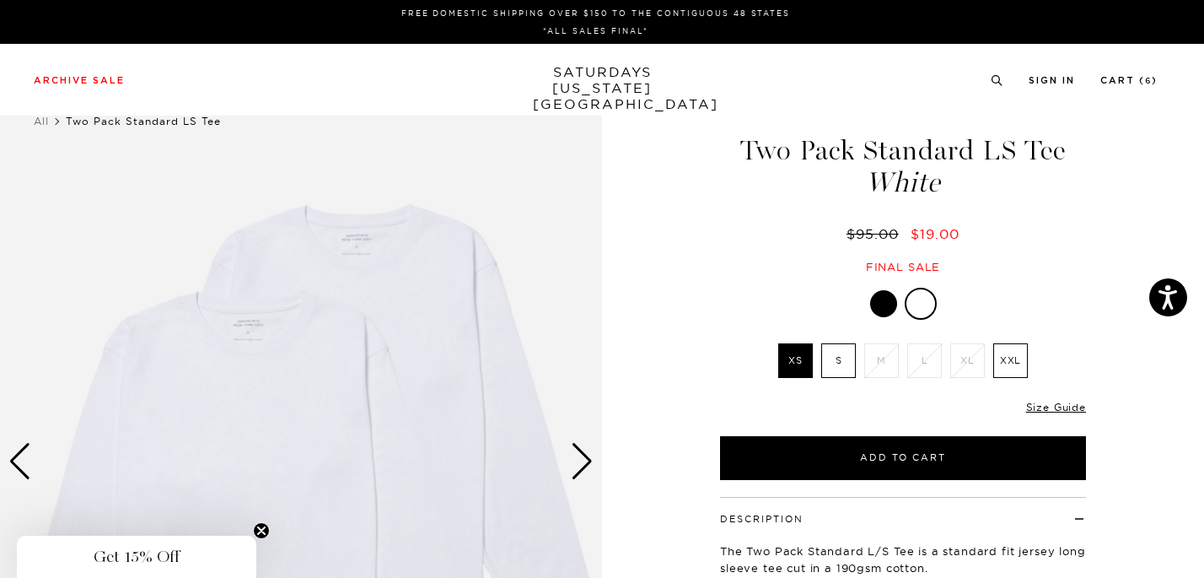
click at [892, 302] on div at bounding box center [883, 303] width 27 height 27
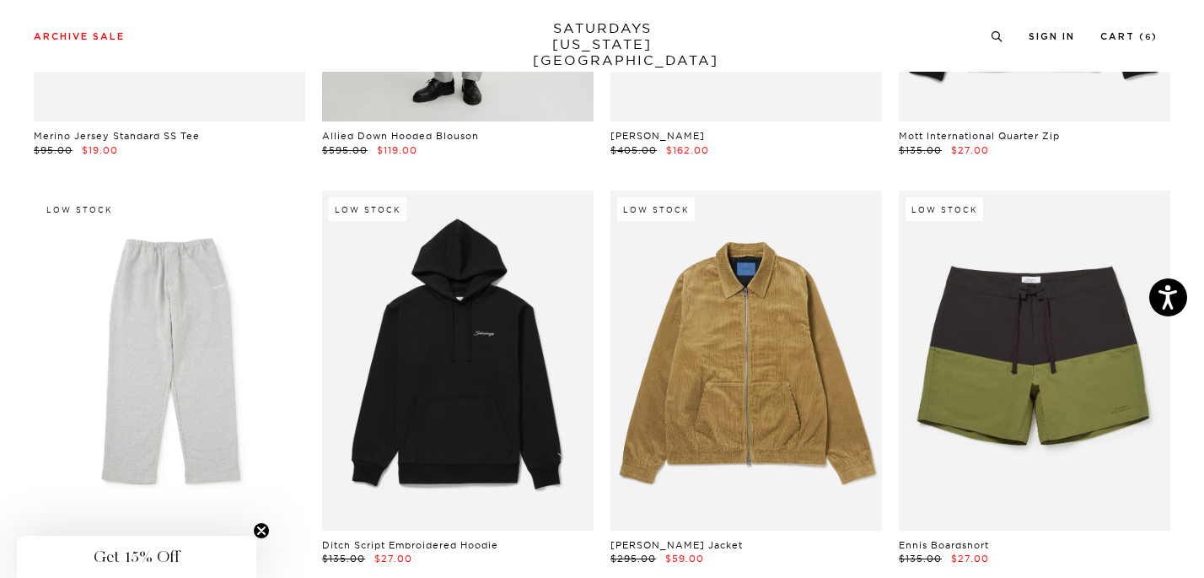
scroll to position [24548, 0]
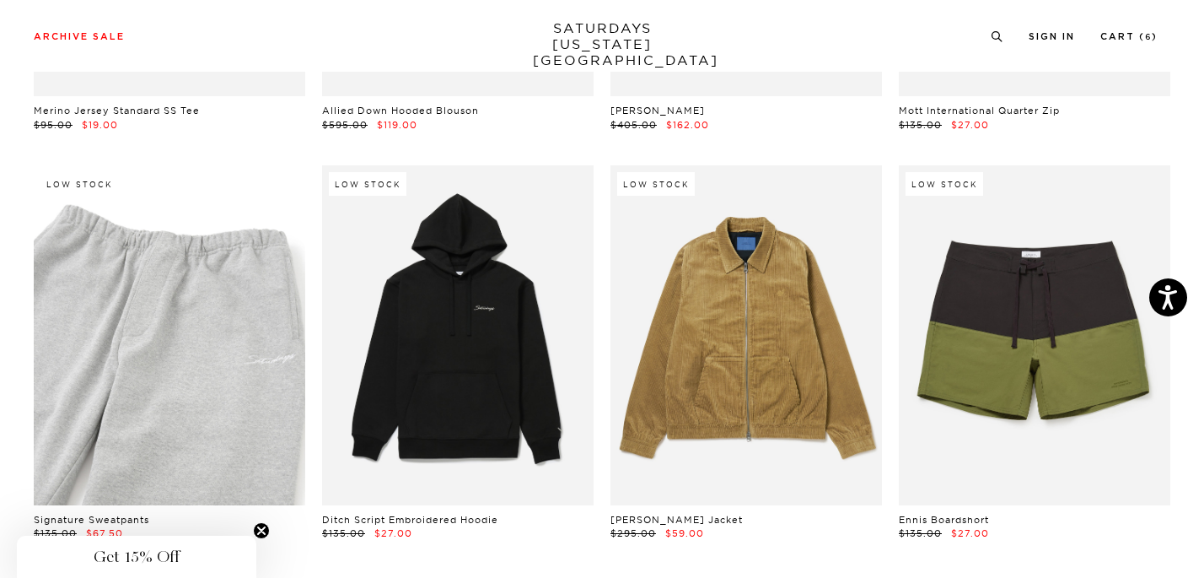
click at [188, 355] on link at bounding box center [170, 335] width 272 height 340
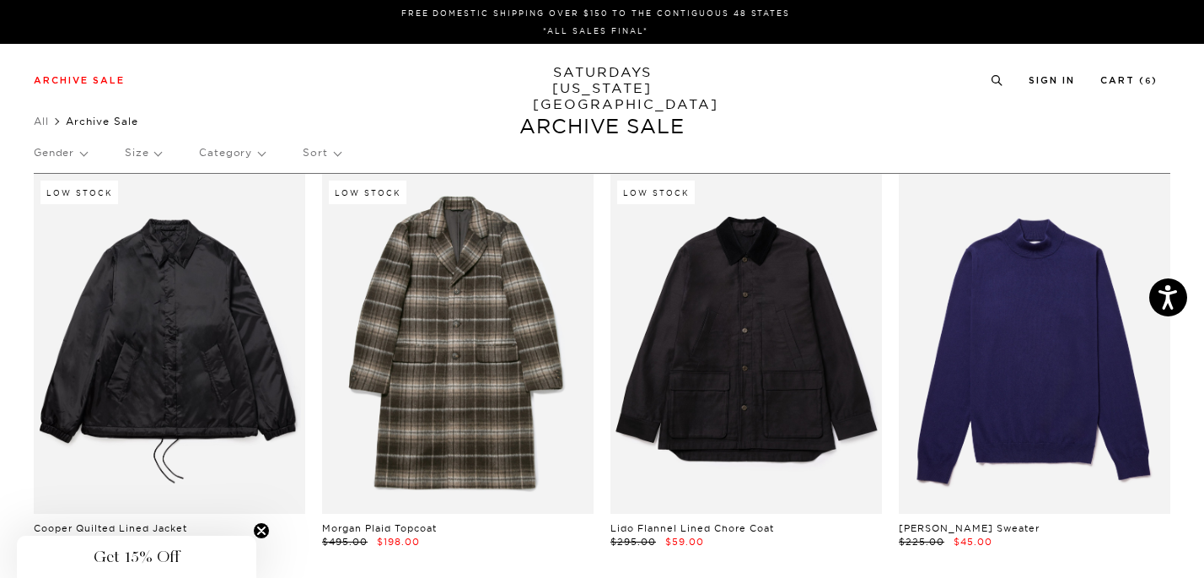
click at [586, 62] on div "Archive Sale Men's Tees Shirts Shorts Swim Knitwear Pants Sweats Women's" at bounding box center [602, 80] width 1204 height 72
click at [586, 73] on link "SATURDAYS [US_STATE][GEOGRAPHIC_DATA]" at bounding box center [602, 88] width 139 height 48
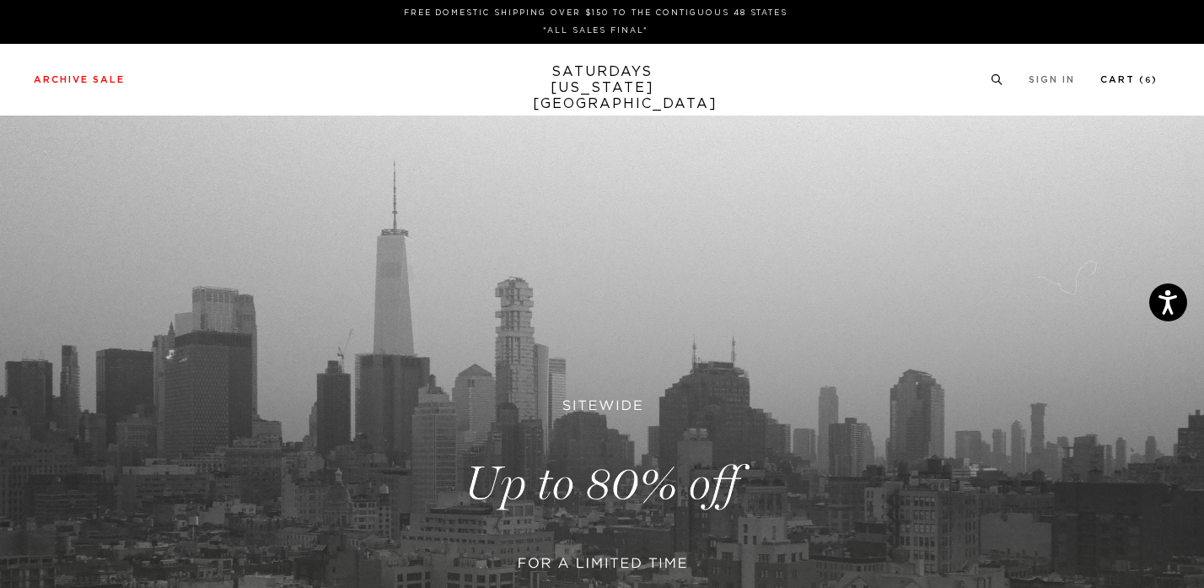
click at [1147, 78] on link "Cart ( 6 )" at bounding box center [1128, 79] width 57 height 9
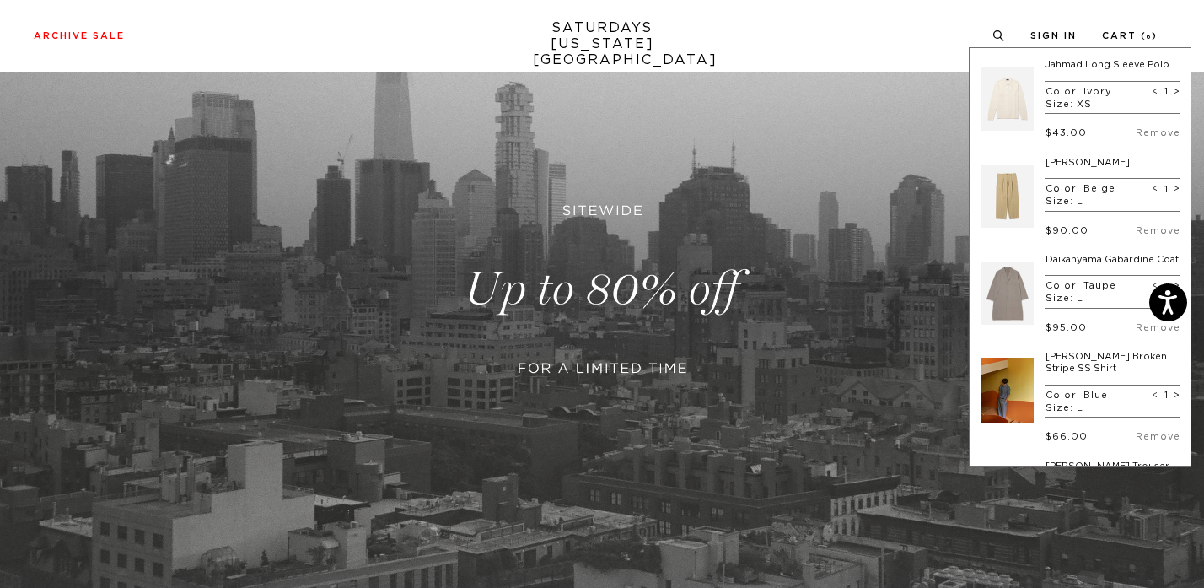
click at [988, 195] on link at bounding box center [1007, 196] width 52 height 79
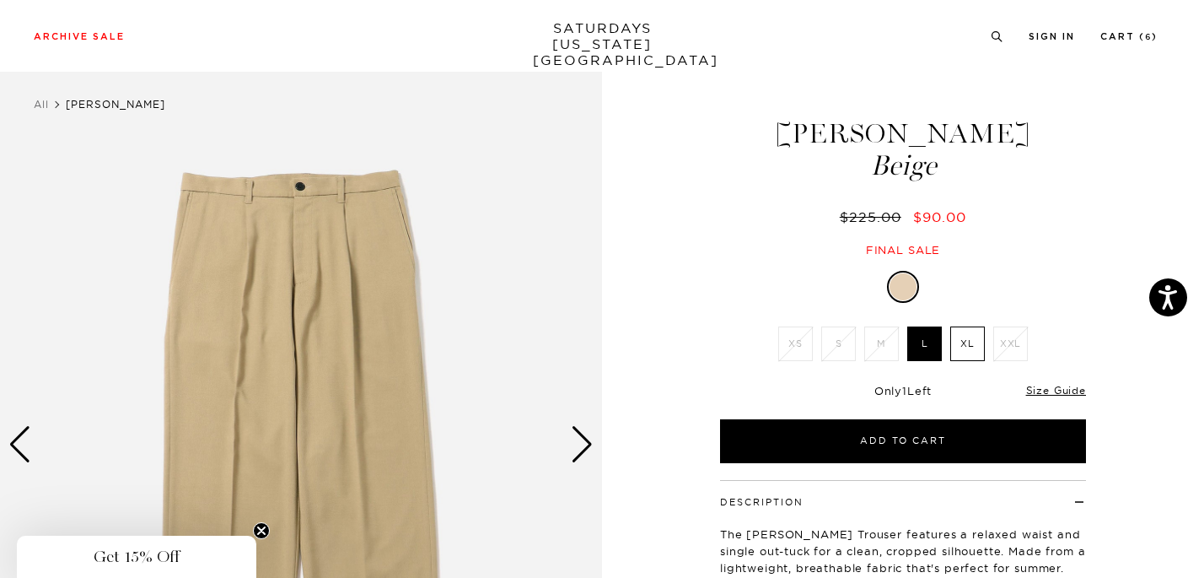
scroll to position [56, 0]
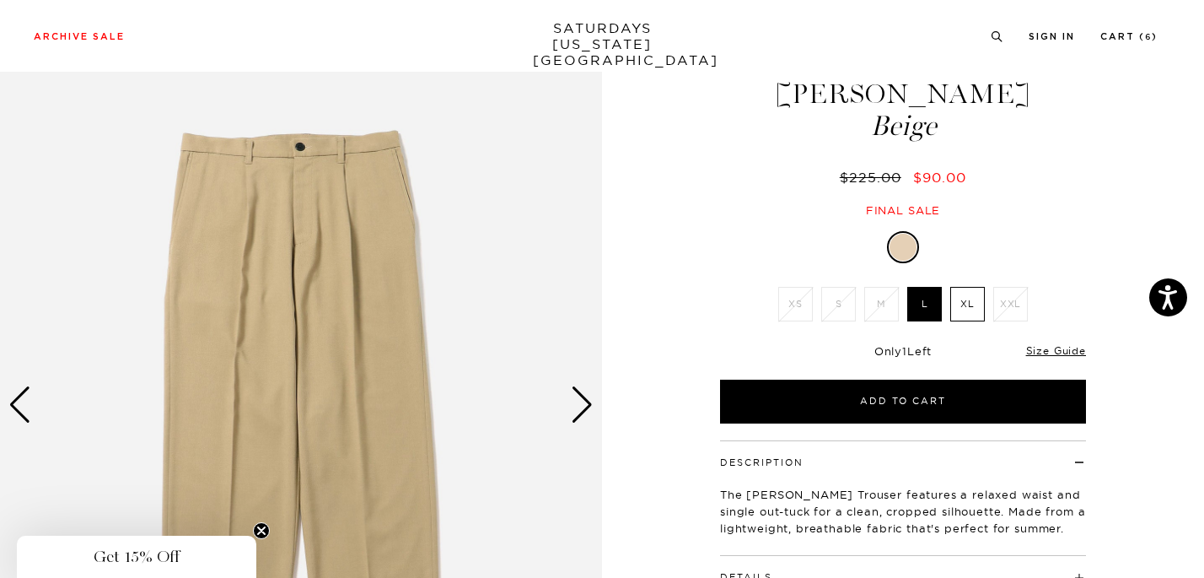
click at [584, 400] on div "Next slide" at bounding box center [582, 404] width 23 height 37
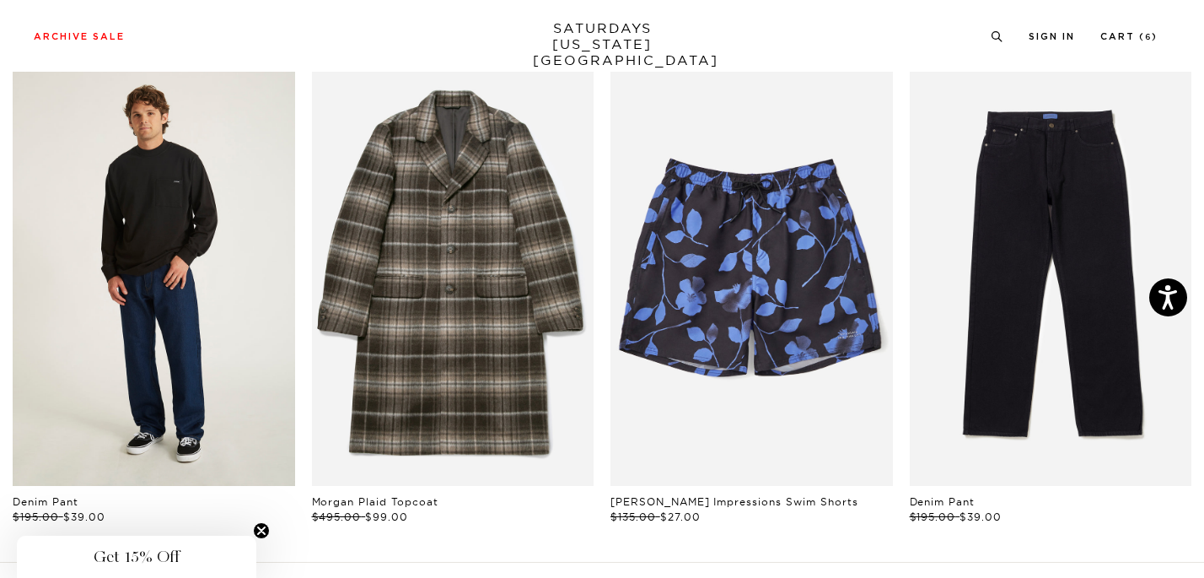
scroll to position [870, 0]
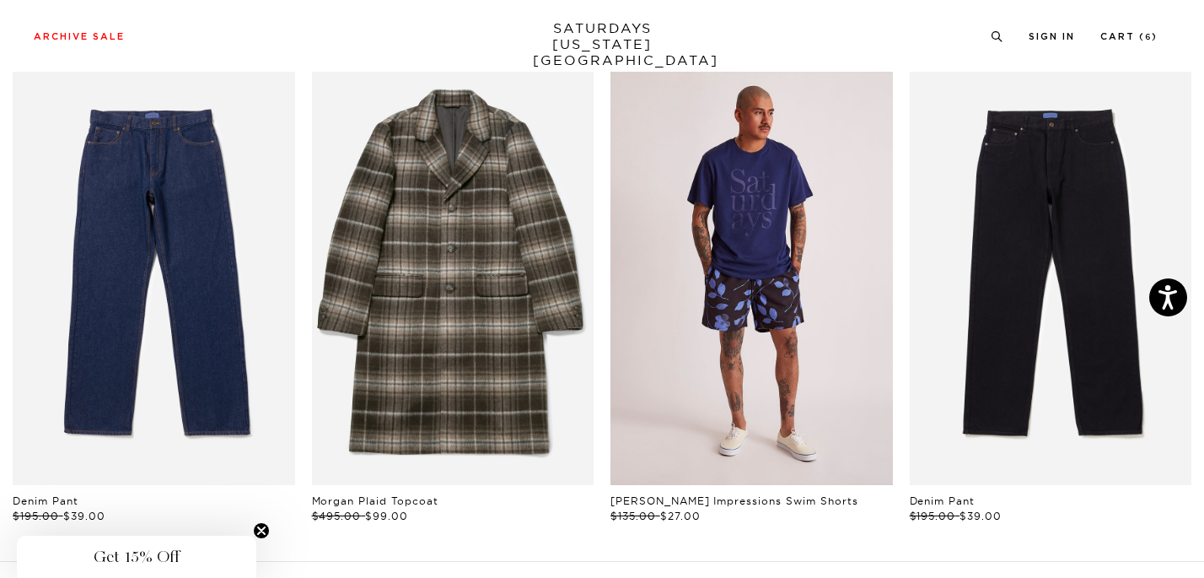
click at [732, 257] on link "files/M22422SM04-BLACK-PRINT_05.jpg" at bounding box center [751, 273] width 282 height 423
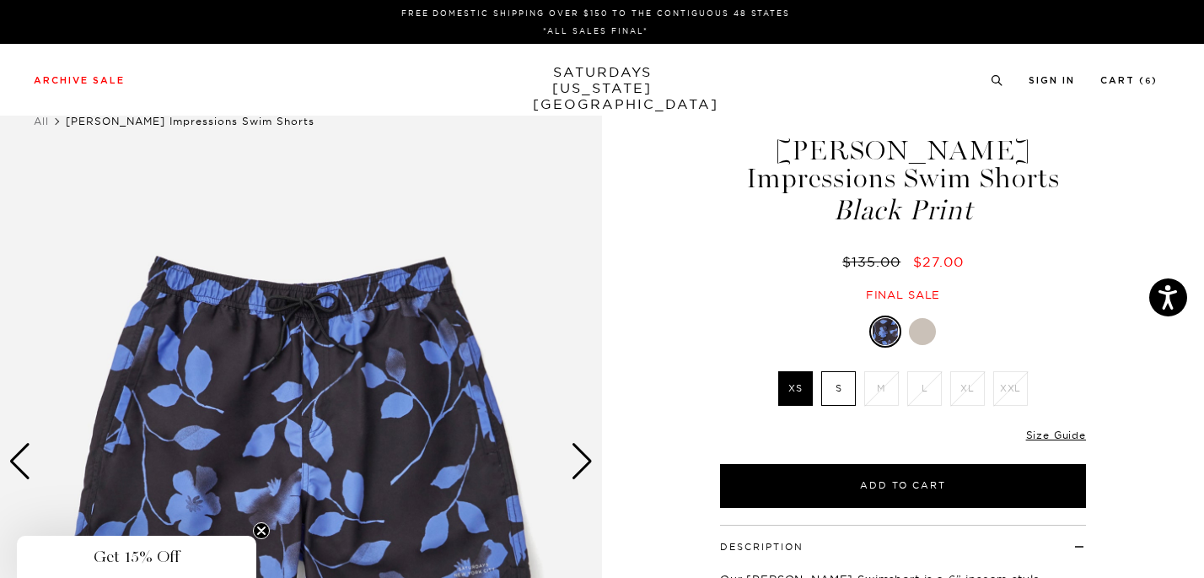
click at [928, 334] on div at bounding box center [922, 331] width 27 height 27
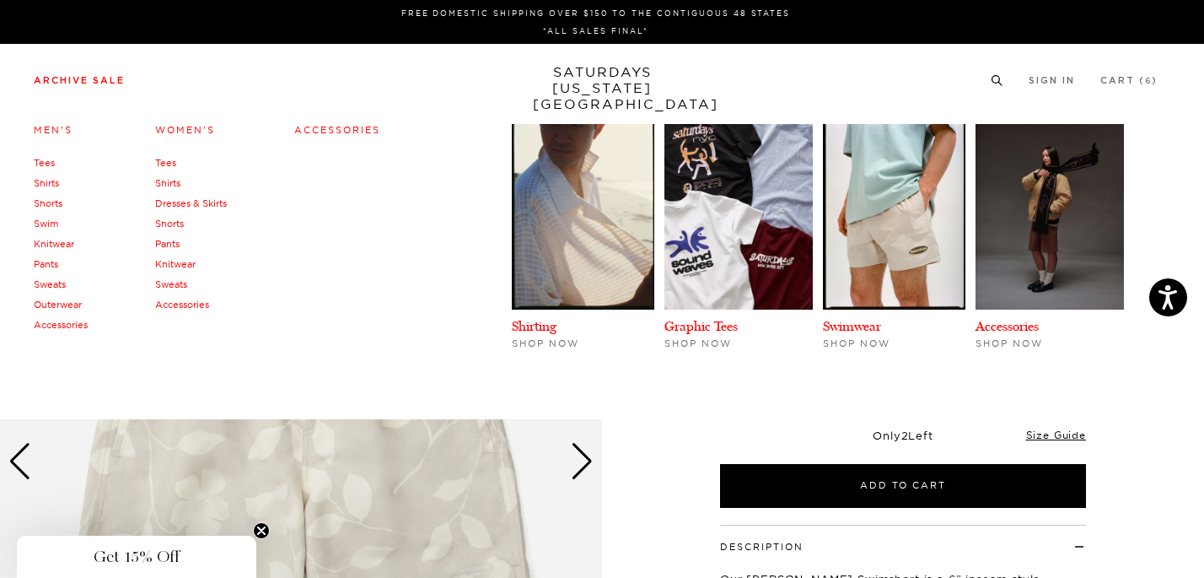
click at [85, 85] on link "Archive Sale" at bounding box center [79, 80] width 91 height 9
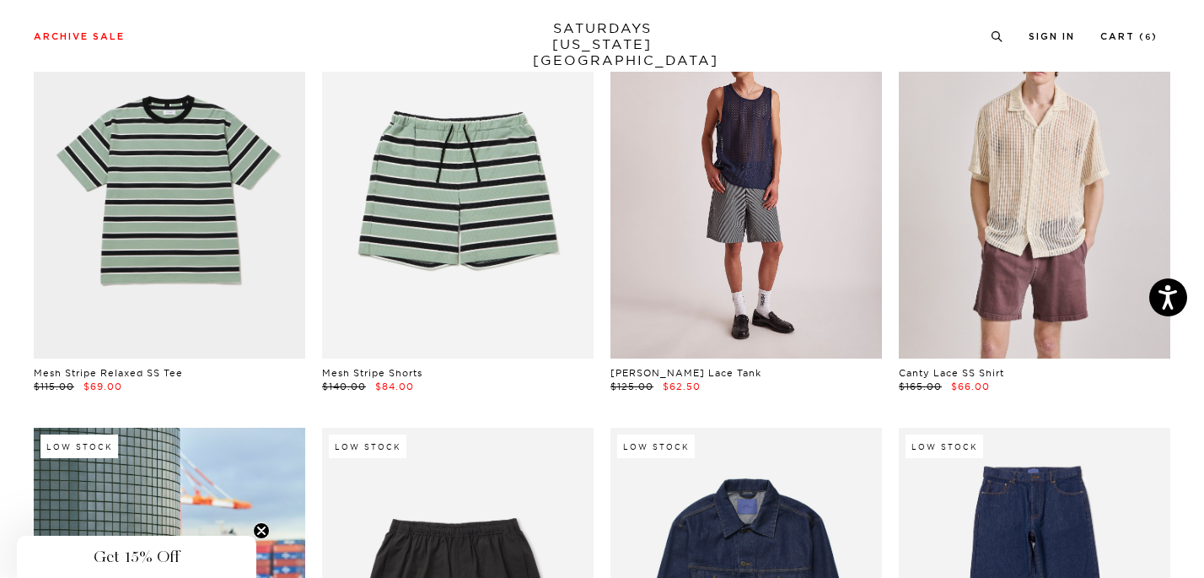
scroll to position [1784, 1]
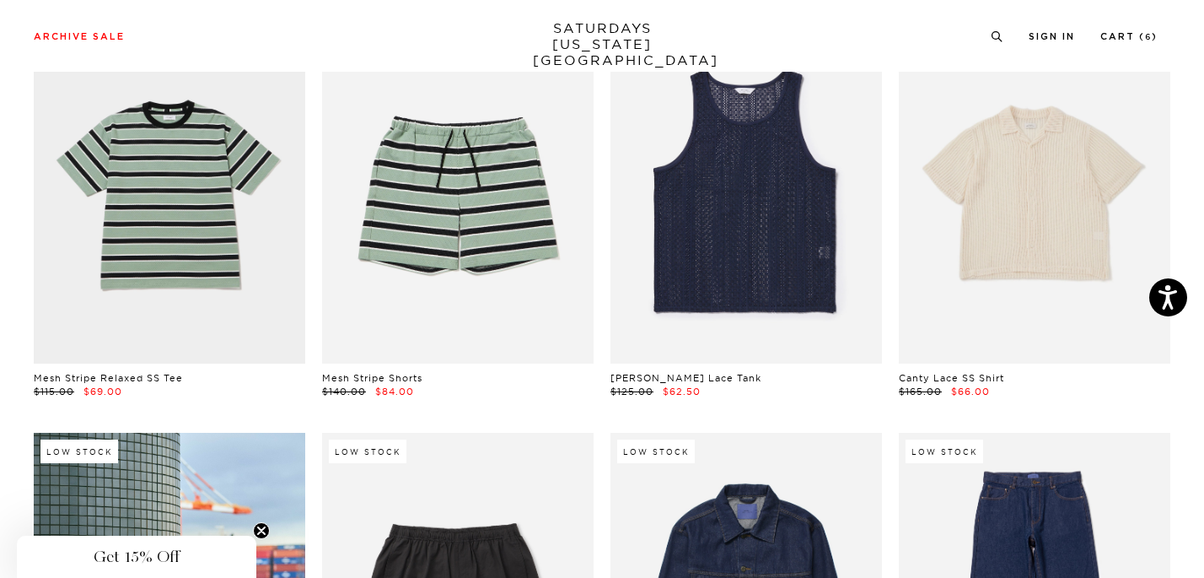
click at [1046, 196] on link at bounding box center [1035, 194] width 272 height 340
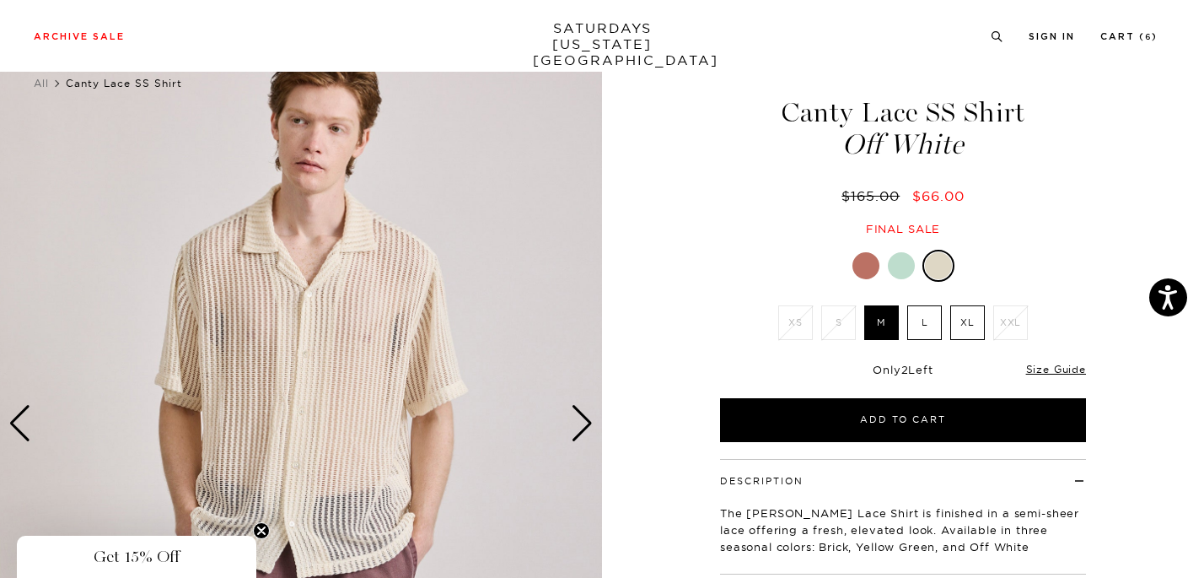
scroll to position [39, 0]
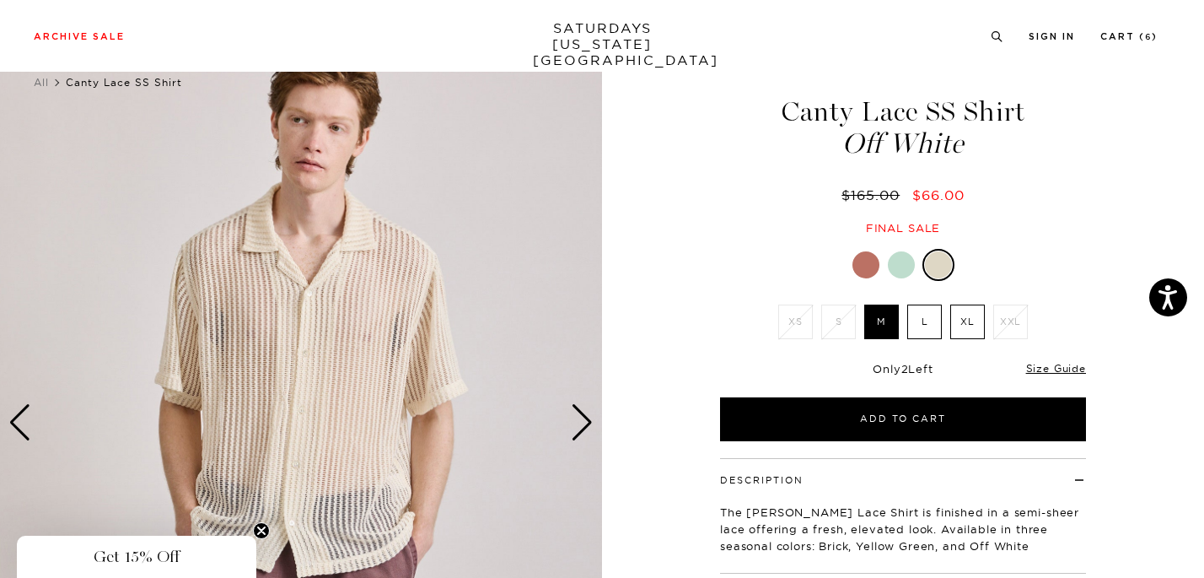
click at [583, 421] on div "Next slide" at bounding box center [582, 422] width 23 height 37
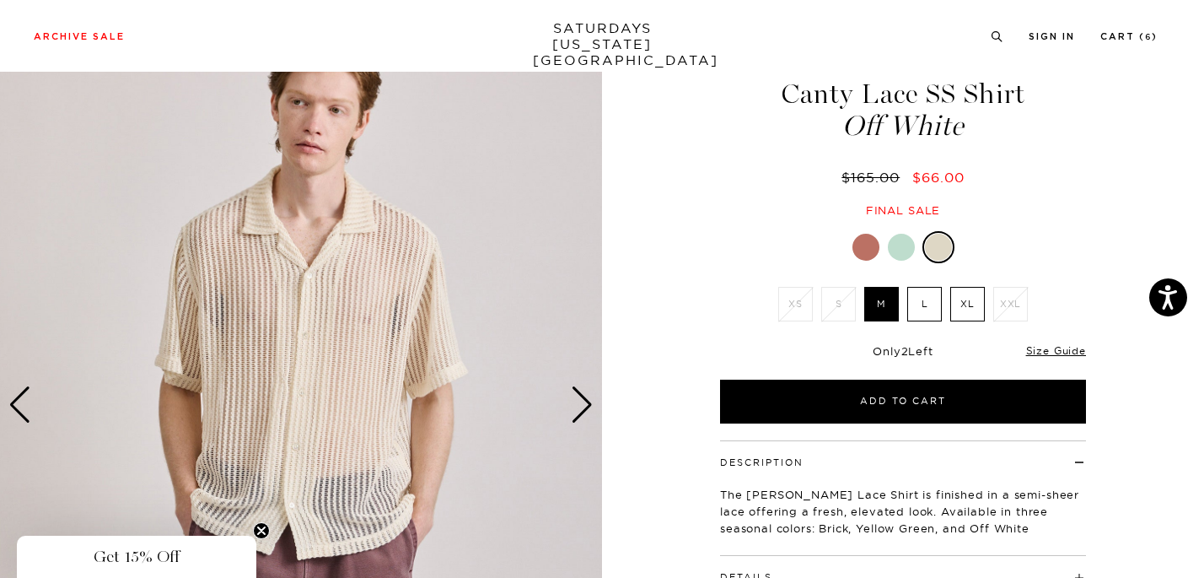
scroll to position [60, 0]
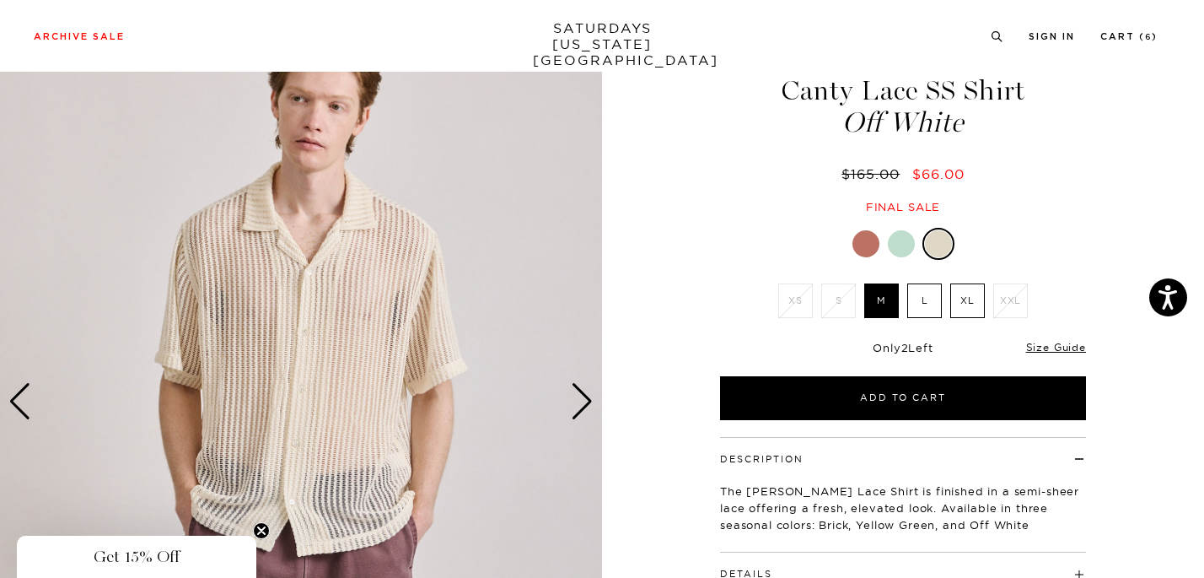
click at [930, 299] on label "L" at bounding box center [924, 300] width 35 height 35
click at [0, 0] on input "L" at bounding box center [0, 0] width 0 height 0
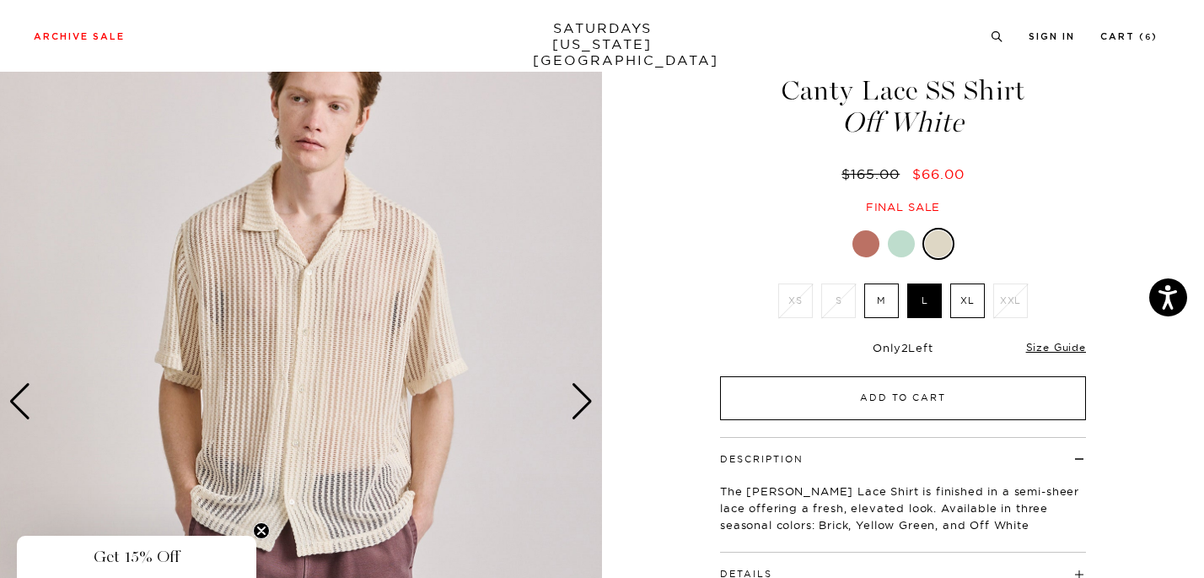
click at [886, 390] on button "Add to Cart" at bounding box center [903, 398] width 366 height 44
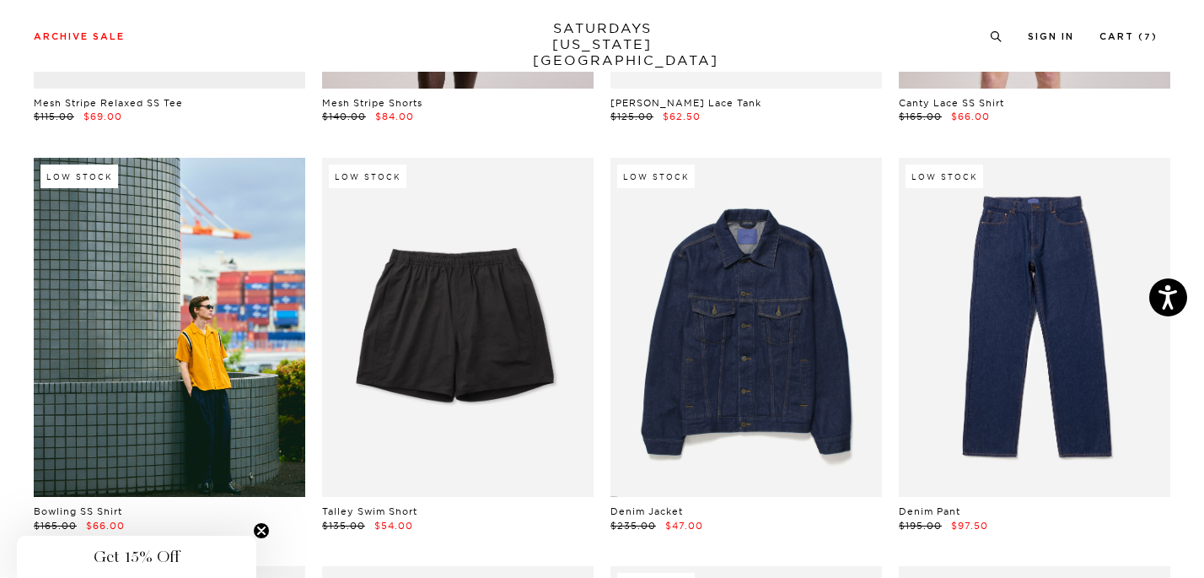
scroll to position [2071, 1]
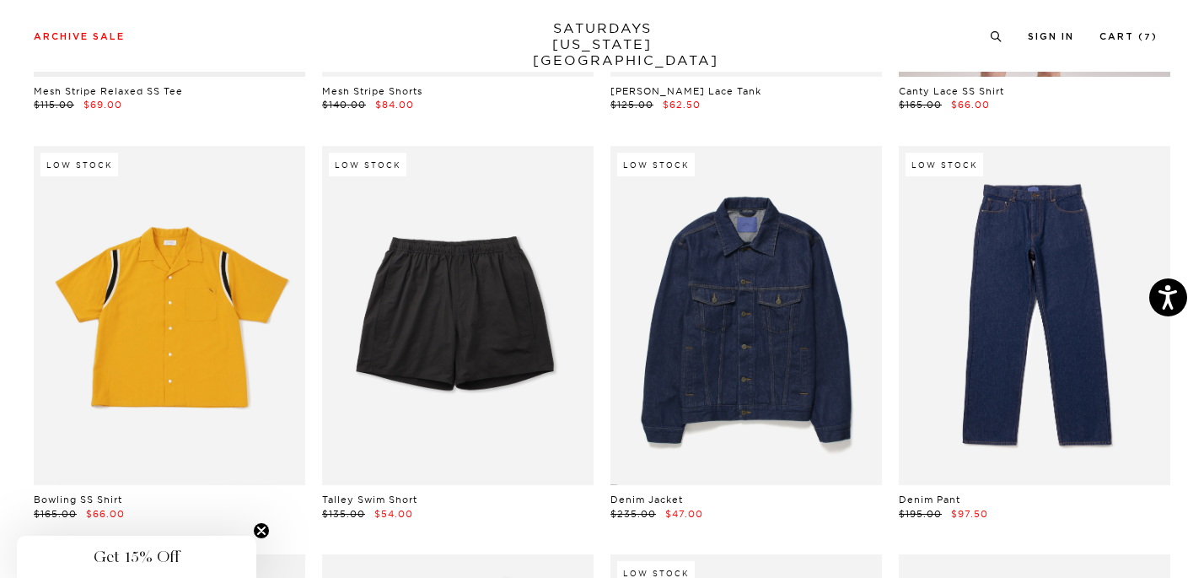
click at [209, 331] on link at bounding box center [170, 316] width 272 height 340
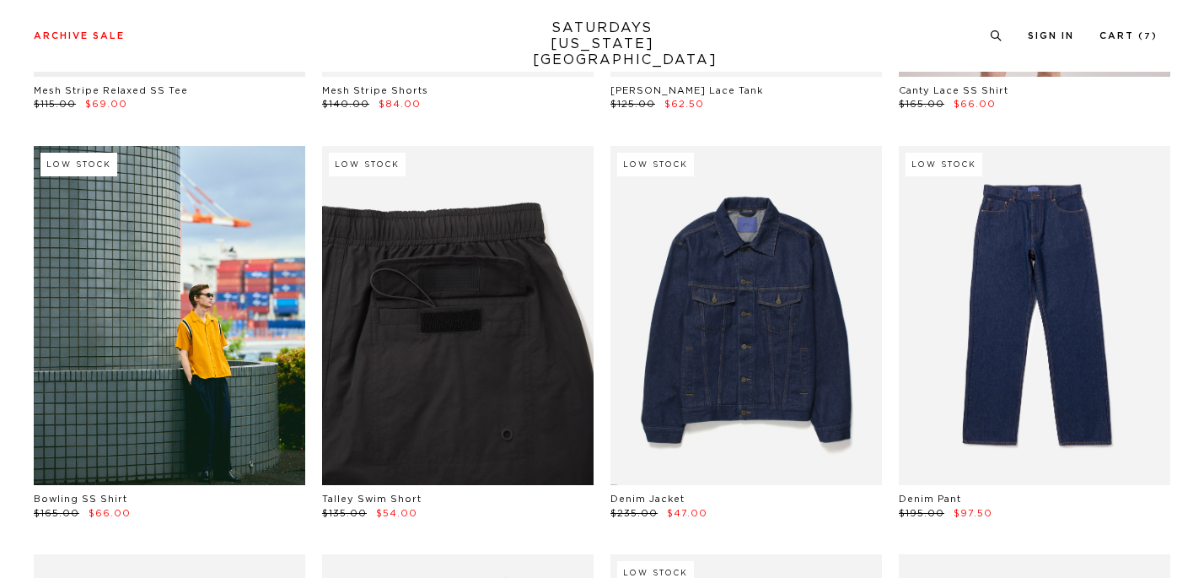
scroll to position [2071, 1]
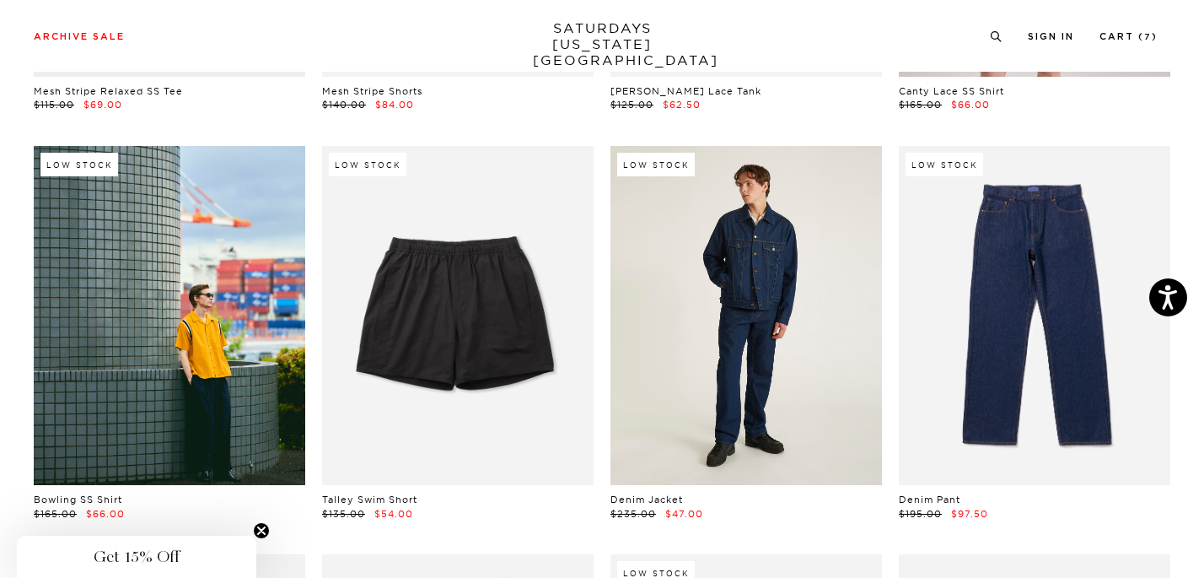
click at [729, 368] on link at bounding box center [746, 316] width 272 height 340
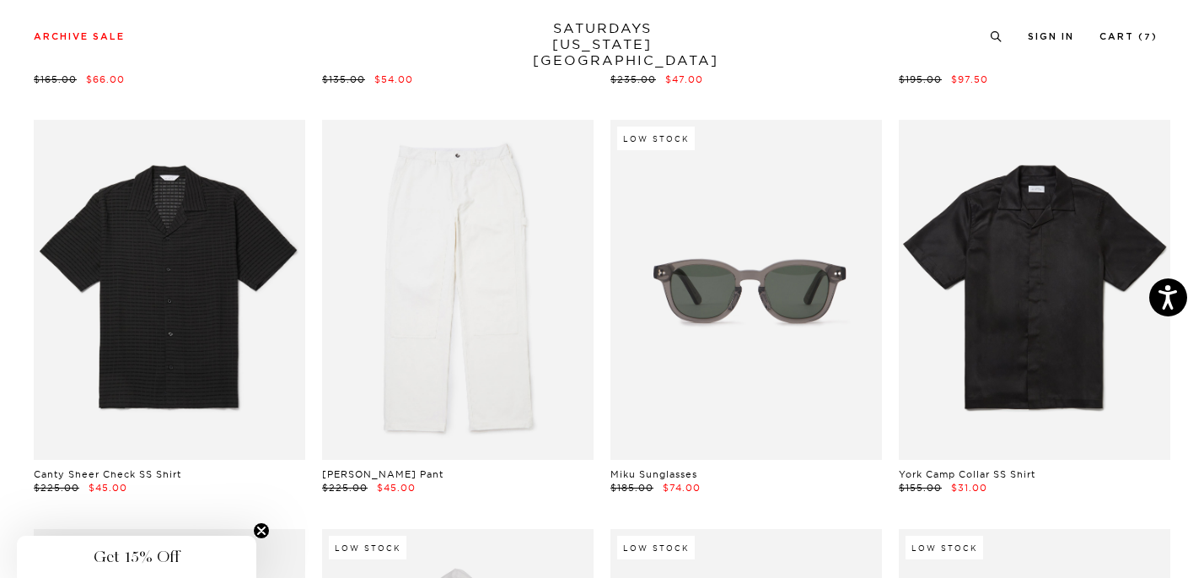
scroll to position [2506, 1]
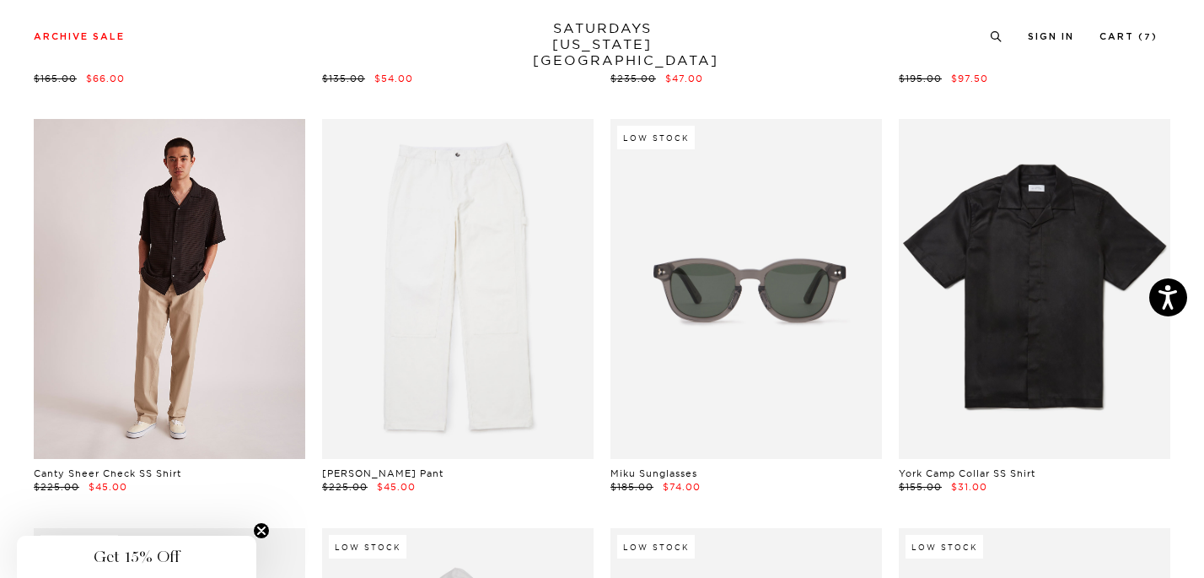
click at [166, 339] on link at bounding box center [170, 289] width 272 height 340
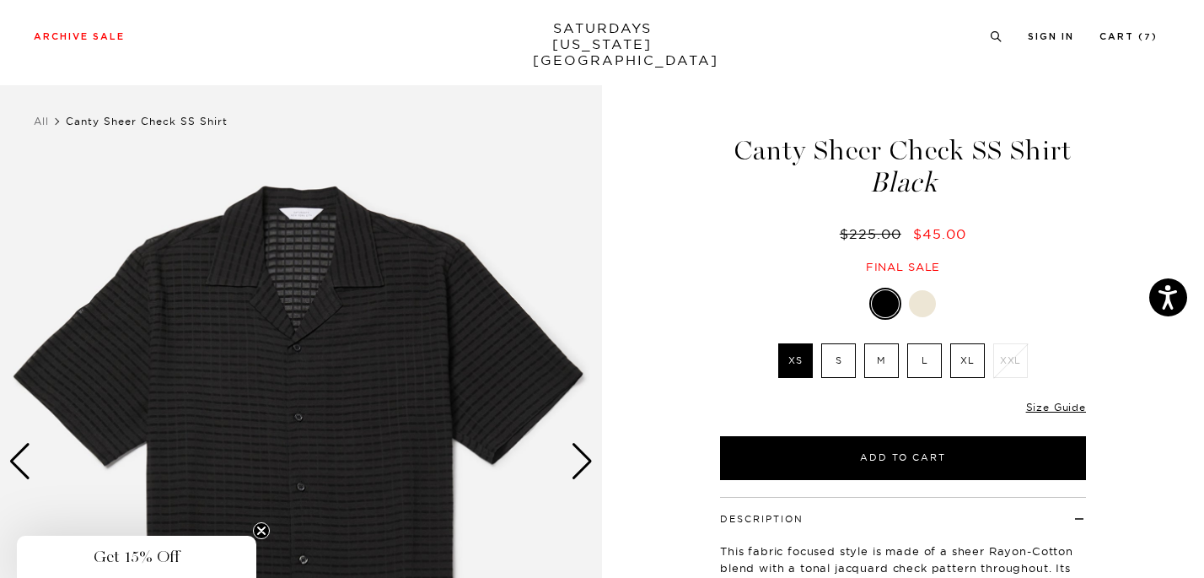
scroll to position [26, 0]
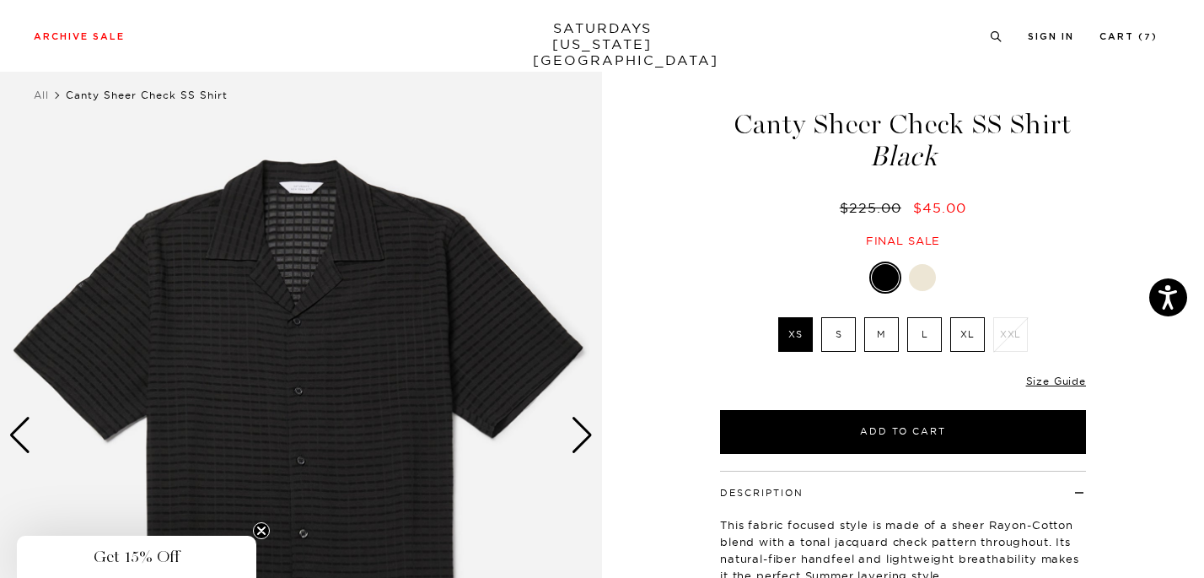
click at [592, 433] on div "Next slide" at bounding box center [582, 435] width 23 height 37
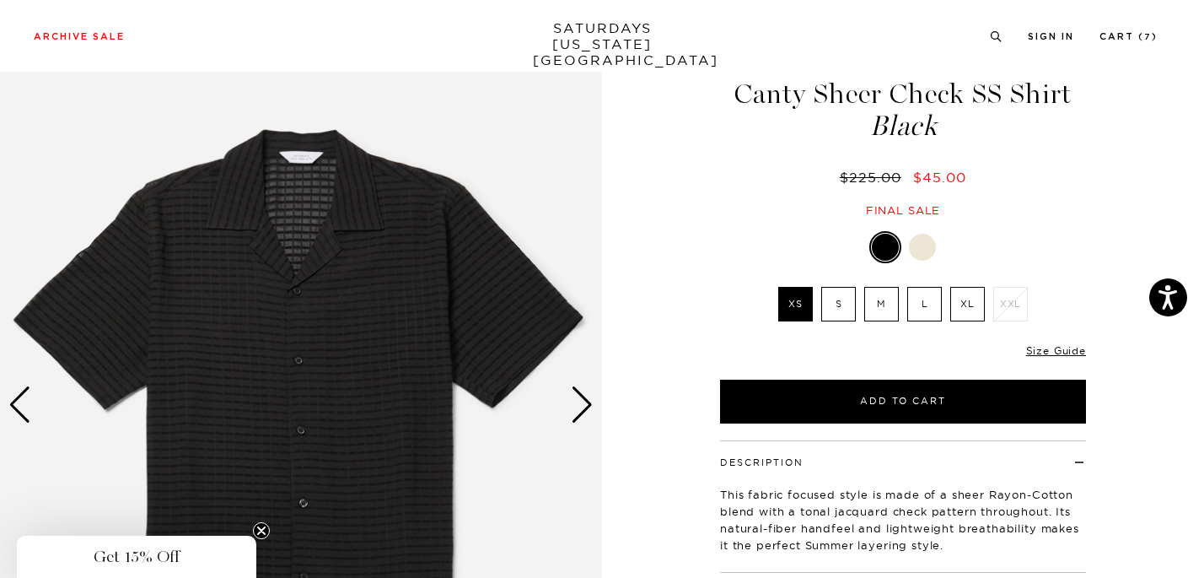
scroll to position [59, 0]
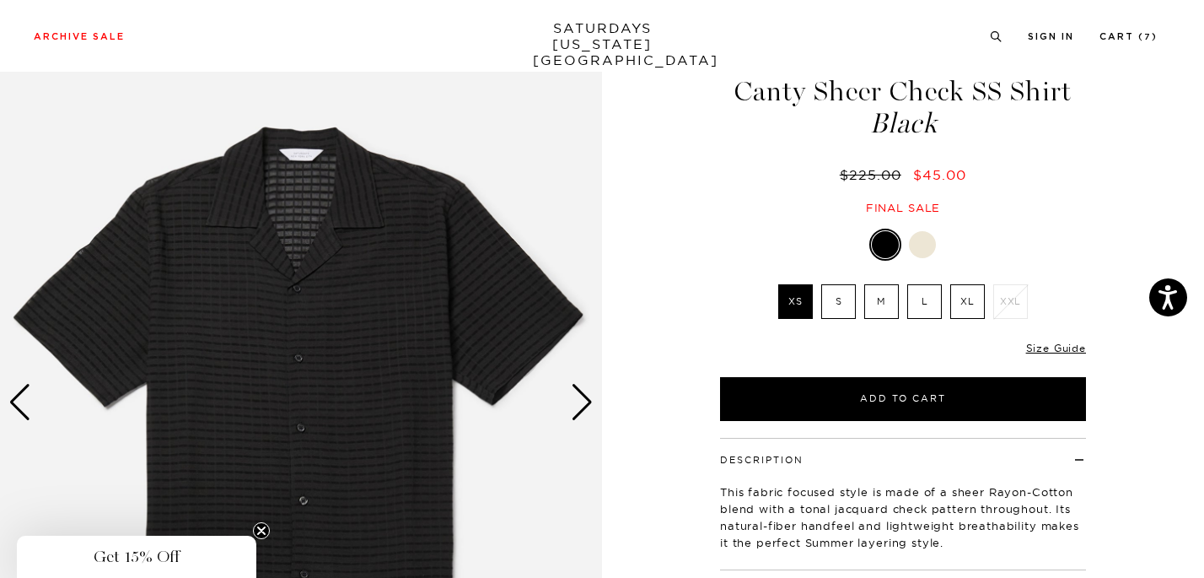
click at [925, 310] on label "L" at bounding box center [924, 301] width 35 height 35
click at [0, 0] on input "L" at bounding box center [0, 0] width 0 height 0
click at [924, 239] on div at bounding box center [922, 244] width 27 height 27
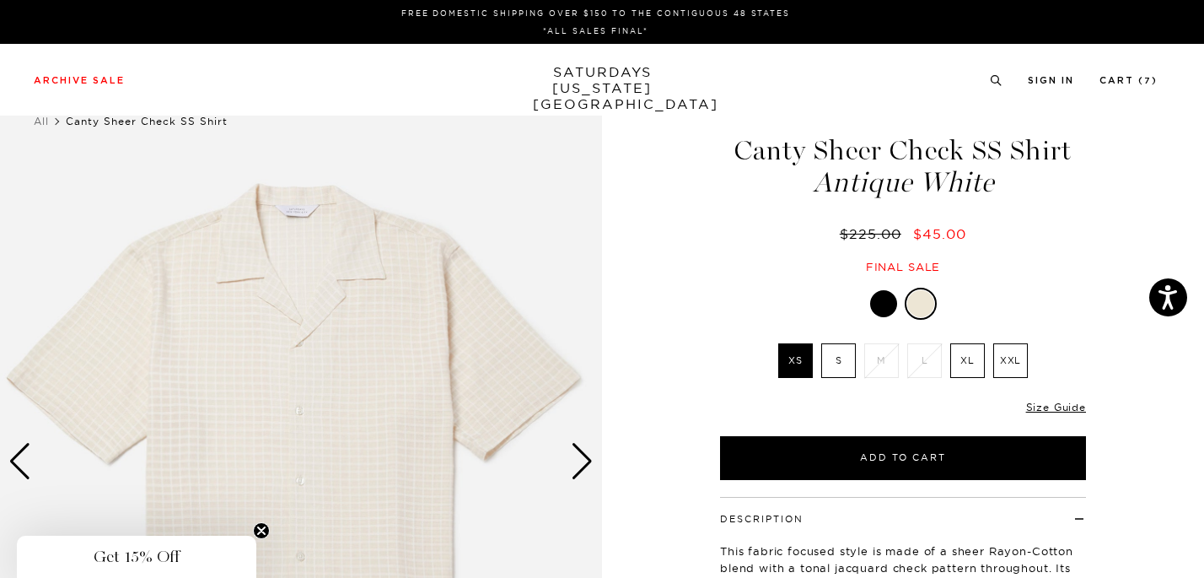
click at [588, 459] on div "Next slide" at bounding box center [582, 461] width 23 height 37
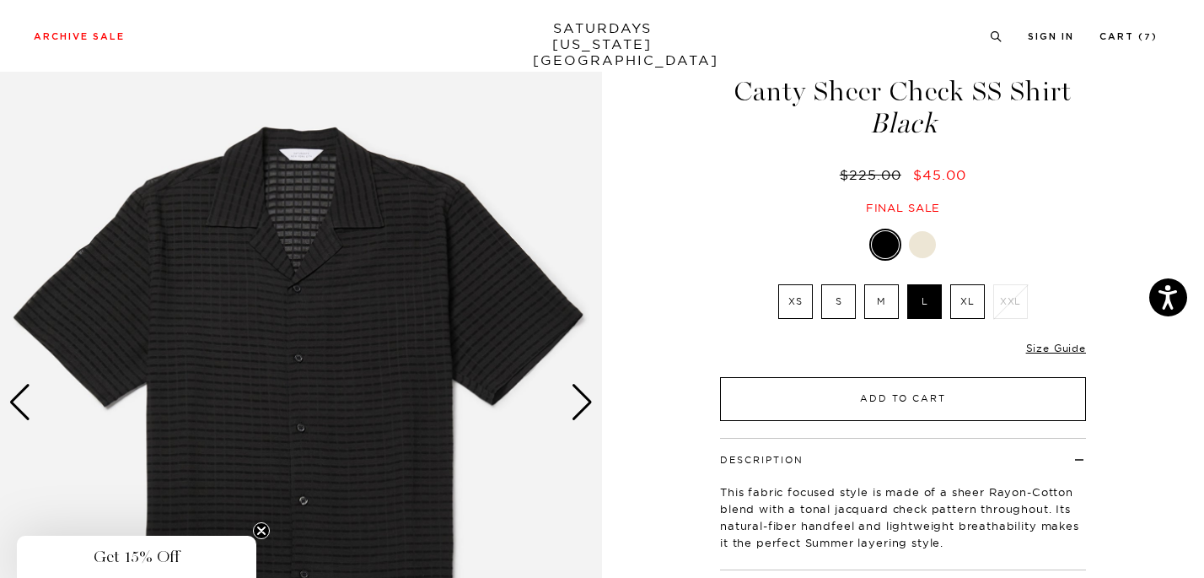
click at [821, 410] on button "Add to Cart" at bounding box center [903, 399] width 366 height 44
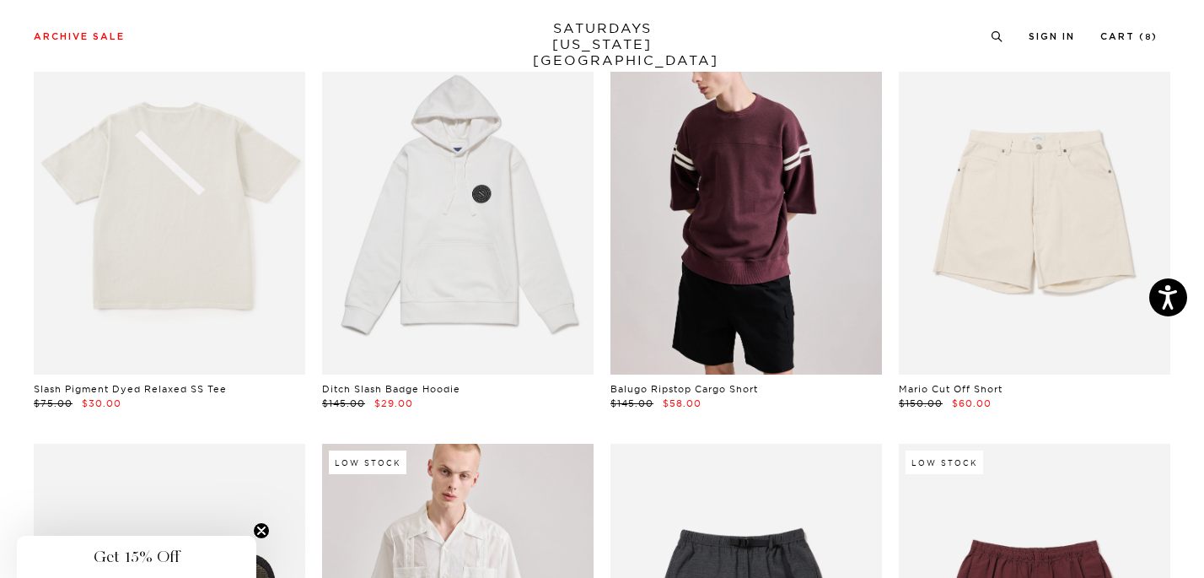
scroll to position [2998, 1]
click at [787, 222] on link at bounding box center [746, 206] width 272 height 340
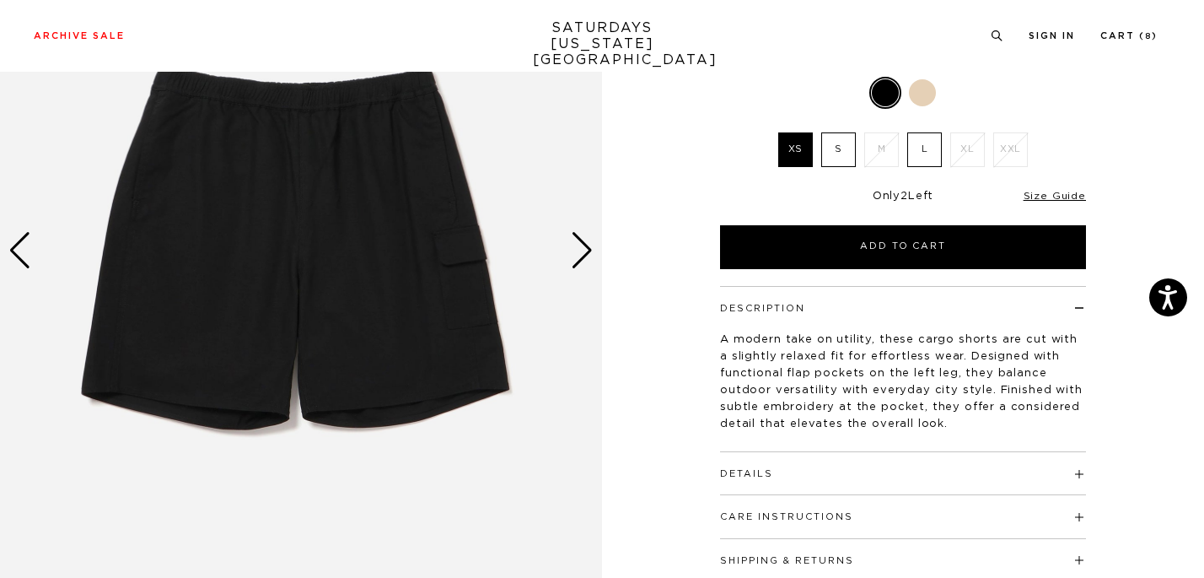
scroll to position [216, 0]
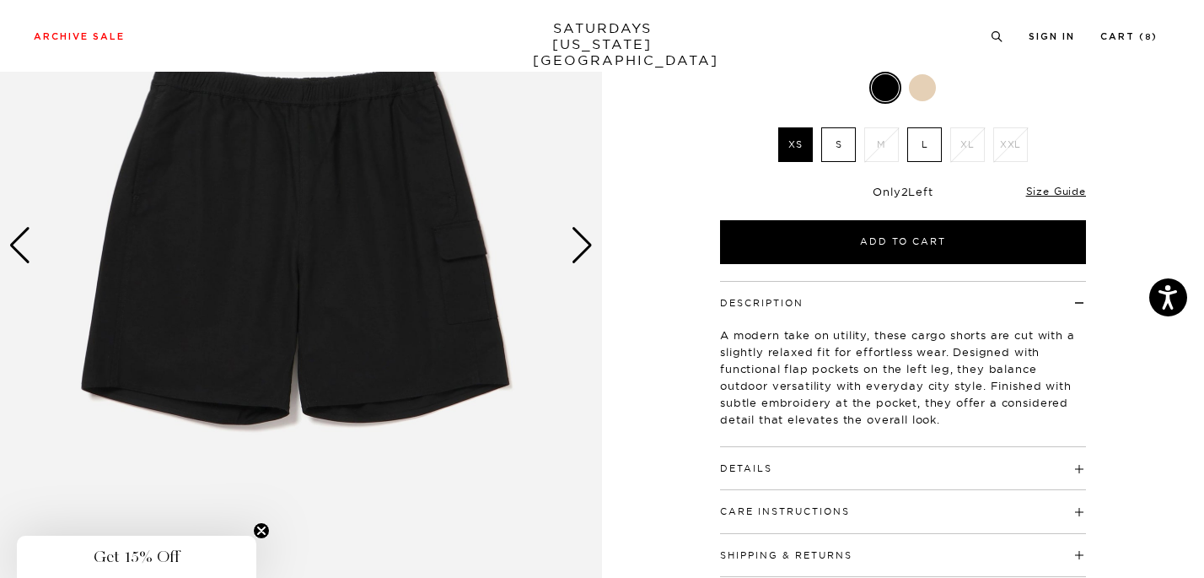
click at [583, 241] on div "Next slide" at bounding box center [582, 245] width 23 height 37
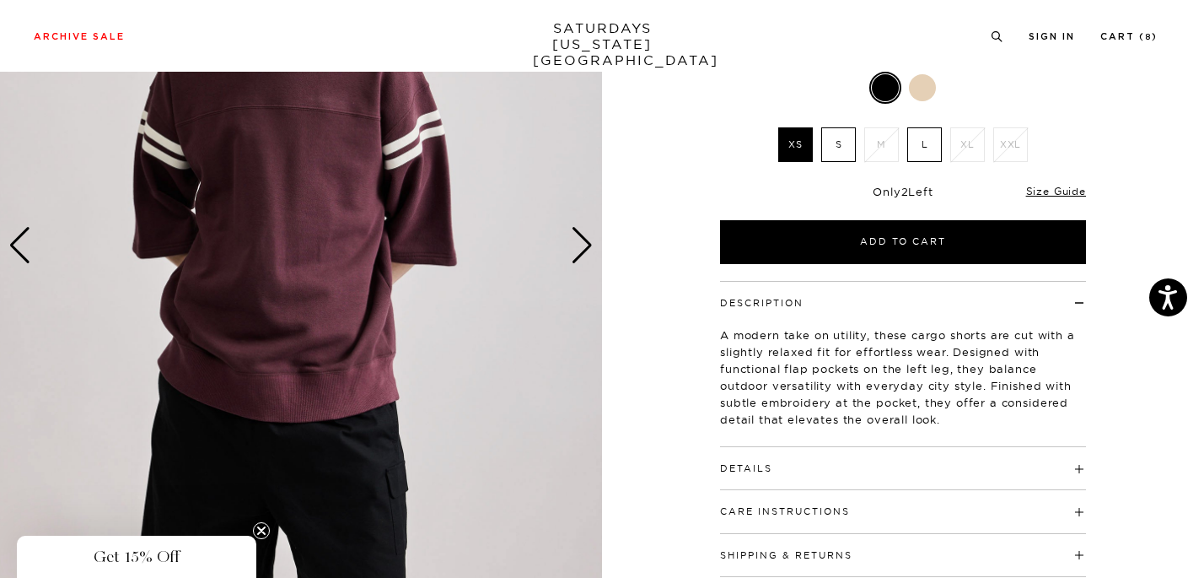
click at [583, 241] on div "Next slide" at bounding box center [582, 245] width 23 height 37
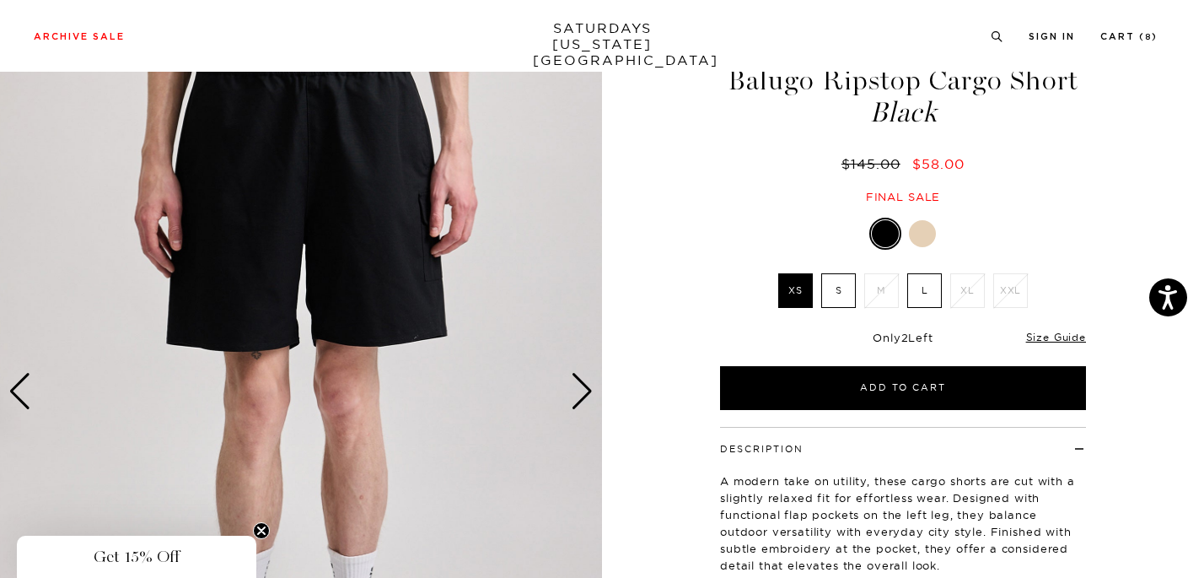
scroll to position [29, 0]
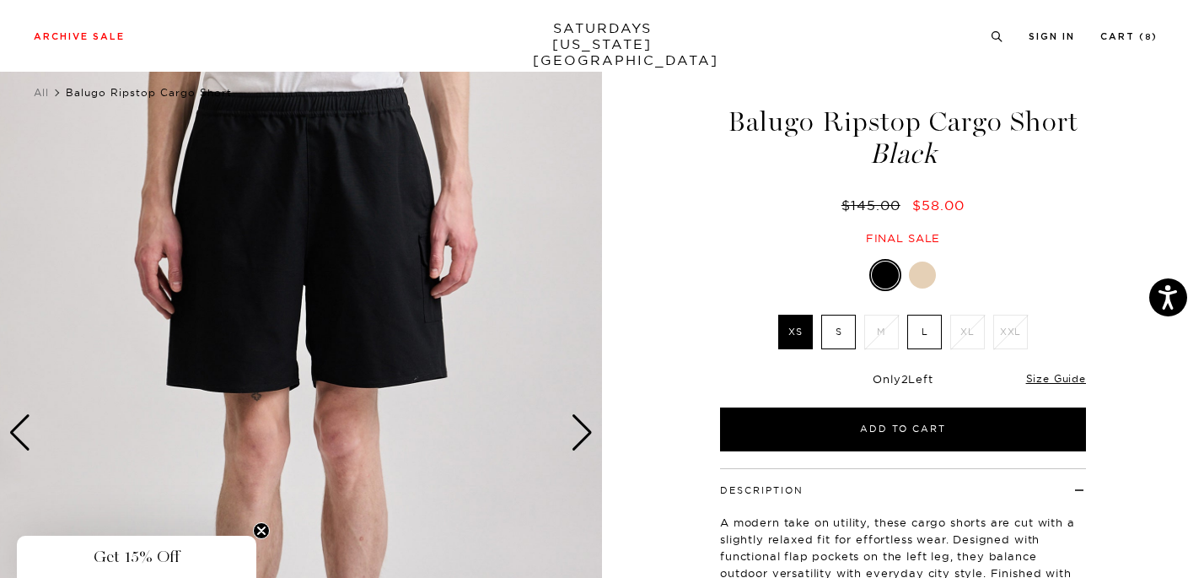
click at [920, 325] on label "L" at bounding box center [924, 332] width 35 height 35
click at [0, 0] on input "L" at bounding box center [0, 0] width 0 height 0
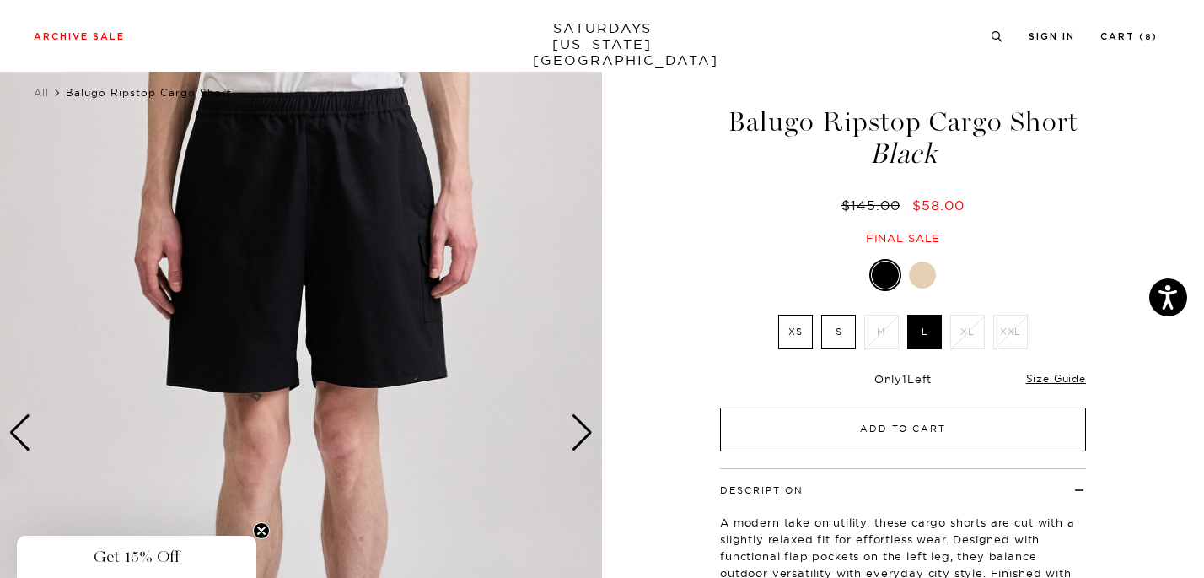
click at [902, 428] on button "Add to Cart" at bounding box center [903, 429] width 366 height 44
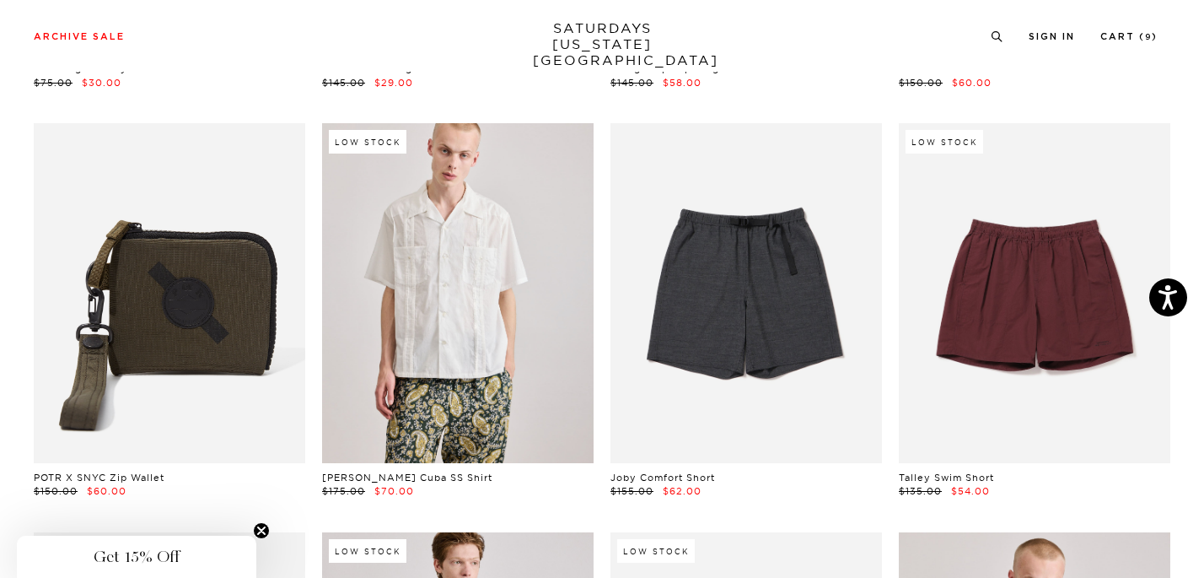
scroll to position [3321, 1]
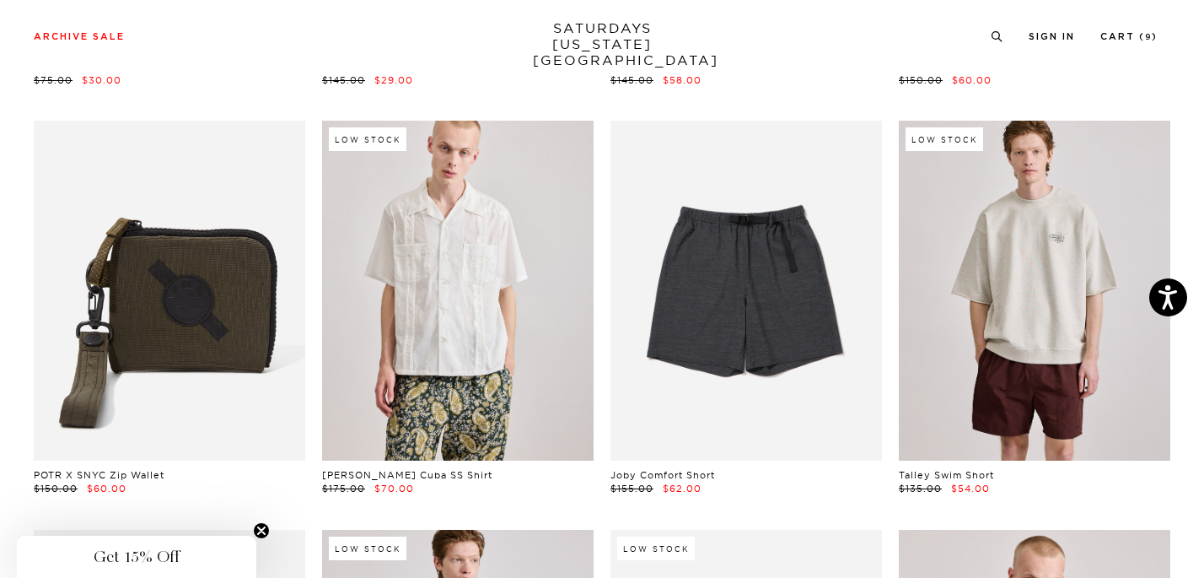
click at [1074, 336] on link at bounding box center [1035, 291] width 272 height 340
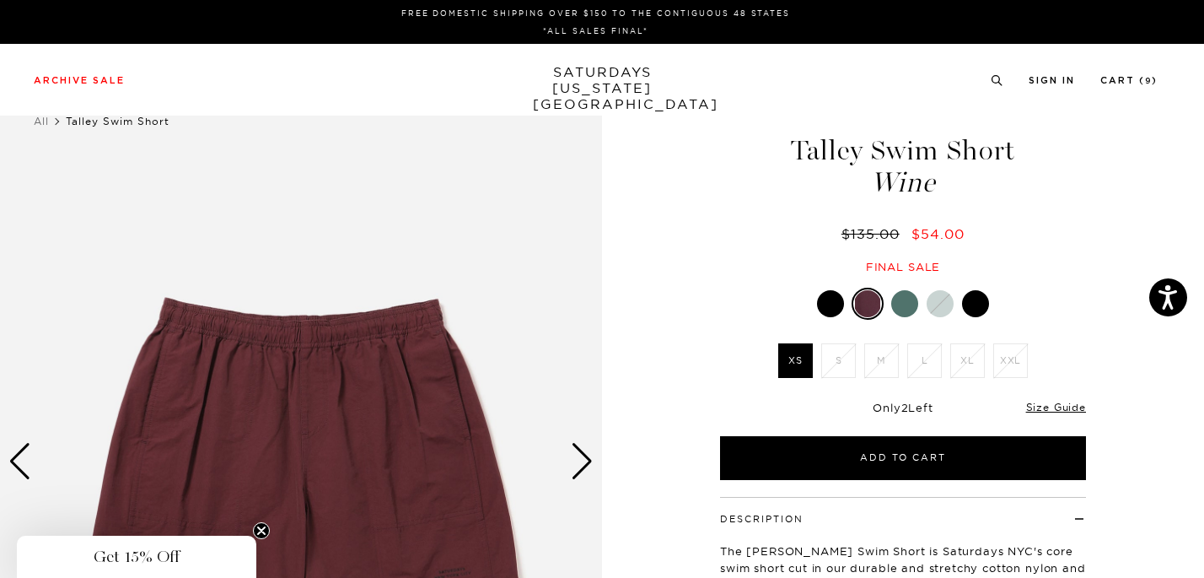
click at [840, 302] on div at bounding box center [830, 303] width 27 height 27
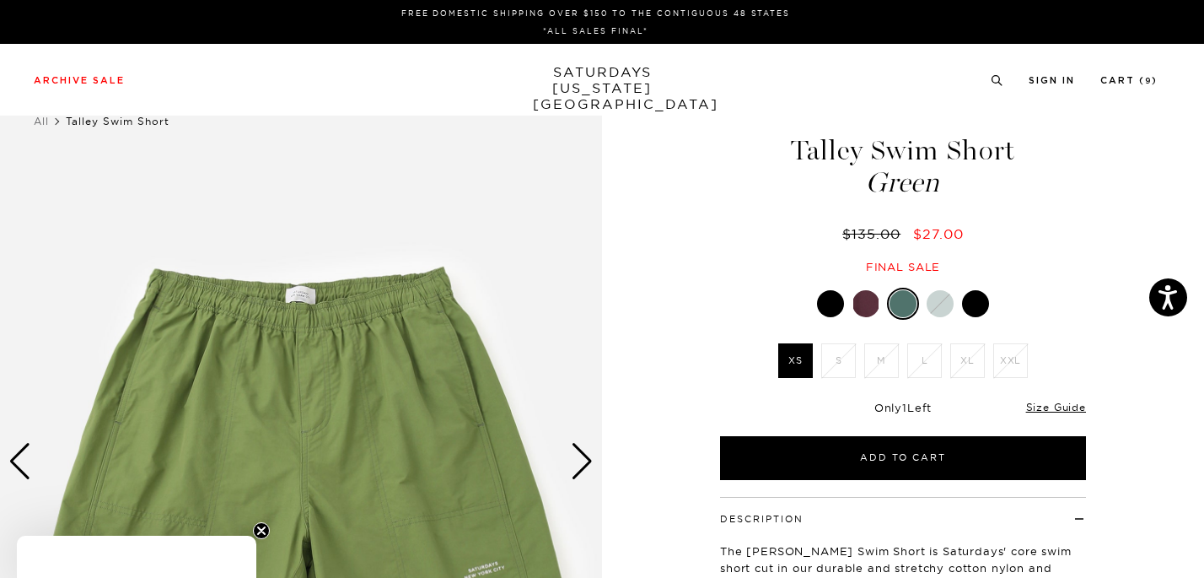
click at [949, 301] on div at bounding box center [940, 303] width 27 height 27
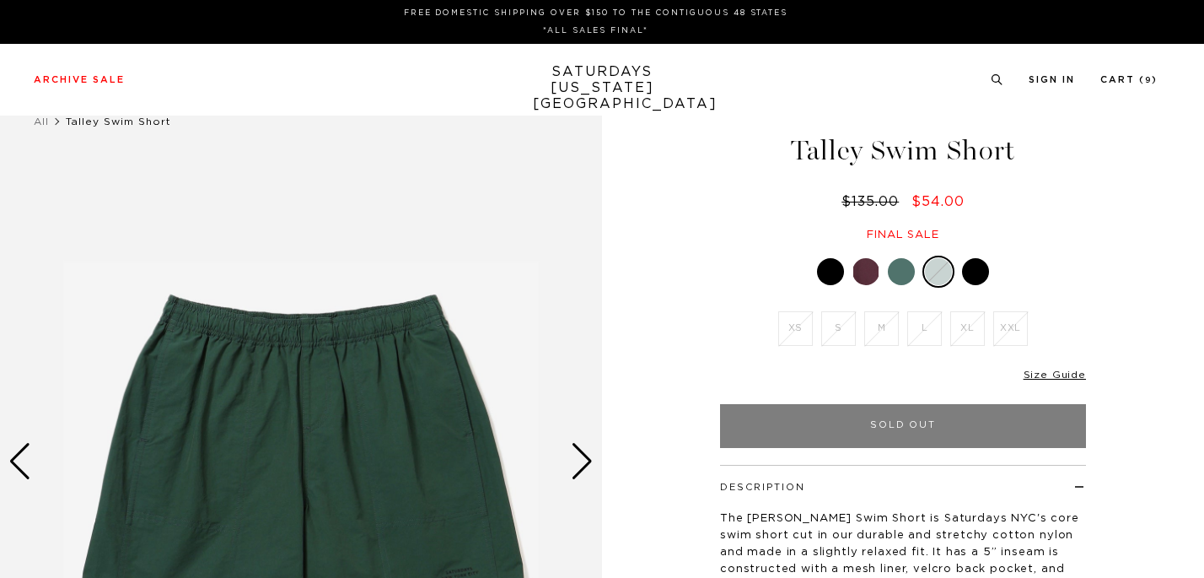
click at [983, 277] on div at bounding box center [975, 271] width 27 height 27
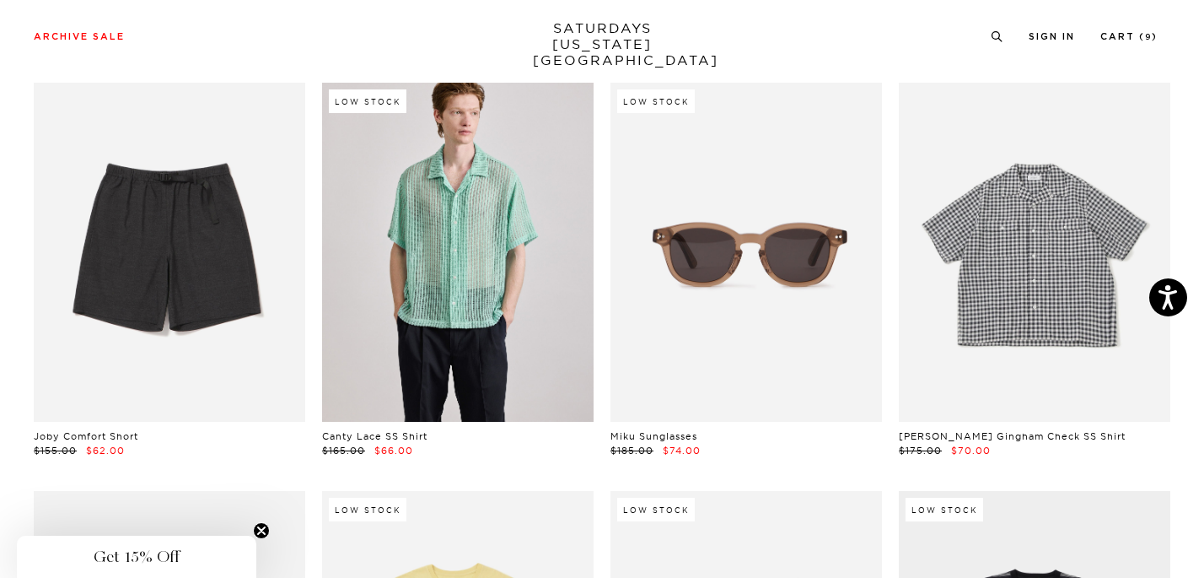
scroll to position [3778, 1]
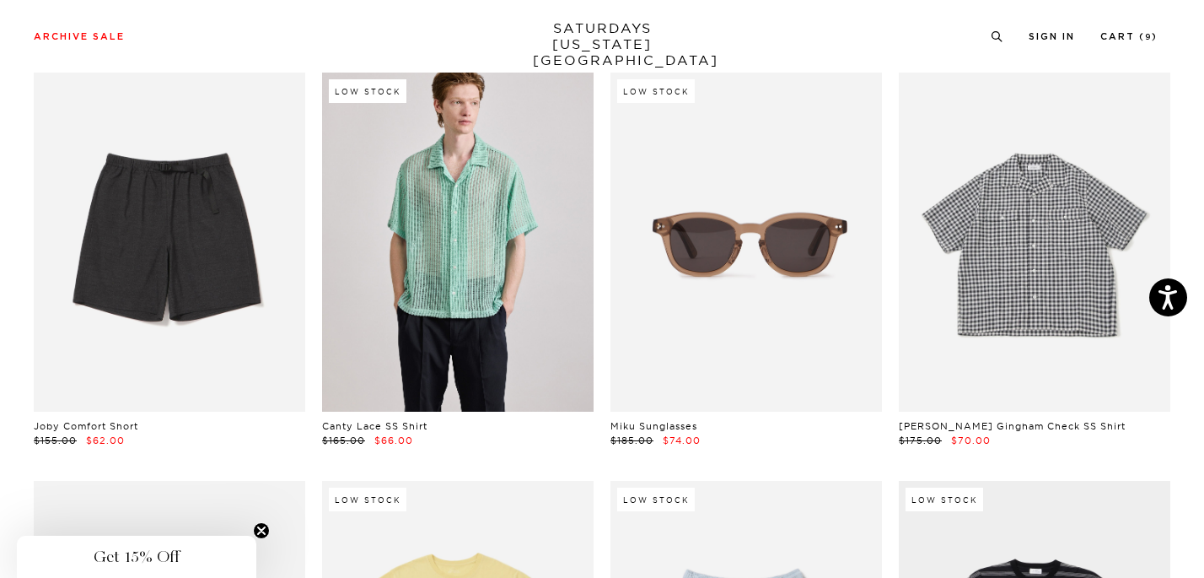
click at [1008, 271] on link at bounding box center [1035, 243] width 272 height 340
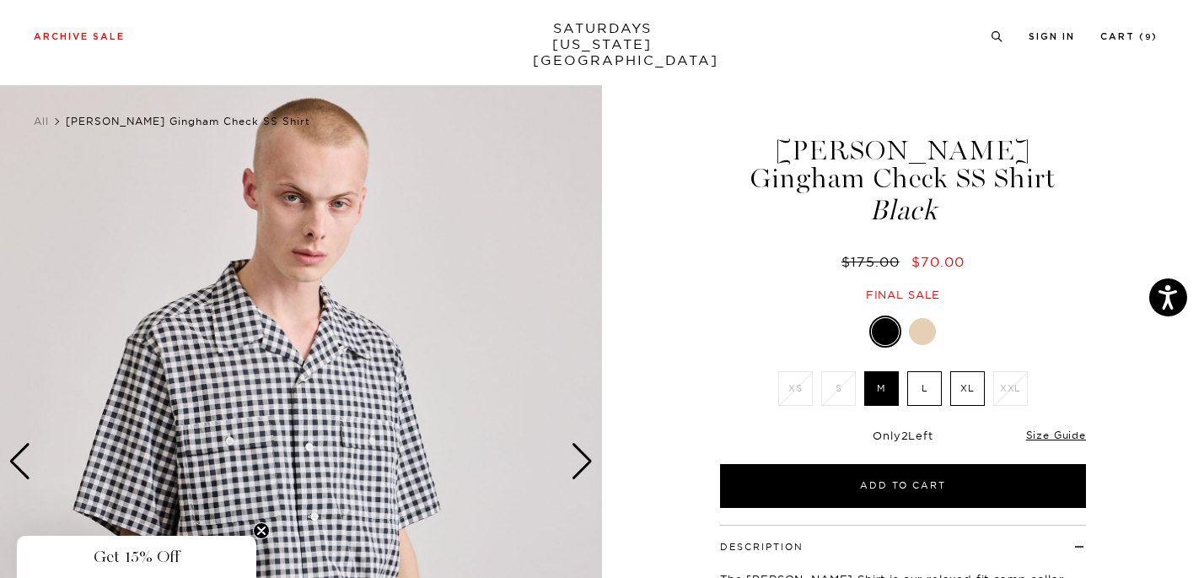
scroll to position [72, 0]
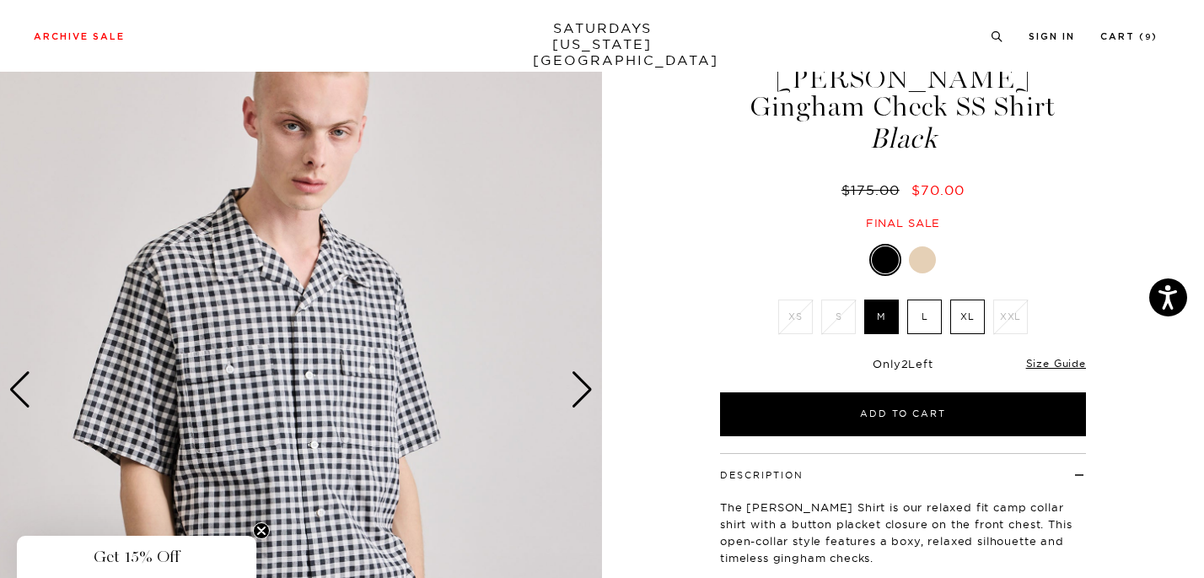
click at [578, 386] on div "Next slide" at bounding box center [582, 389] width 23 height 37
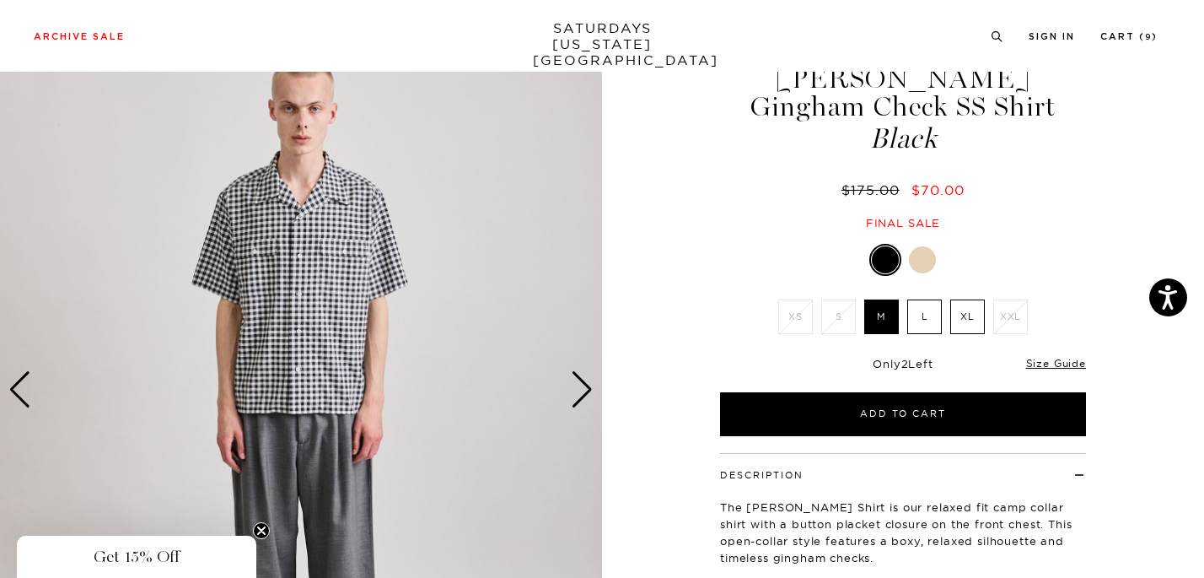
click at [924, 312] on label "L" at bounding box center [924, 316] width 35 height 35
click at [0, 0] on input "L" at bounding box center [0, 0] width 0 height 0
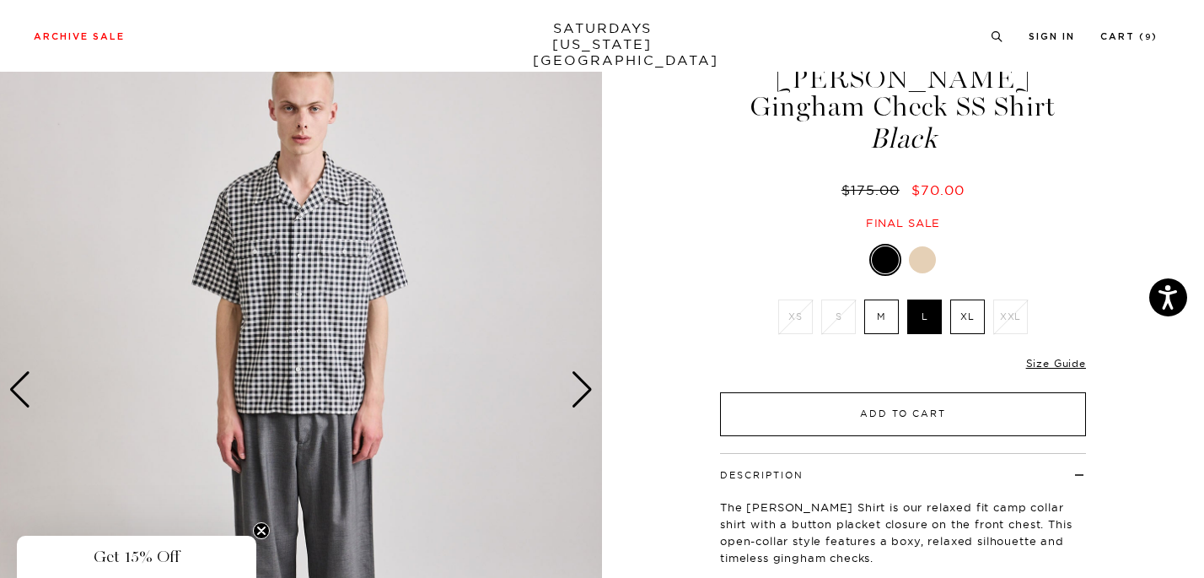
click at [913, 407] on button "Add to Cart" at bounding box center [903, 414] width 366 height 44
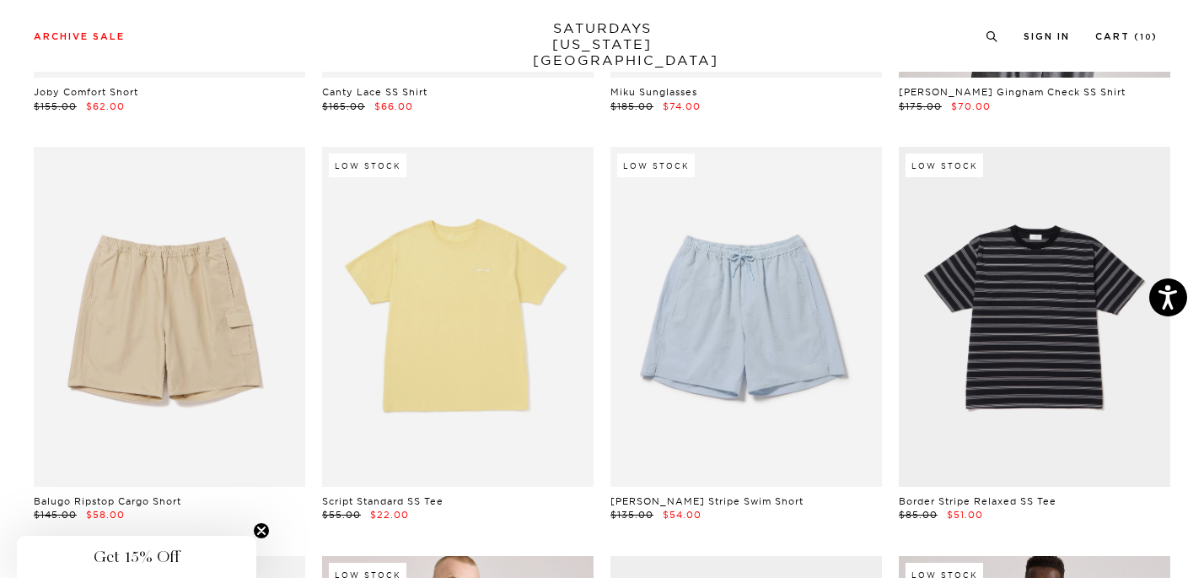
scroll to position [4179, 1]
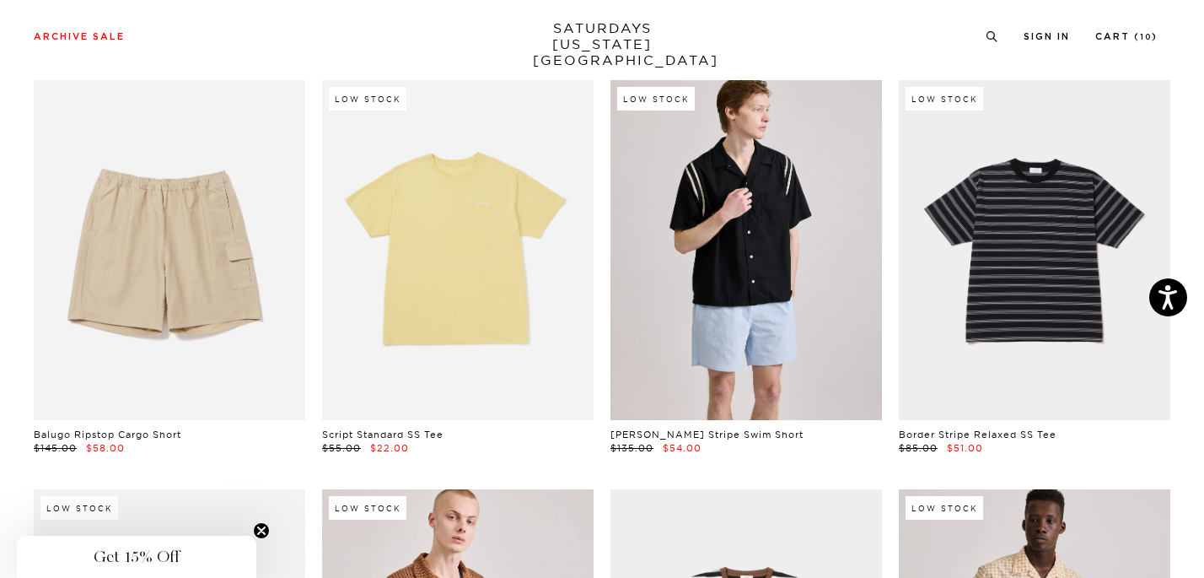
click at [807, 212] on link at bounding box center [746, 250] width 272 height 340
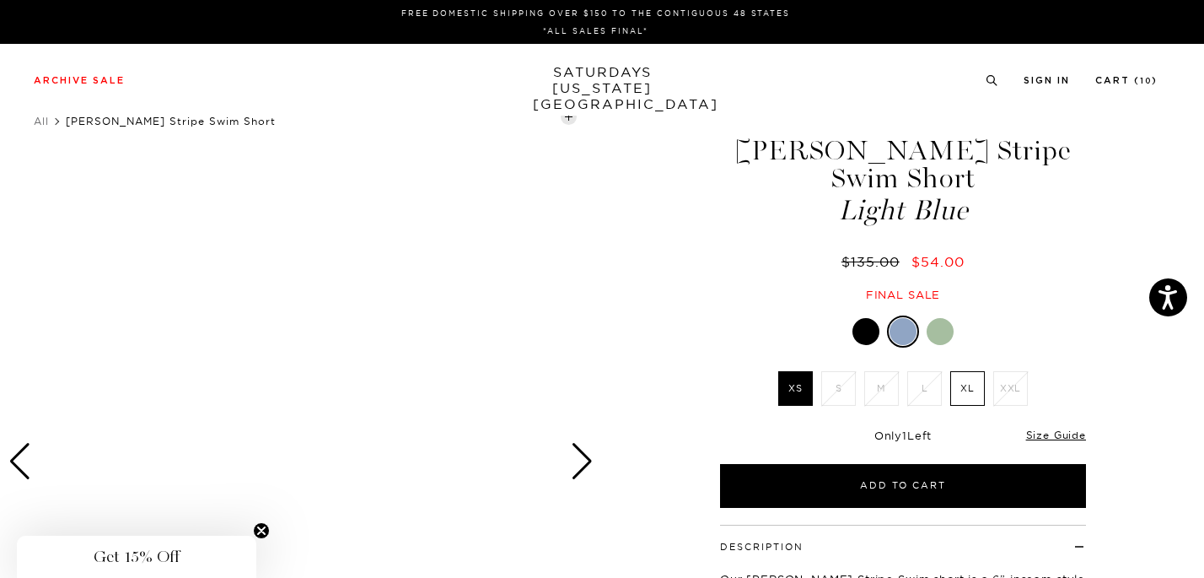
click at [869, 329] on div at bounding box center [865, 331] width 27 height 27
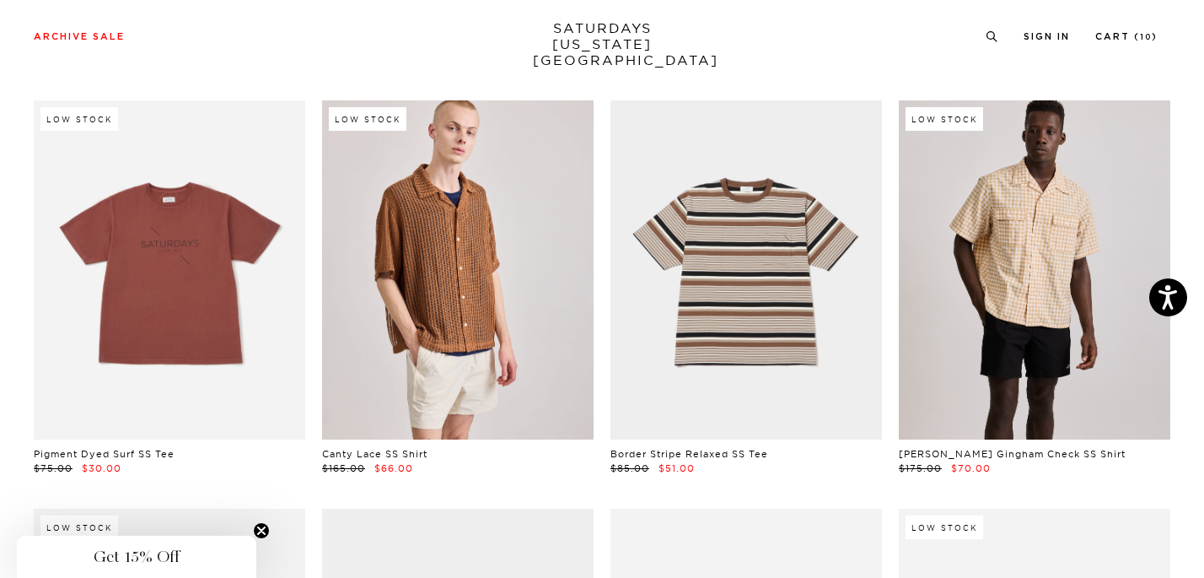
scroll to position [4568, 1]
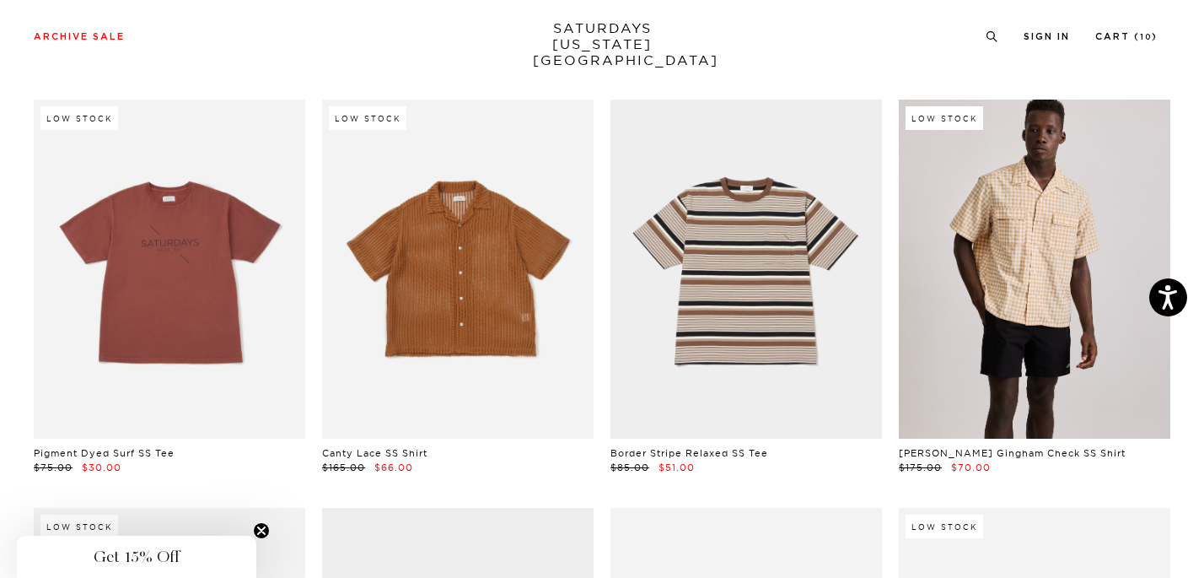
click at [506, 285] on link at bounding box center [458, 269] width 272 height 340
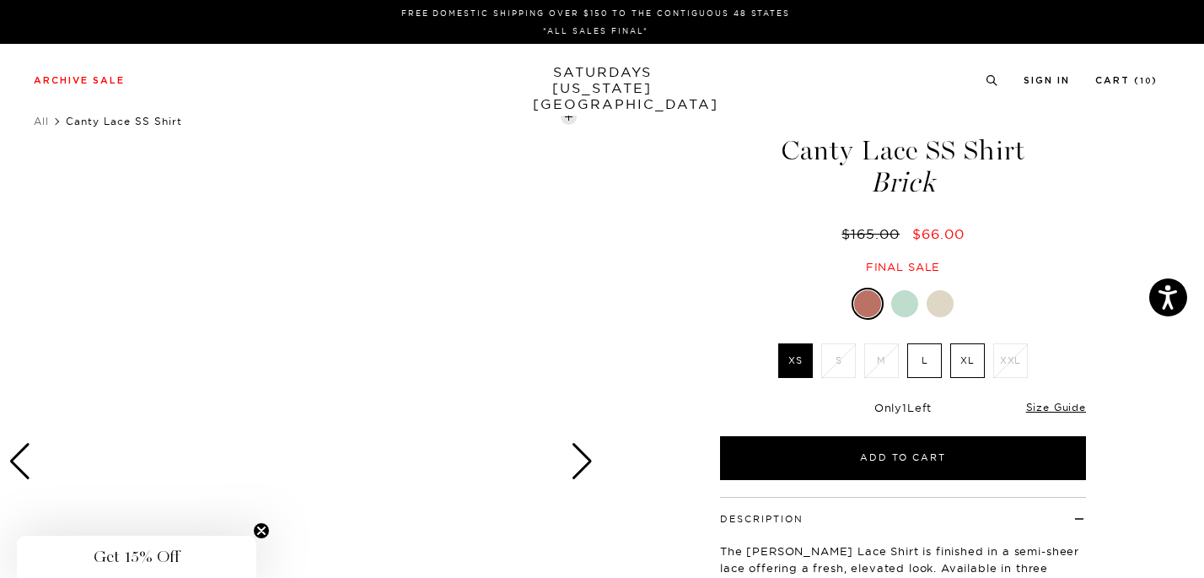
click at [923, 353] on label "L" at bounding box center [924, 360] width 35 height 35
click at [0, 0] on input "L" at bounding box center [0, 0] width 0 height 0
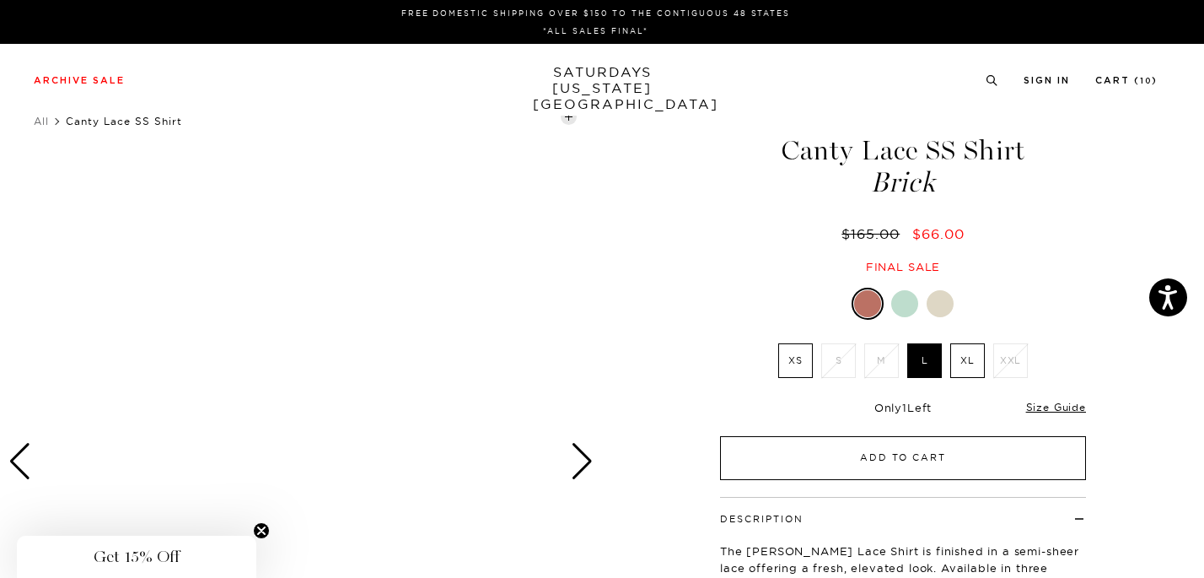
click at [922, 453] on button "Add to Cart" at bounding box center [903, 458] width 366 height 44
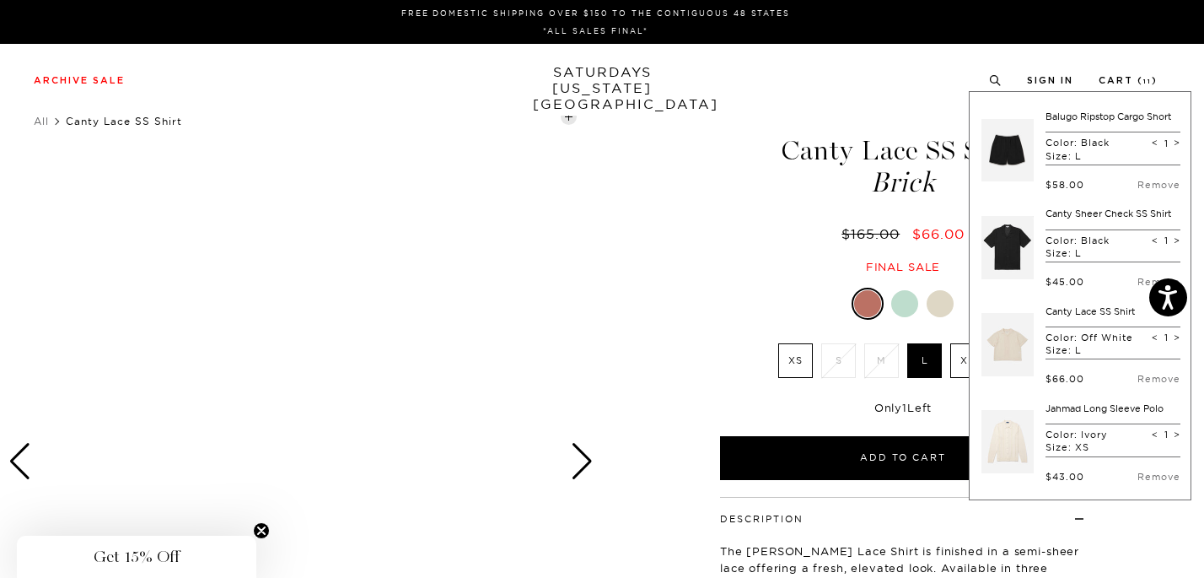
scroll to position [225, 0]
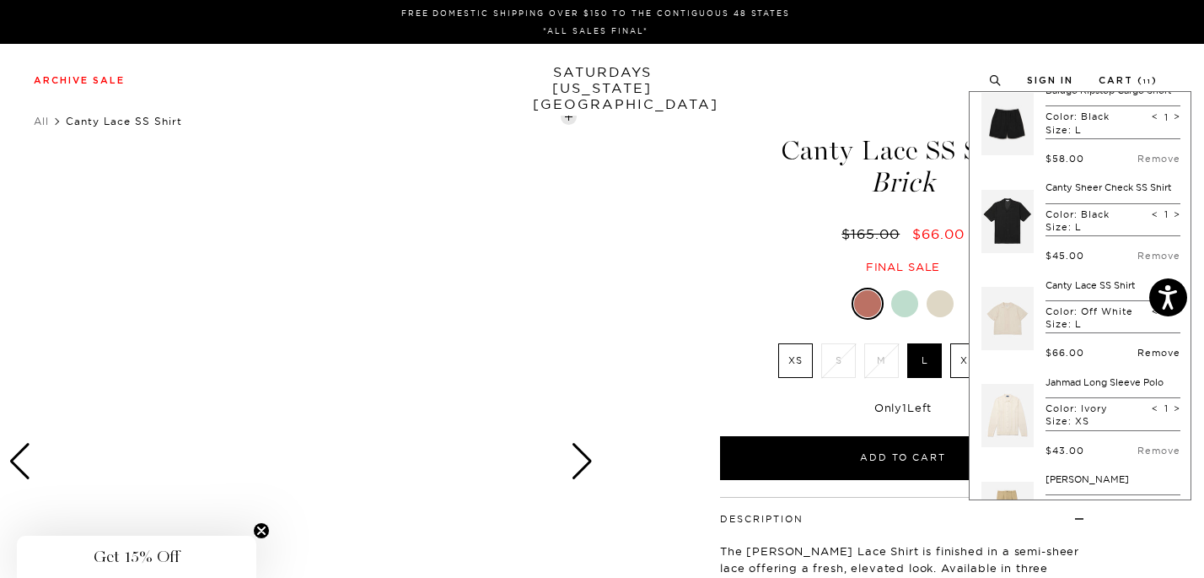
click at [1137, 358] on link "Remove" at bounding box center [1158, 353] width 43 height 12
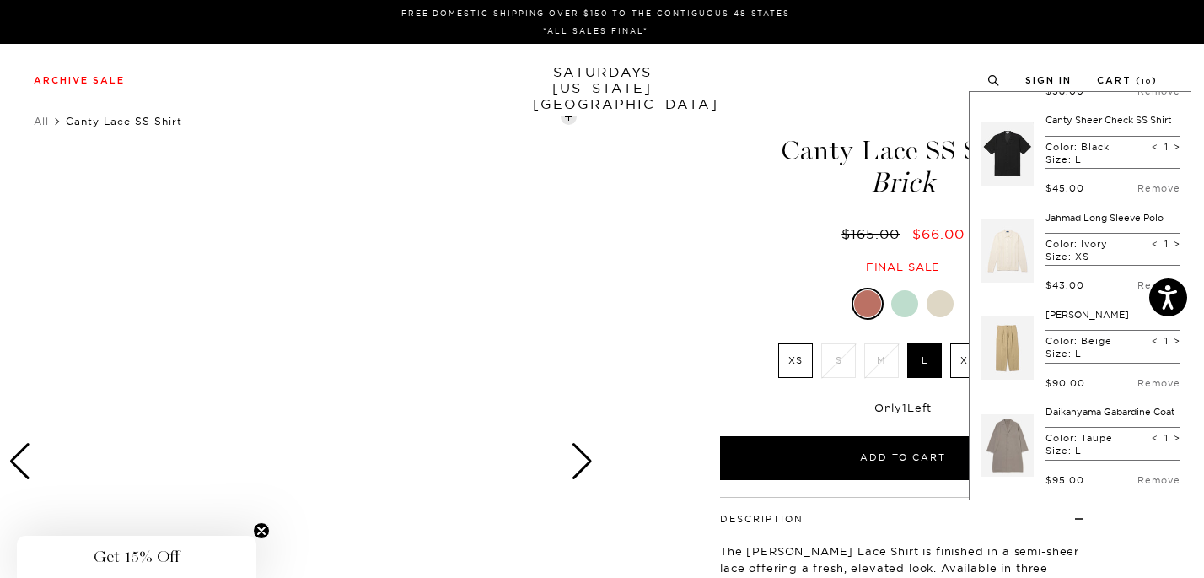
scroll to position [298, 0]
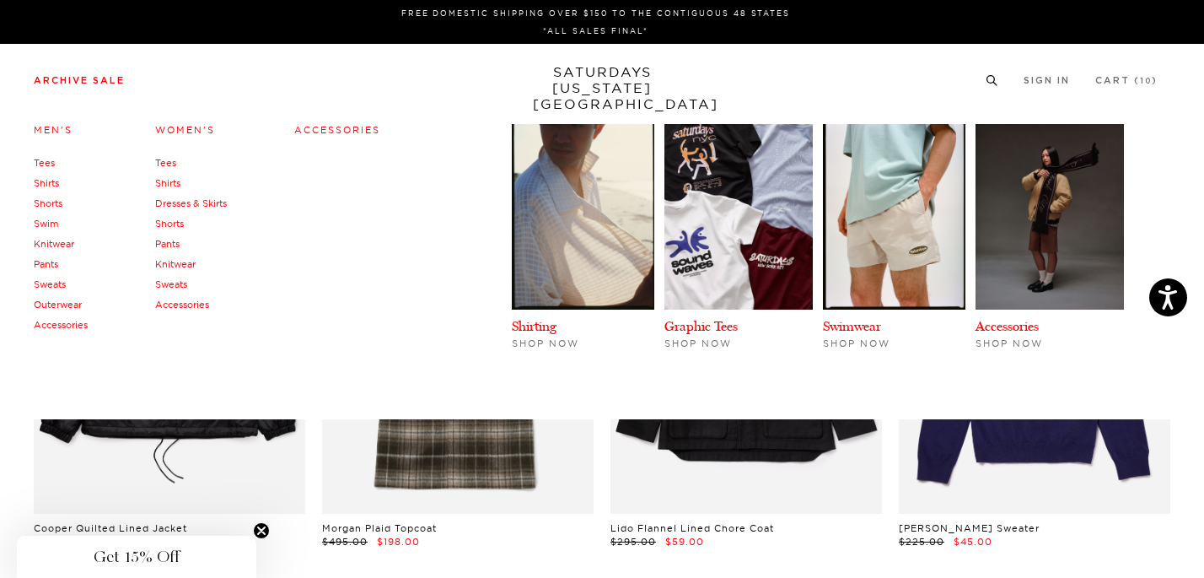
click at [54, 285] on link "Sweats" at bounding box center [50, 284] width 32 height 12
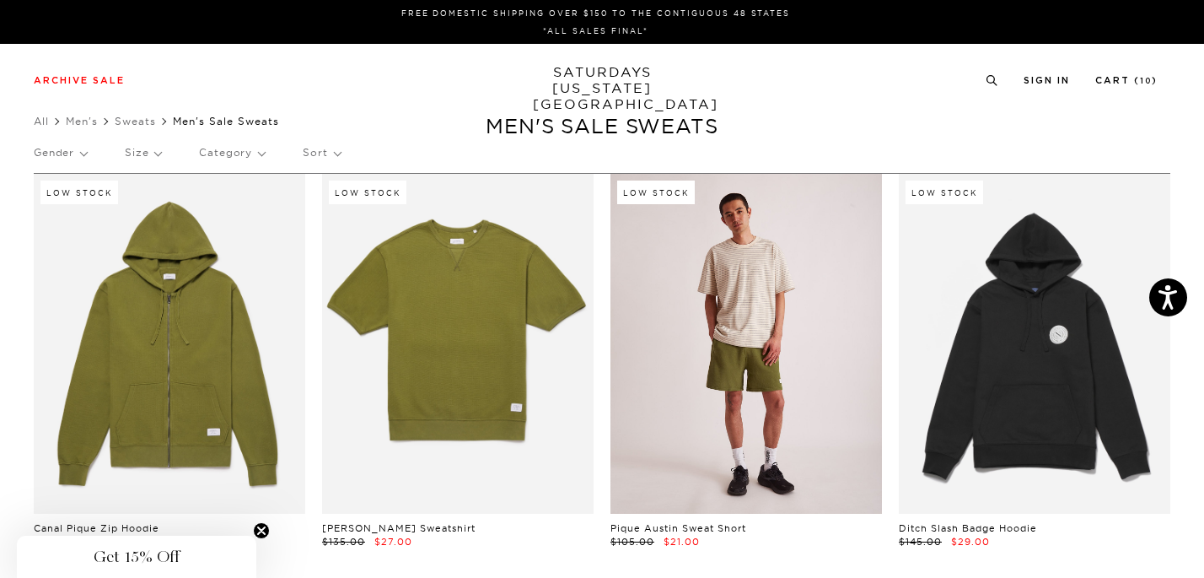
click at [830, 292] on link at bounding box center [746, 344] width 272 height 340
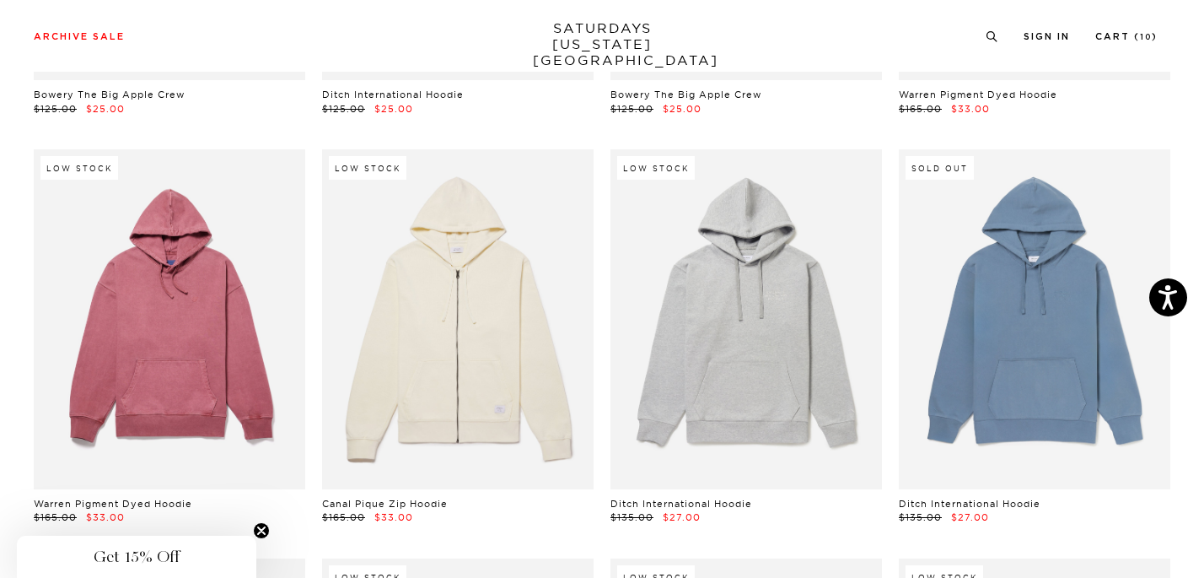
scroll to position [1659, 0]
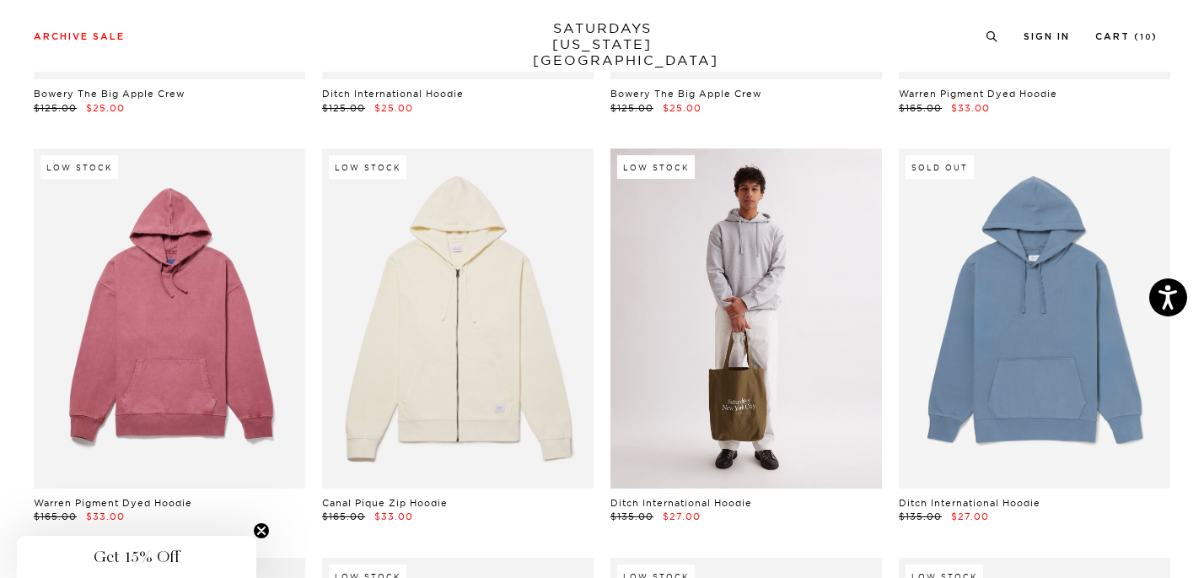
click at [718, 302] on link at bounding box center [746, 318] width 272 height 340
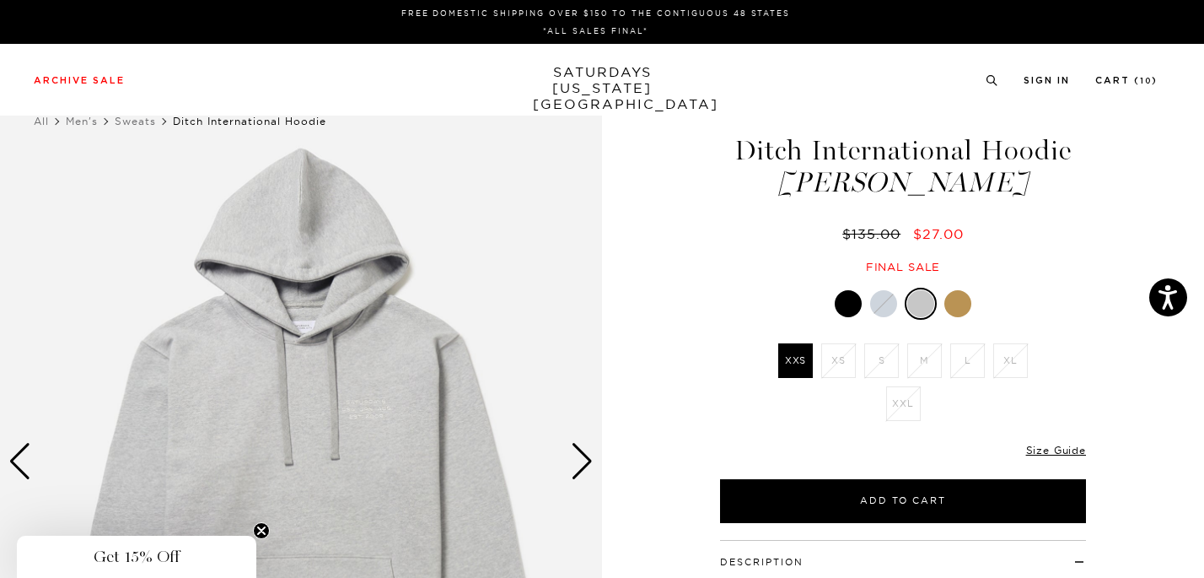
click at [953, 309] on div at bounding box center [957, 303] width 27 height 27
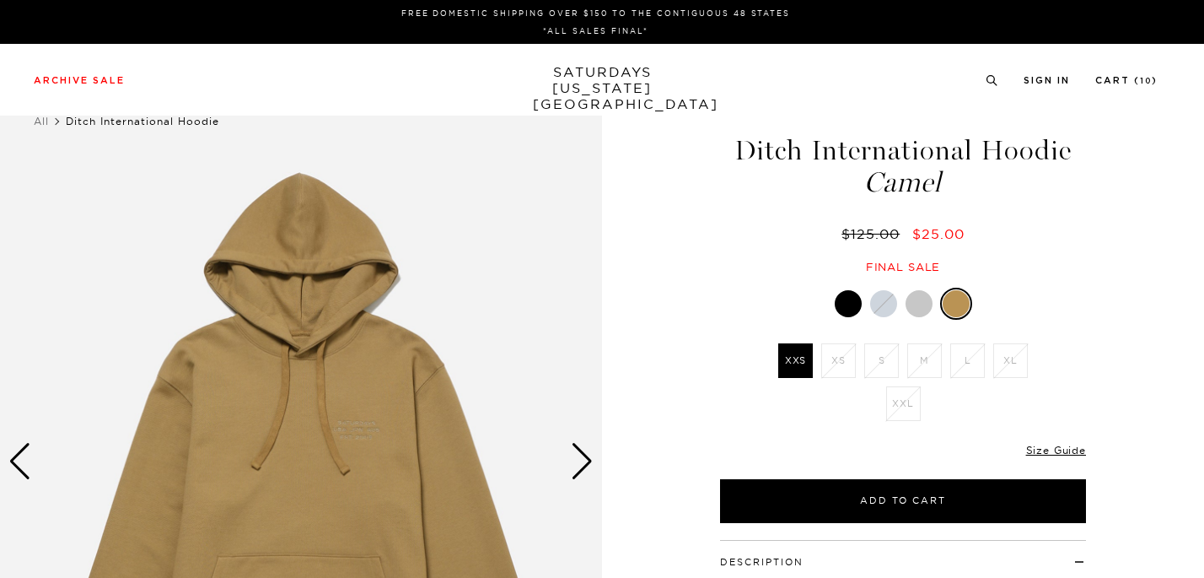
click at [847, 309] on div at bounding box center [848, 303] width 27 height 27
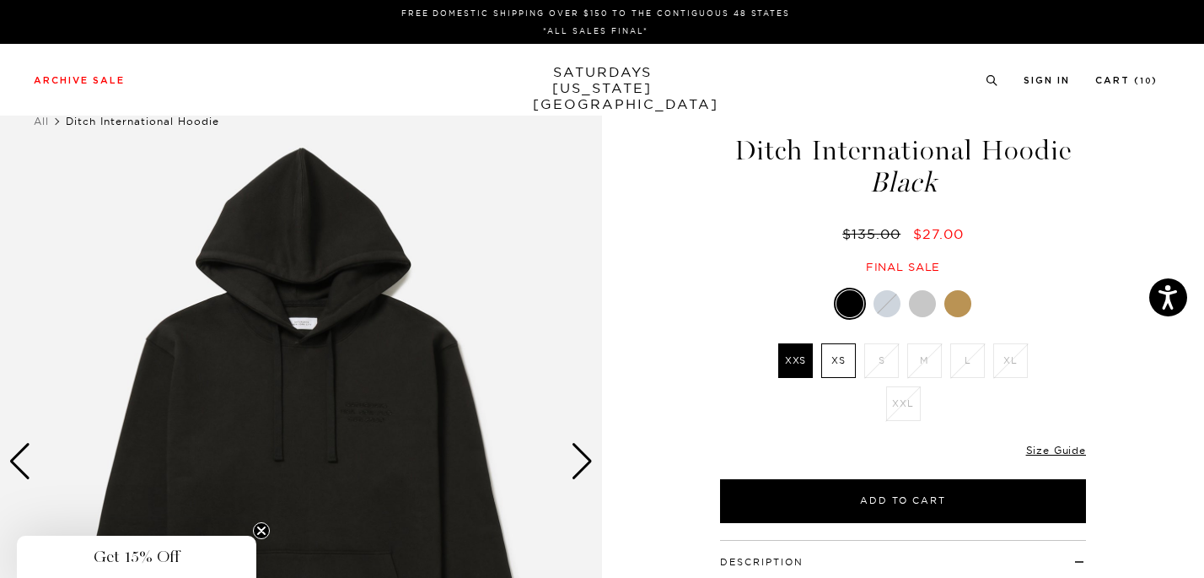
click at [890, 307] on div at bounding box center [887, 303] width 27 height 27
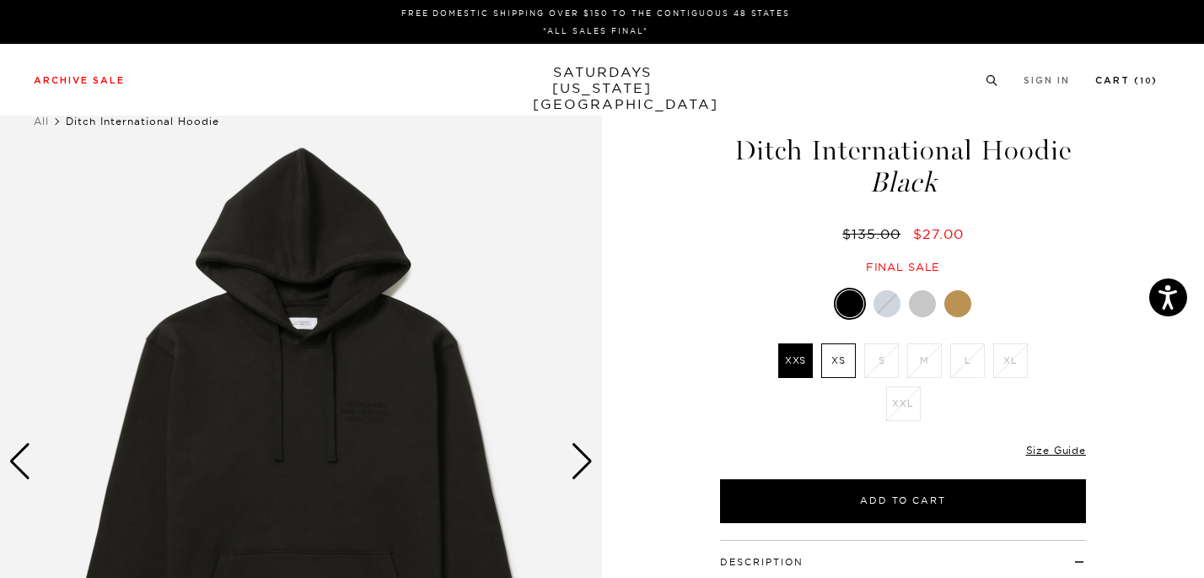
click at [1137, 79] on link "Cart ( 10 )" at bounding box center [1126, 80] width 62 height 9
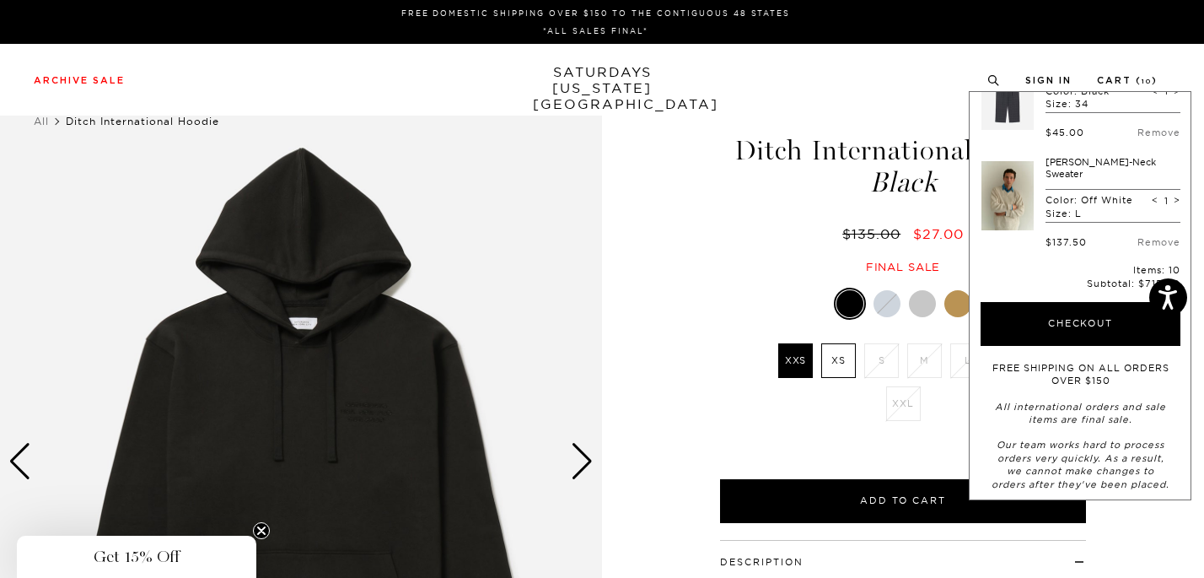
scroll to position [850, 0]
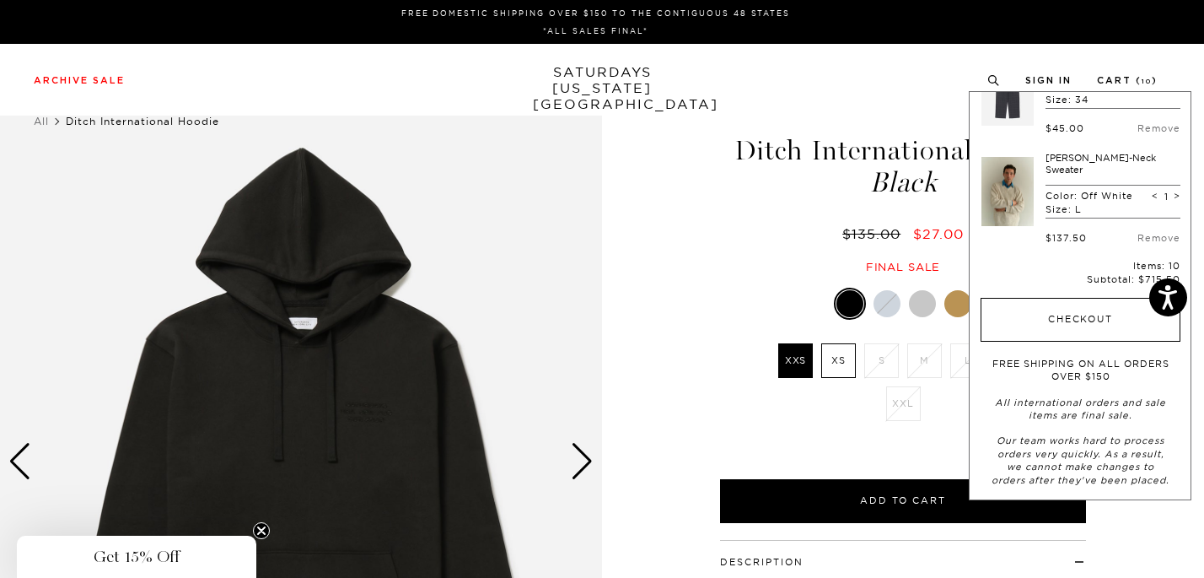
click at [1059, 341] on button "Checkout" at bounding box center [1081, 320] width 200 height 44
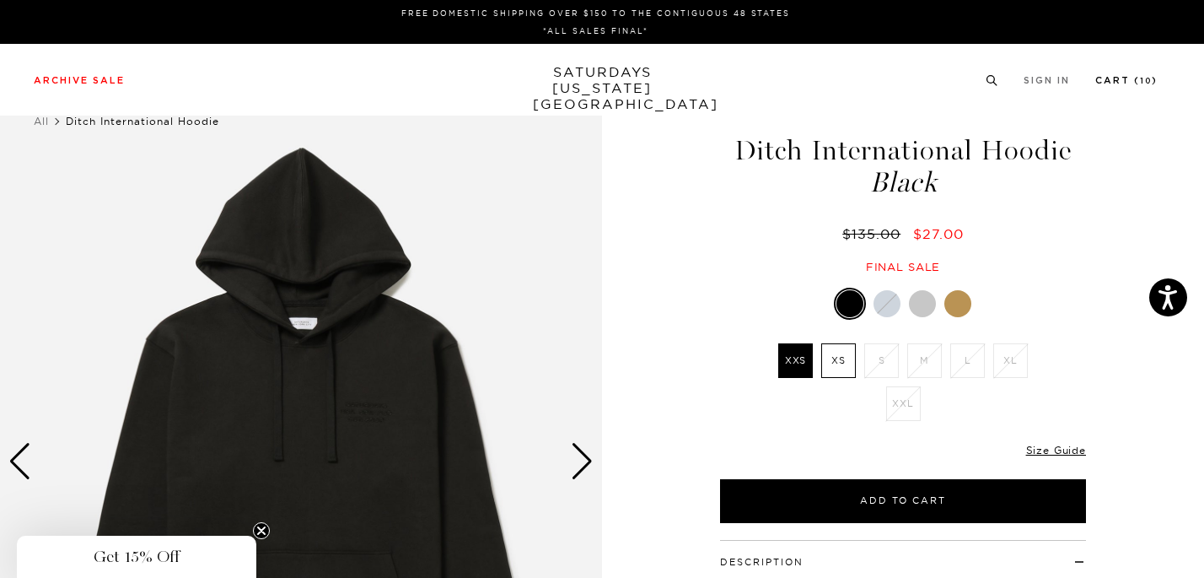
click at [1132, 74] on li "Cart ( 10 )" at bounding box center [1126, 79] width 62 height 15
click at [1133, 85] on link "Cart ( 10 )" at bounding box center [1126, 80] width 62 height 9
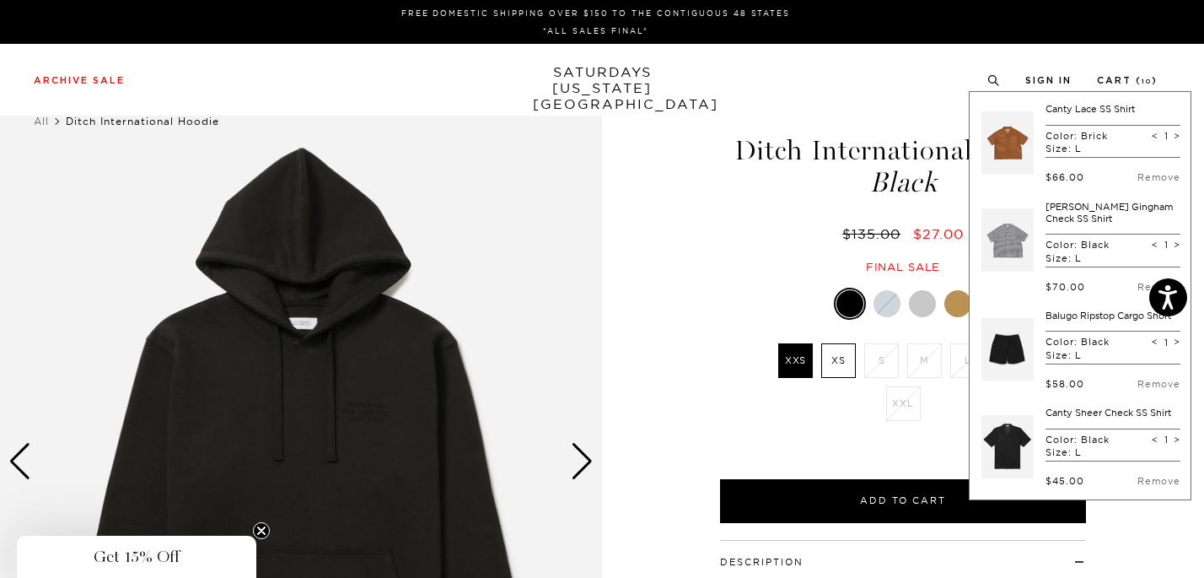
click at [985, 140] on link at bounding box center [1007, 142] width 52 height 79
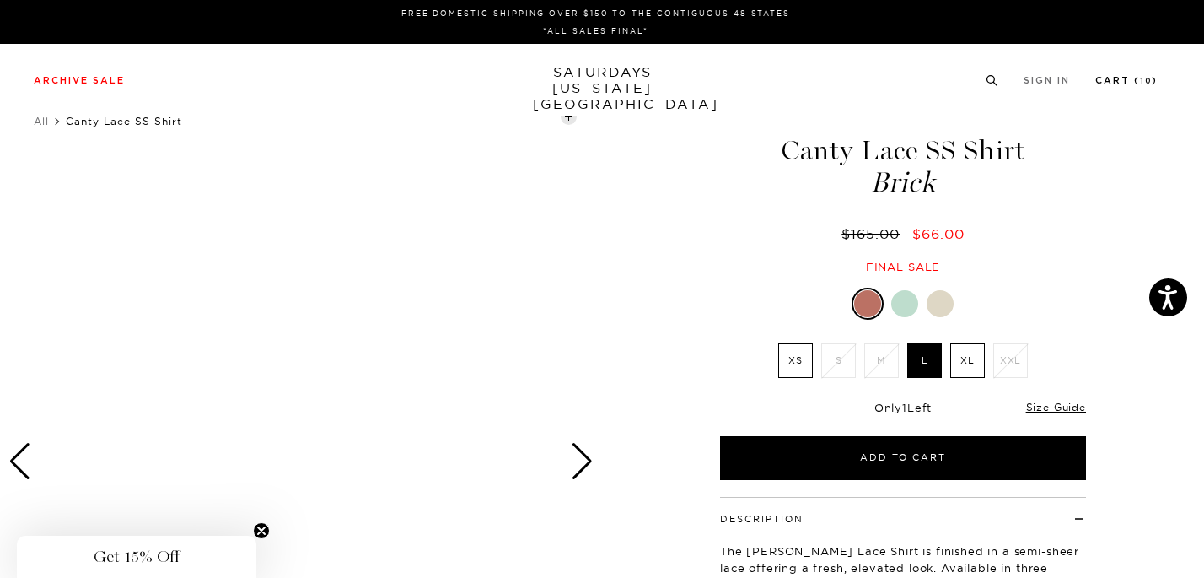
click at [1147, 79] on link "Cart ( 10 )" at bounding box center [1126, 80] width 62 height 9
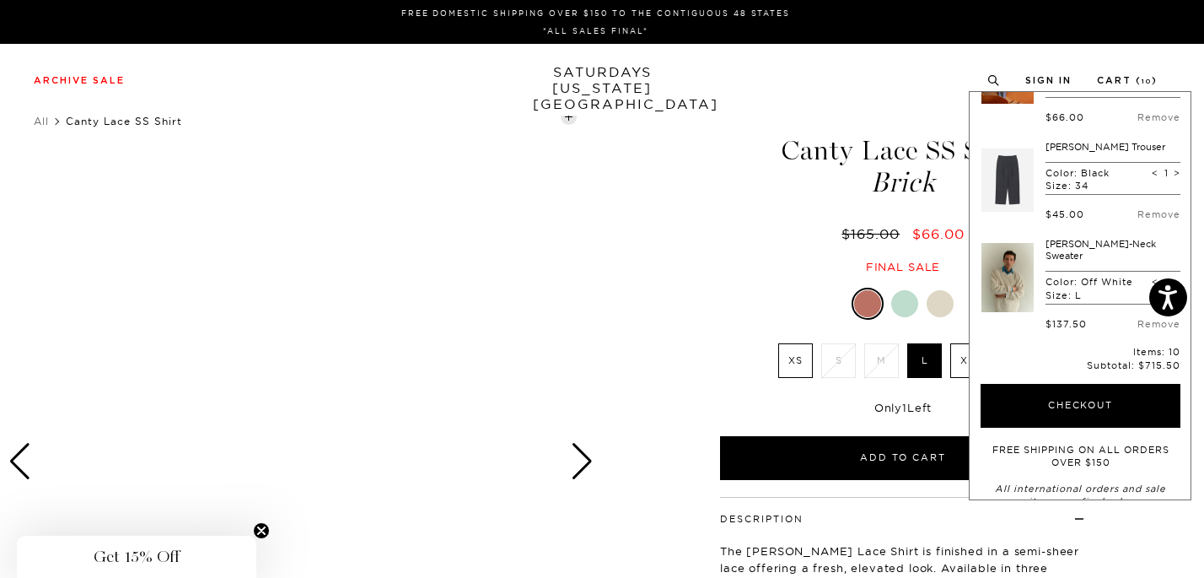
scroll to position [761, 0]
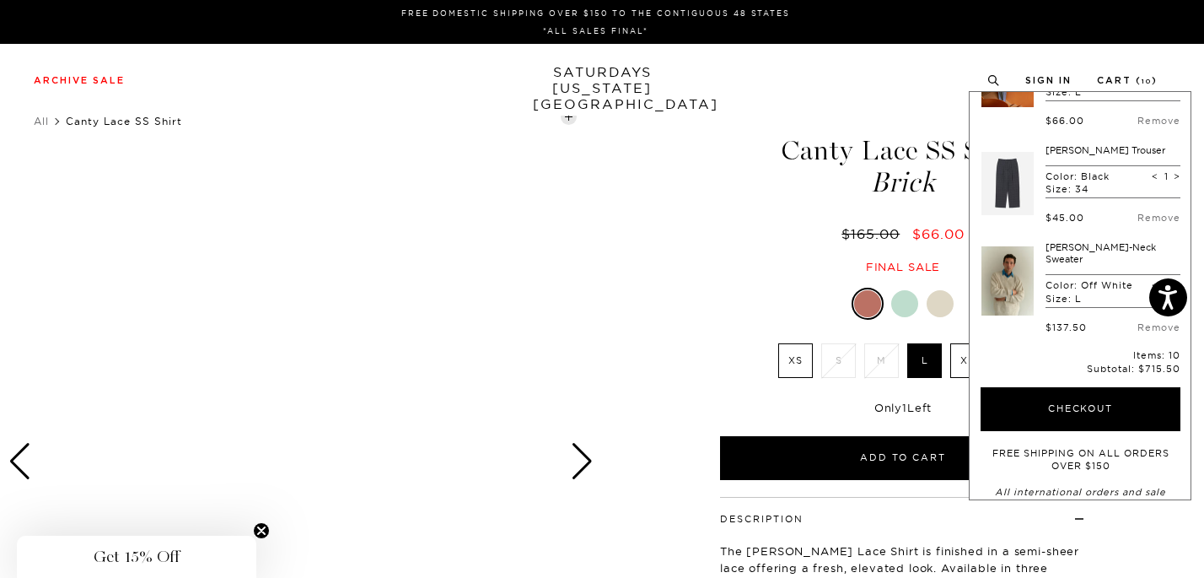
click at [993, 320] on link at bounding box center [1007, 280] width 52 height 79
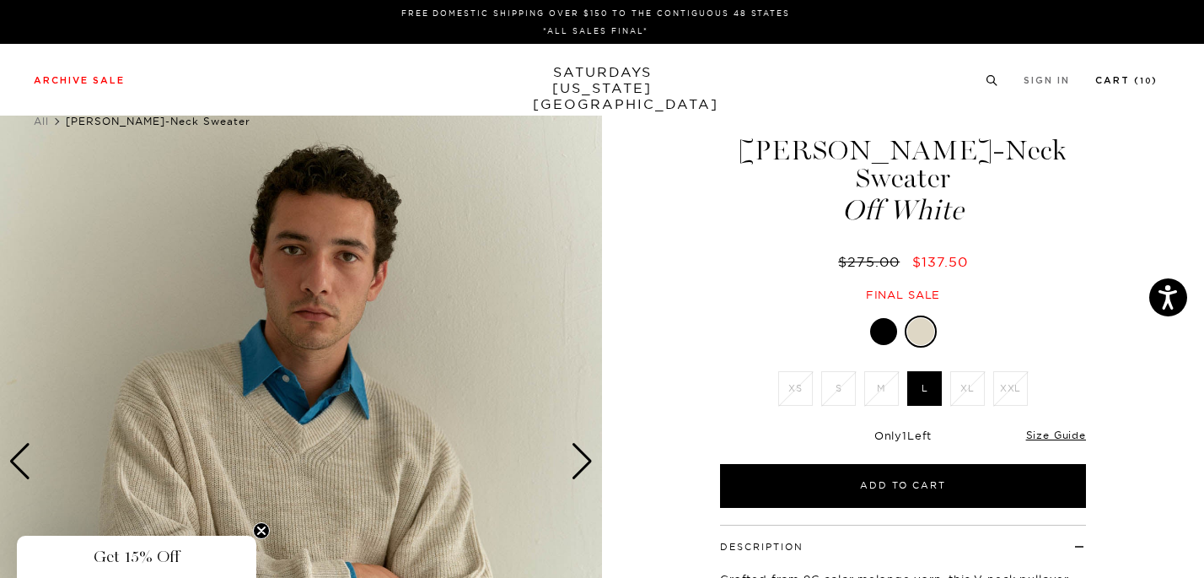
click at [1137, 78] on link "Cart ( 10 )" at bounding box center [1126, 80] width 62 height 9
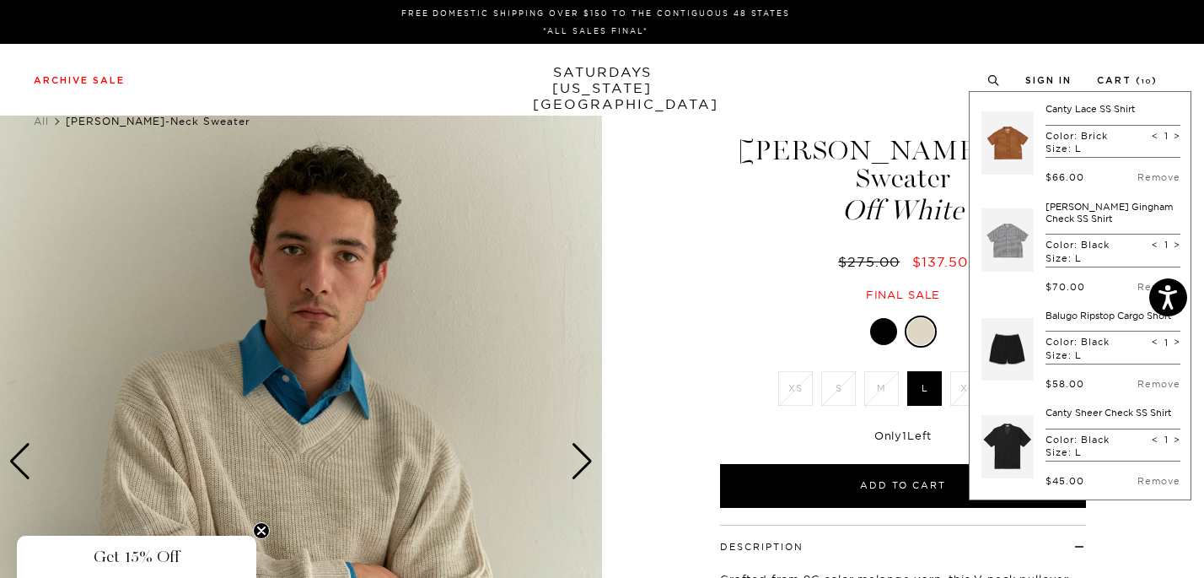
click at [998, 81] on icon at bounding box center [993, 80] width 13 height 11
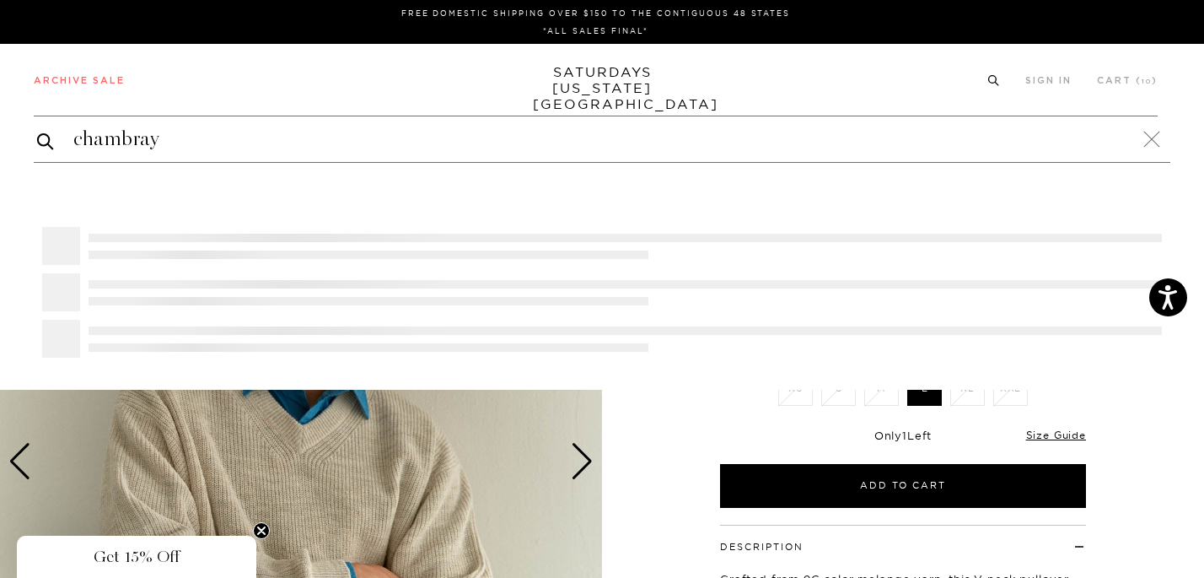
type input "chambray"
click at [37, 131] on button "submit" at bounding box center [45, 141] width 17 height 20
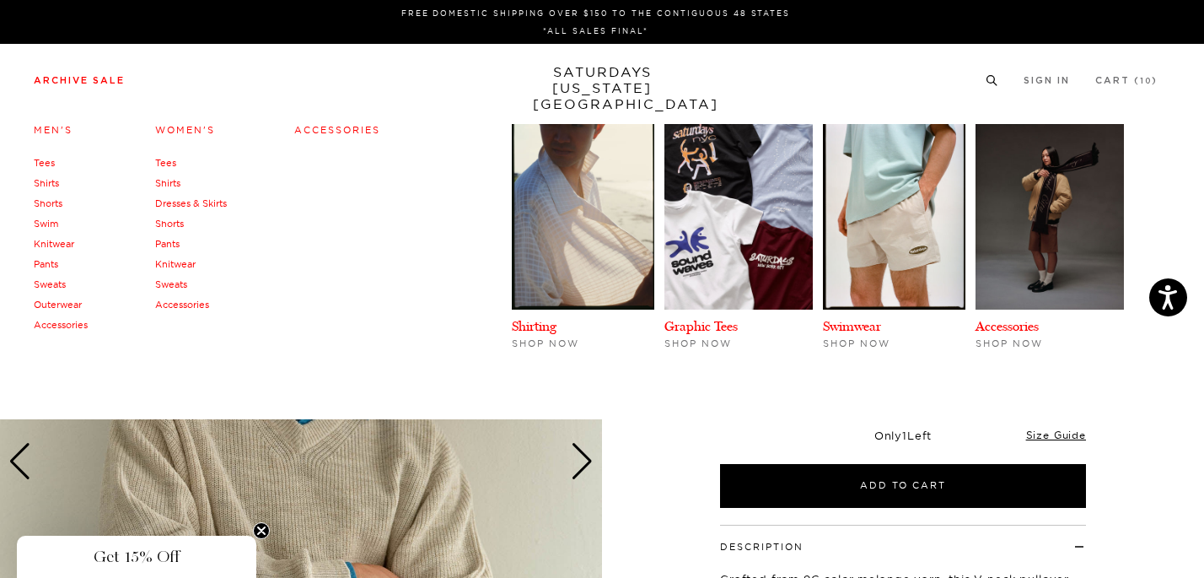
click at [53, 184] on link "Shirts" at bounding box center [46, 183] width 25 height 12
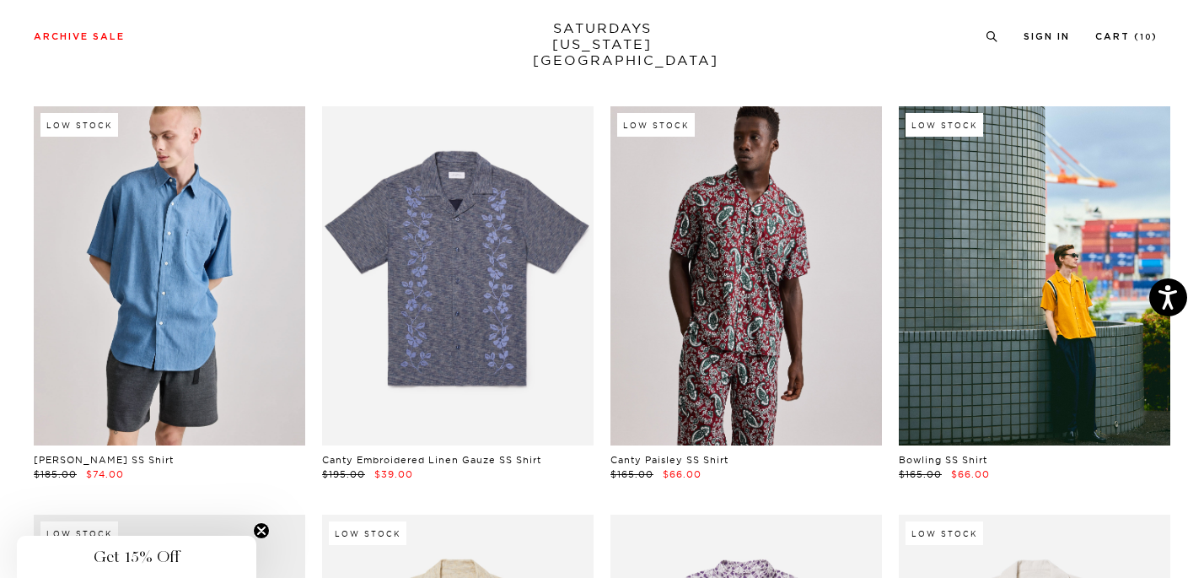
scroll to position [1320, 0]
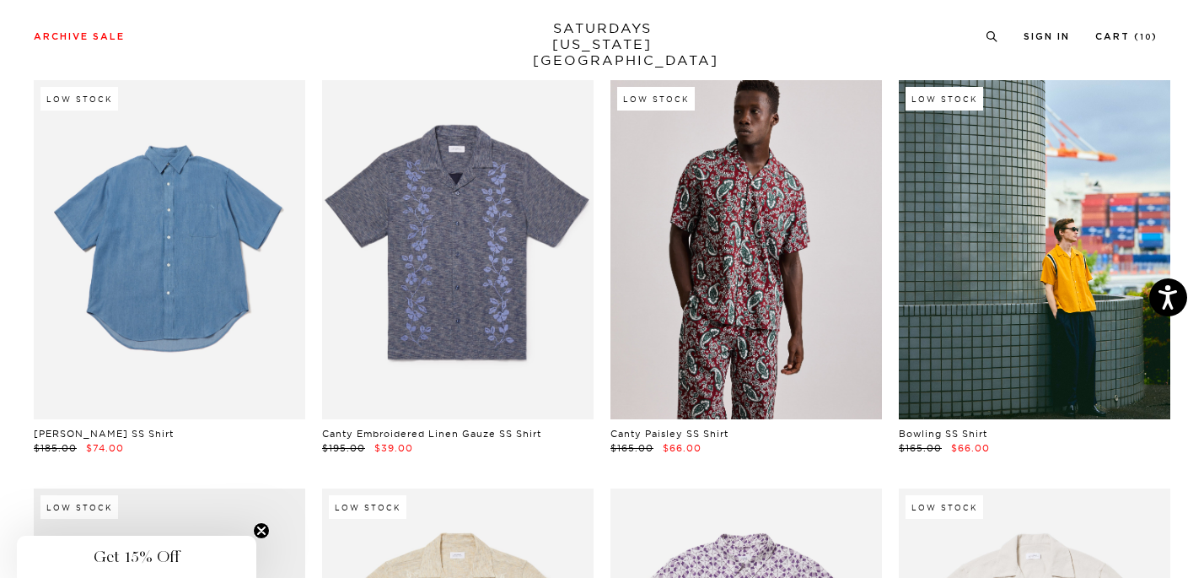
click at [175, 302] on link at bounding box center [170, 250] width 272 height 340
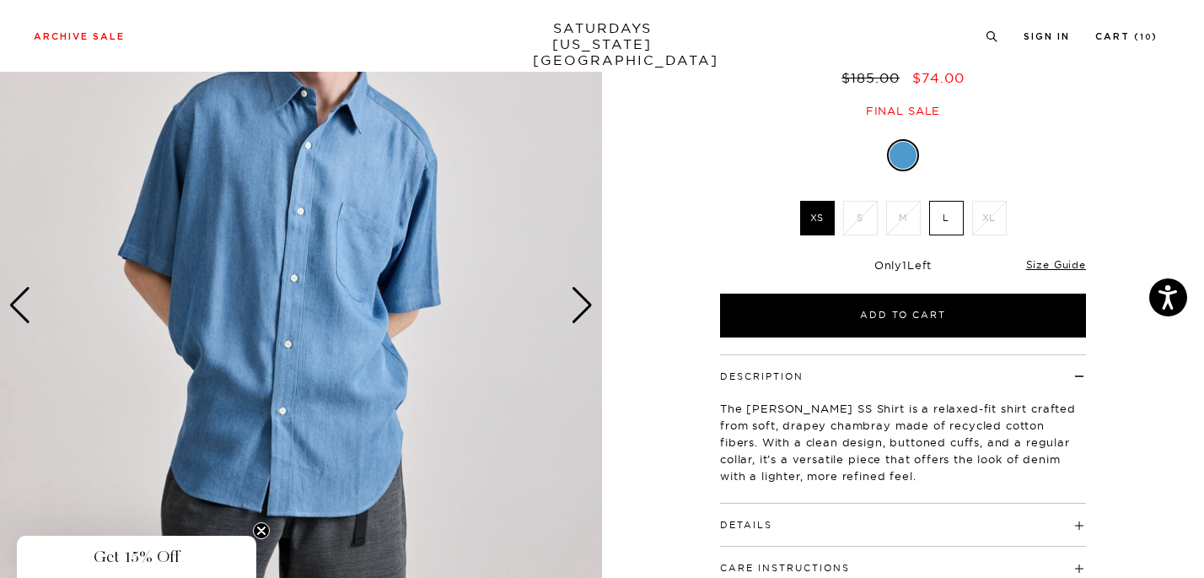
scroll to position [166, 0]
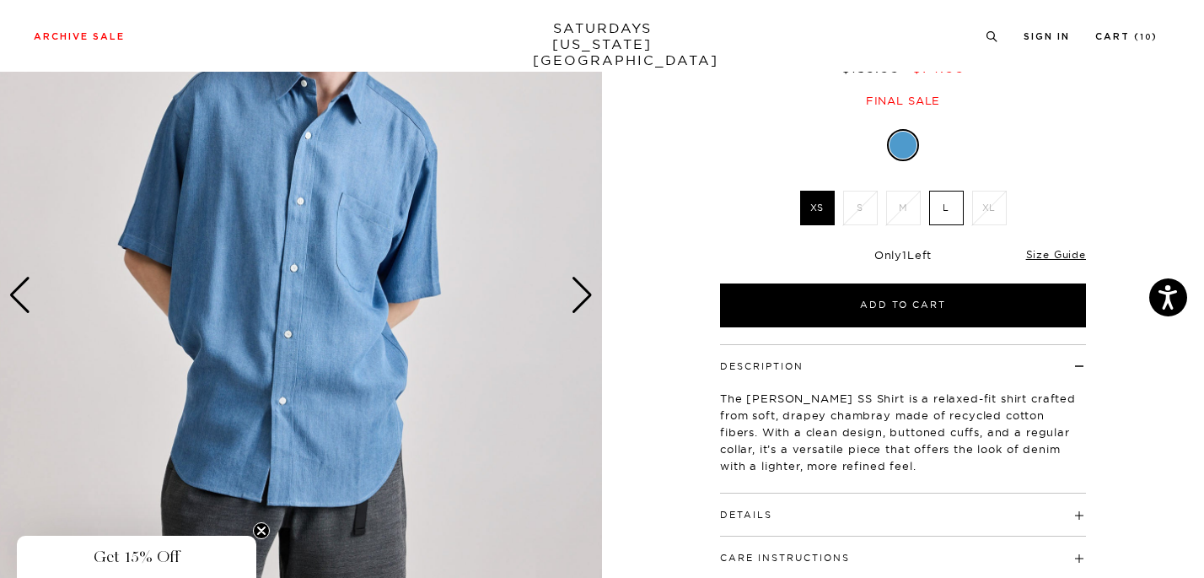
click at [580, 295] on div "Next slide" at bounding box center [582, 295] width 23 height 37
click at [580, 296] on div "Next slide" at bounding box center [582, 295] width 23 height 37
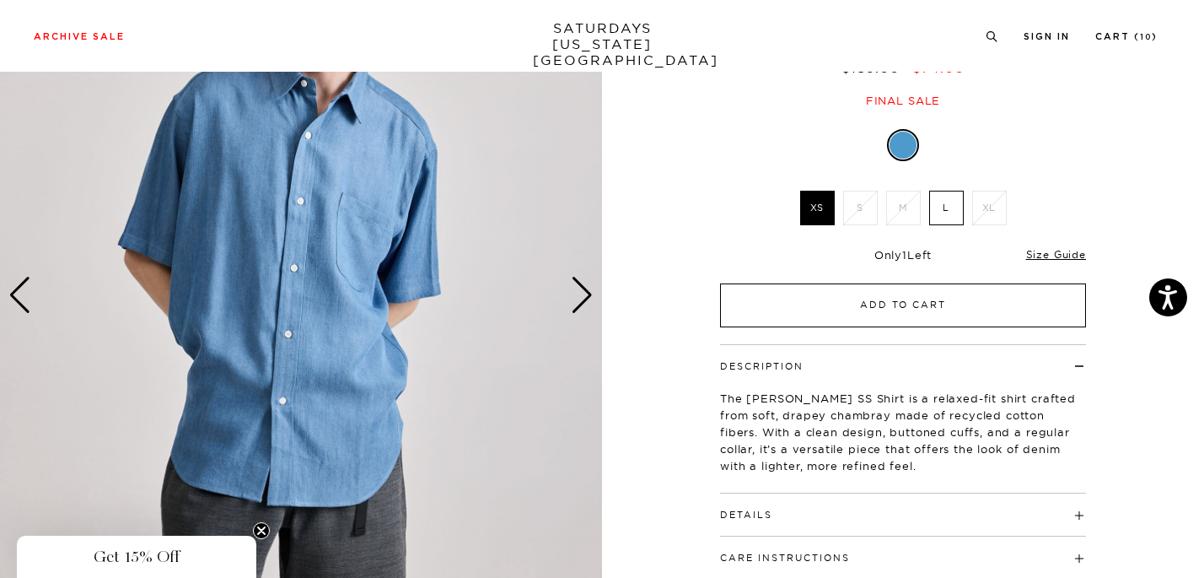
click at [922, 304] on button "Add to Cart" at bounding box center [903, 305] width 366 height 44
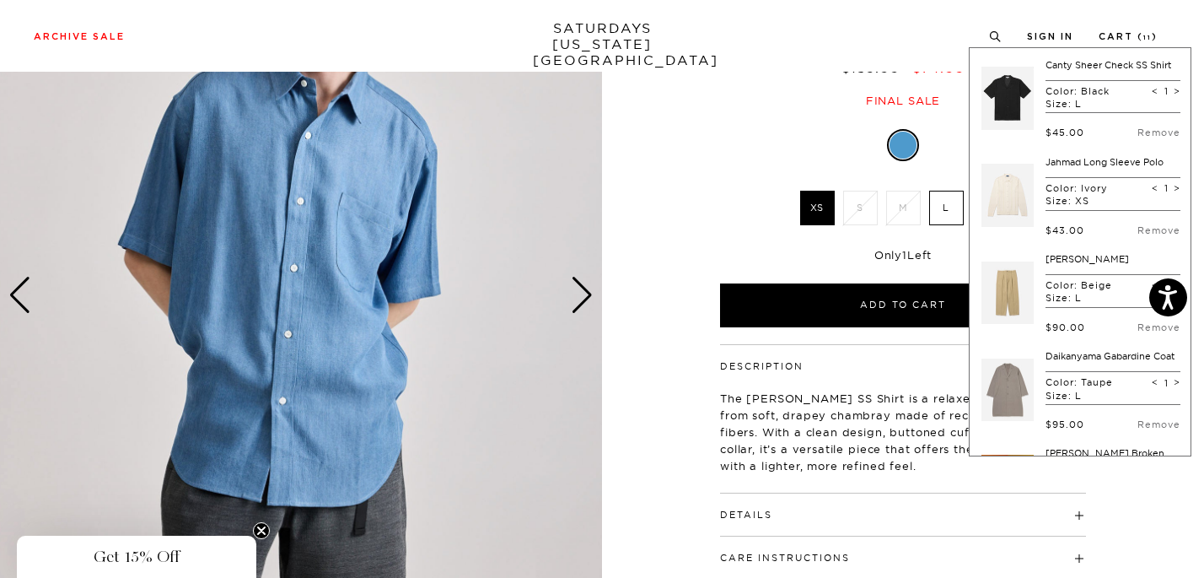
scroll to position [0, 0]
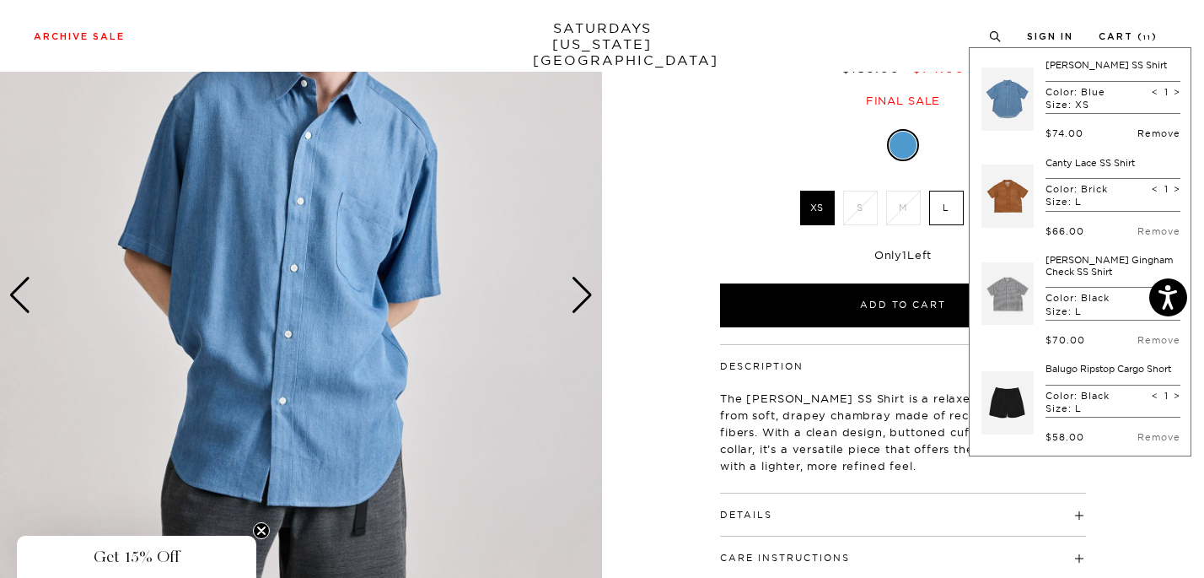
click at [1137, 132] on link "Remove" at bounding box center [1158, 133] width 43 height 12
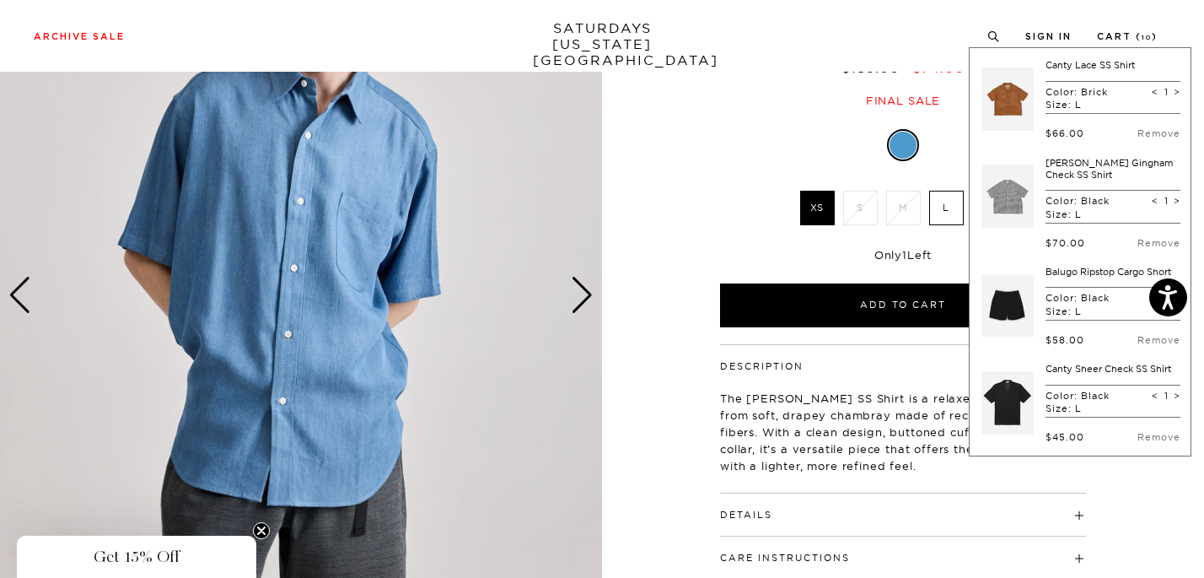
click at [766, 249] on div "Only 1 Left" at bounding box center [903, 255] width 366 height 14
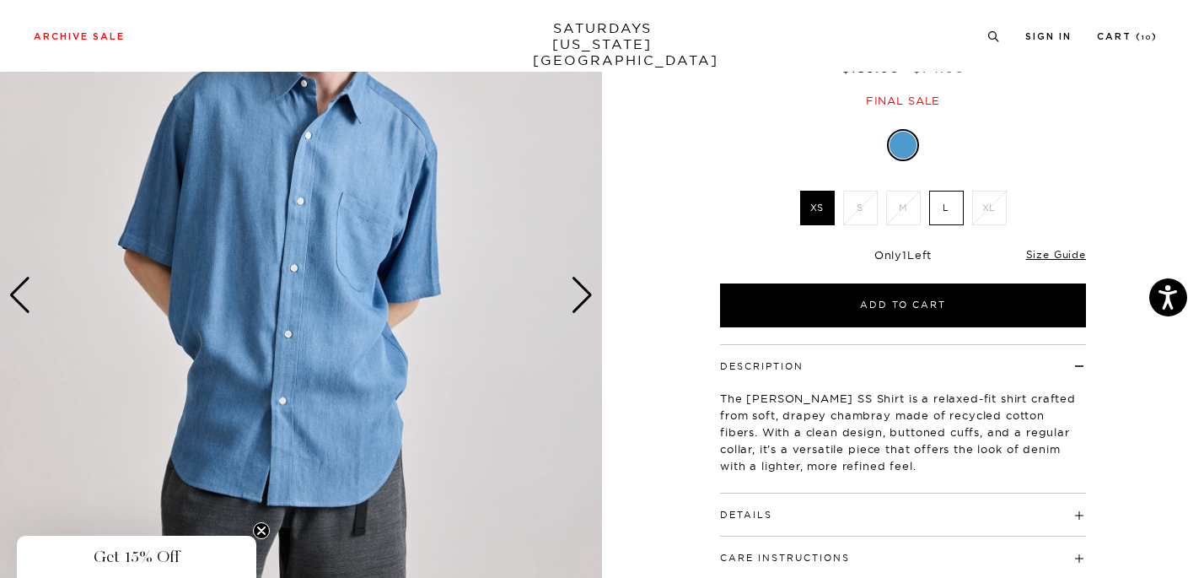
click at [947, 207] on label "L" at bounding box center [946, 208] width 35 height 35
click at [0, 0] on input "L" at bounding box center [0, 0] width 0 height 0
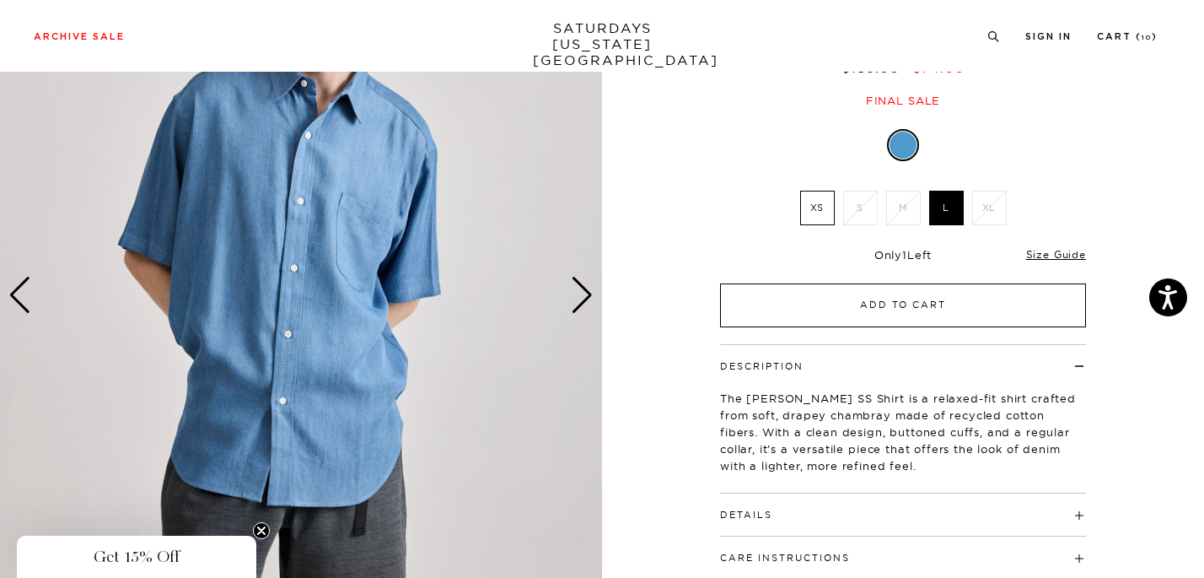
click at [926, 315] on button "Add to Cart" at bounding box center [903, 305] width 366 height 44
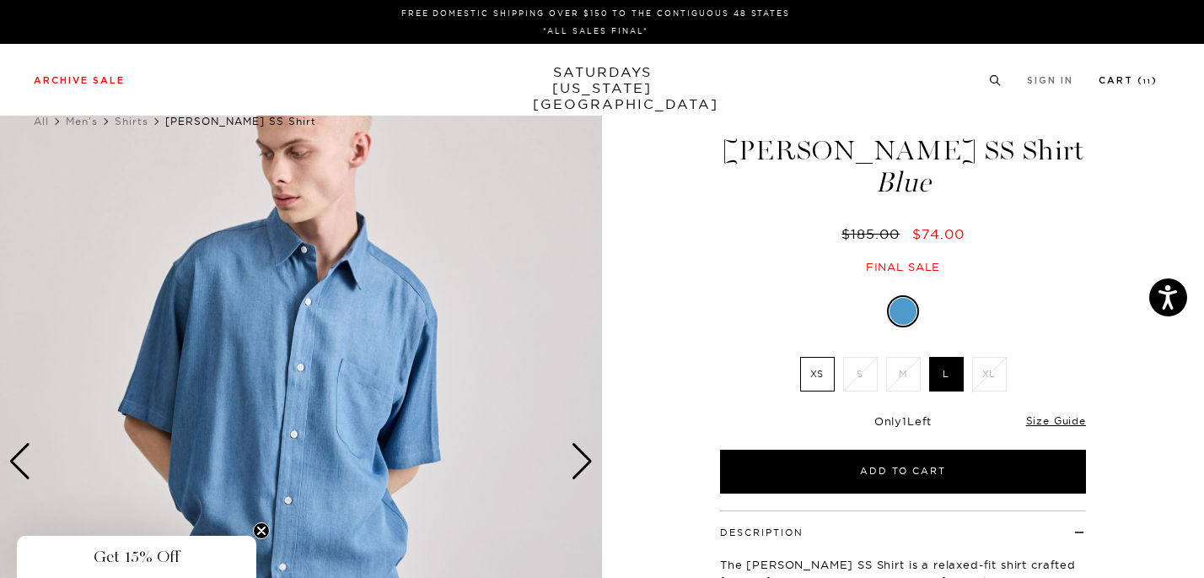
click at [1132, 77] on link "Cart ( 11 )" at bounding box center [1128, 80] width 59 height 9
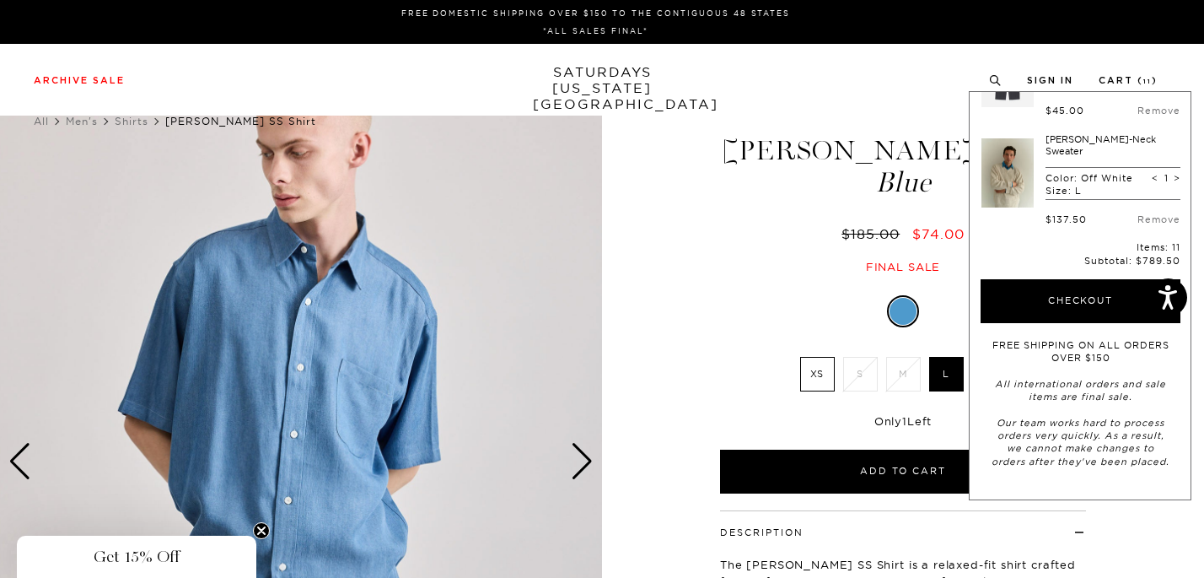
scroll to position [992, 0]
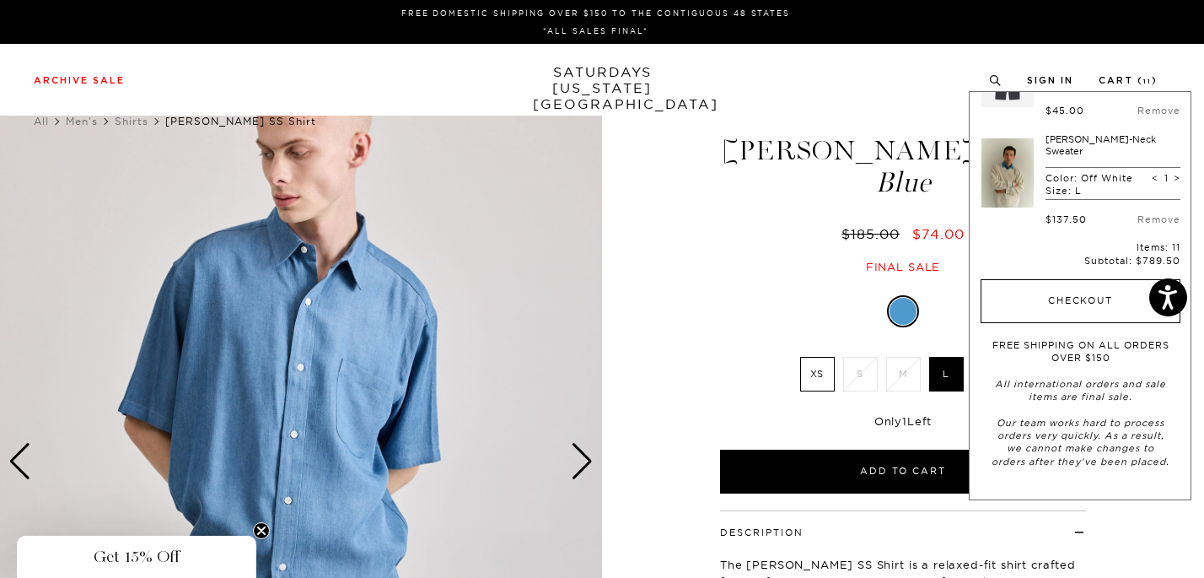
click at [1083, 288] on button "Checkout" at bounding box center [1081, 301] width 200 height 44
